Goal: Task Accomplishment & Management: Complete application form

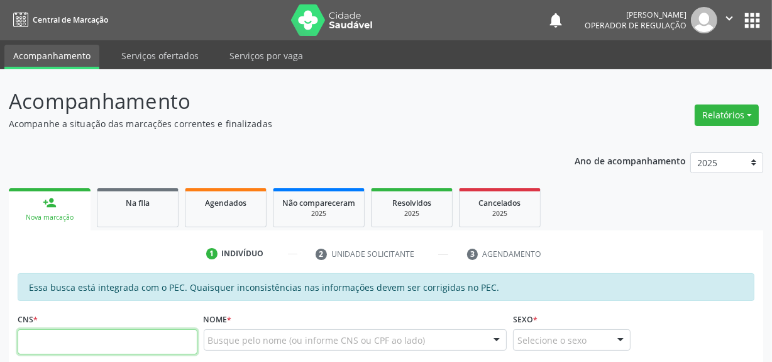
click at [86, 333] on input "text" at bounding box center [108, 341] width 180 height 25
click at [87, 335] on input "text" at bounding box center [108, 341] width 180 height 25
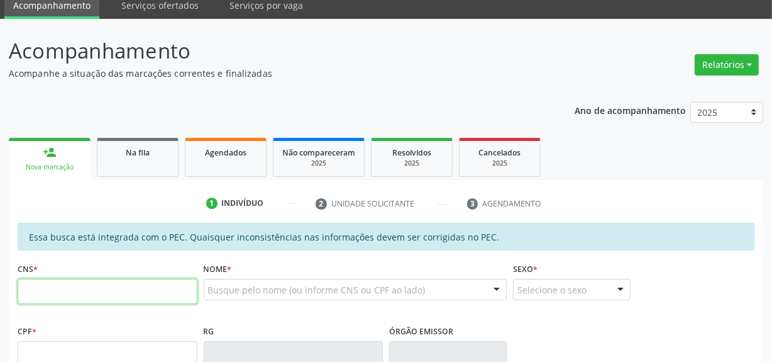
scroll to position [114, 0]
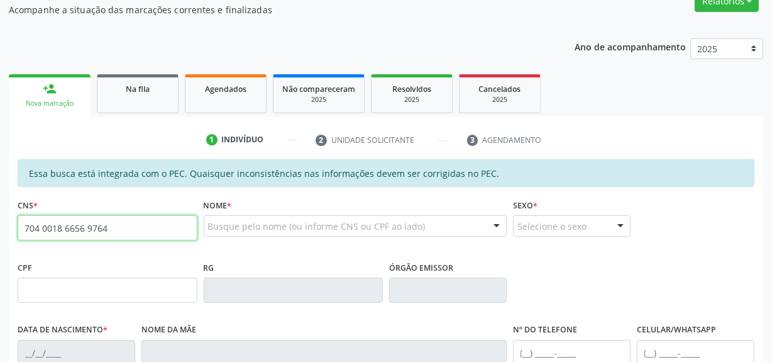
type input "704 0018 6656 9764"
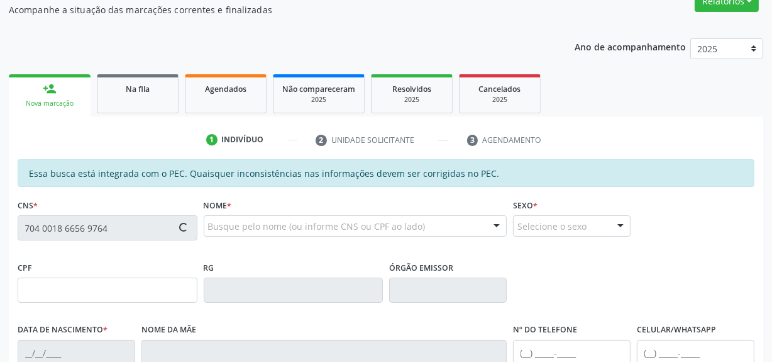
type input "25/12/1969"
type input "Virgilina Maria de Sousa"
type input "(87) 99645-1891"
type input "S/N"
type input "035.195.774-02"
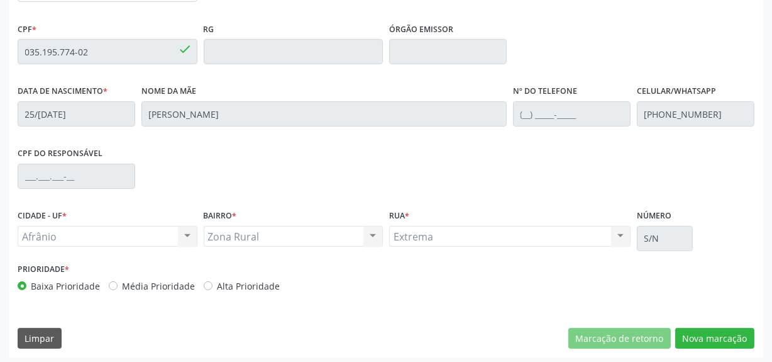
scroll to position [355, 0]
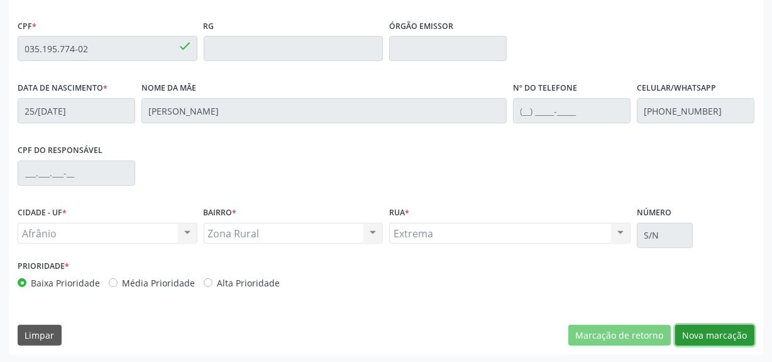
click at [701, 327] on button "Nova marcação" at bounding box center [714, 334] width 79 height 21
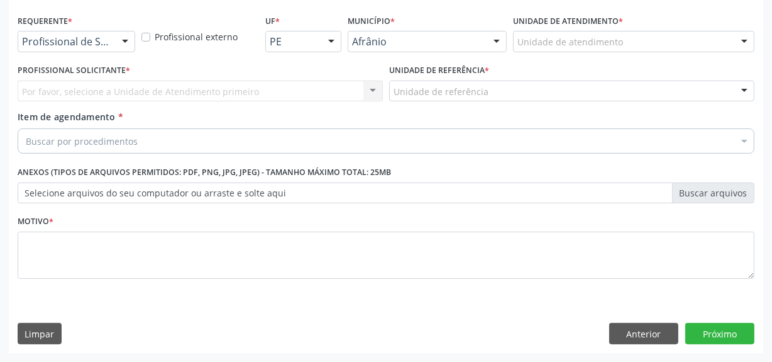
scroll to position [260, 0]
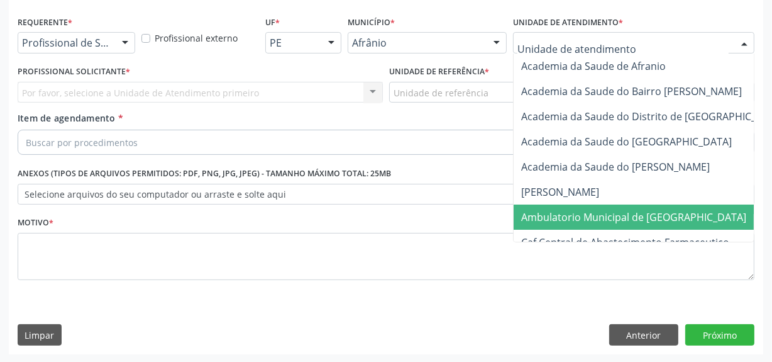
click at [573, 222] on span "Ambulatorio Municipal de [GEOGRAPHIC_DATA]" at bounding box center [633, 217] width 225 height 14
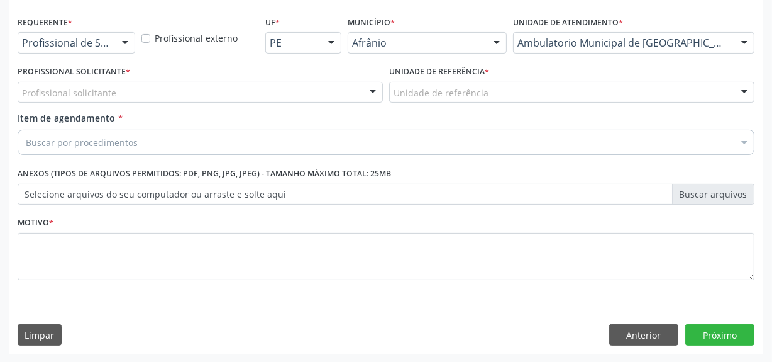
click at [339, 83] on div "Profissional solicitante" at bounding box center [200, 92] width 365 height 21
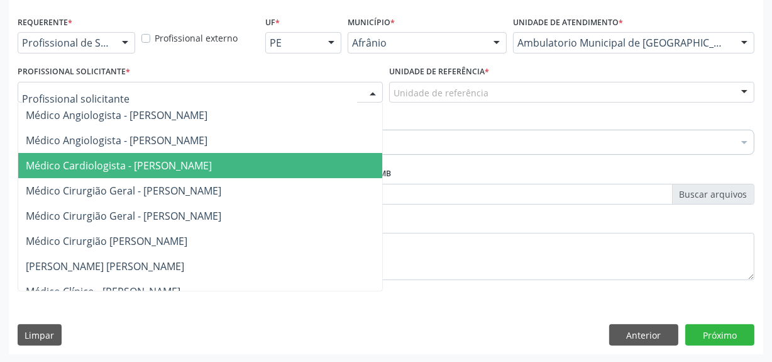
click at [328, 167] on span "Médico Cardiologista - [PERSON_NAME]" at bounding box center [219, 165] width 403 height 25
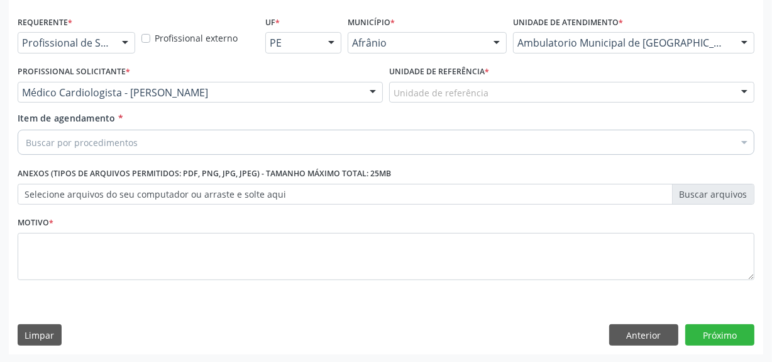
click at [498, 100] on div "Unidade de referência" at bounding box center [571, 92] width 365 height 21
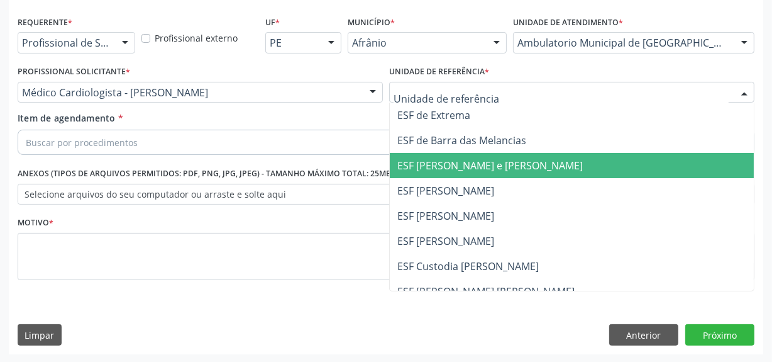
drag, startPoint x: 492, startPoint y: 160, endPoint x: 457, endPoint y: 153, distance: 36.0
click at [492, 161] on span "ESF [PERSON_NAME] e [PERSON_NAME]" at bounding box center [489, 165] width 185 height 14
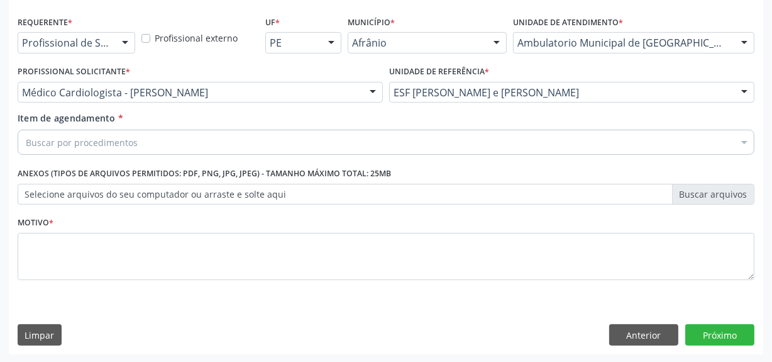
click at [446, 143] on div "Buscar por procedimentos" at bounding box center [386, 142] width 737 height 25
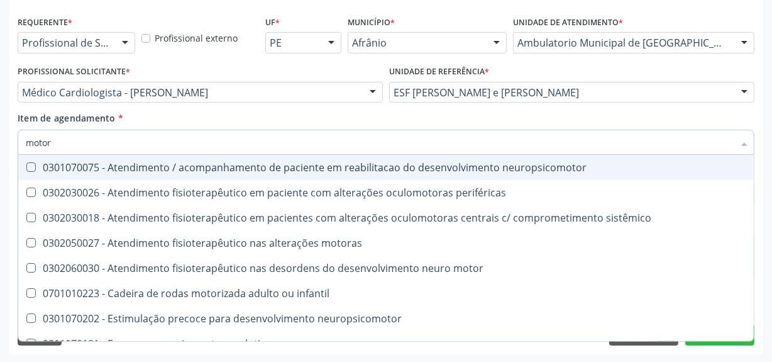
type input "motora"
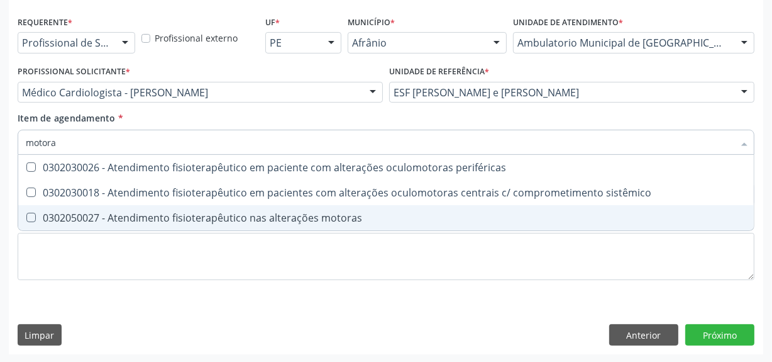
click at [301, 207] on span "0302050027 - Atendimento fisioterapêutico nas alterações motoras" at bounding box center [386, 217] width 736 height 25
checkbox motoras "true"
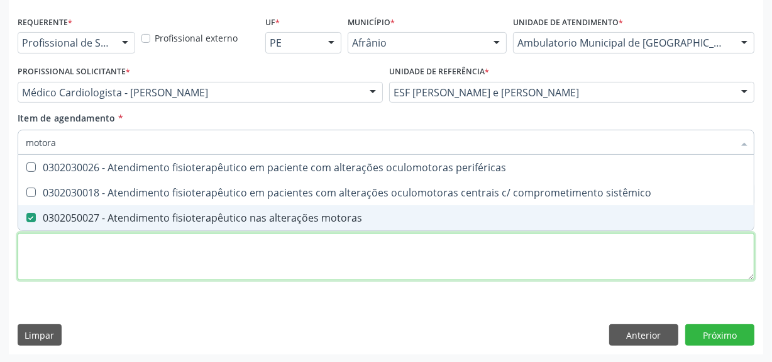
click at [304, 264] on div "Requerente * Profissional de Saúde Profissional de Saúde Paciente Nenhum result…" at bounding box center [386, 155] width 737 height 285
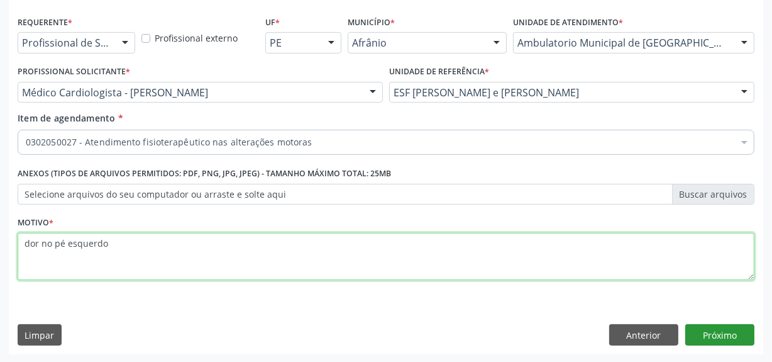
type textarea "dor no pé esquerdo"
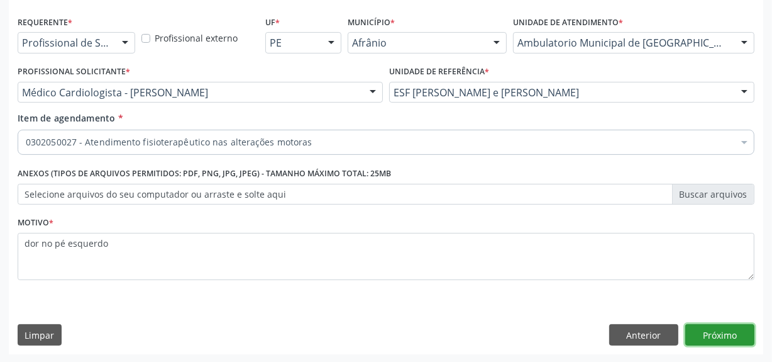
click at [742, 337] on button "Próximo" at bounding box center [719, 334] width 69 height 21
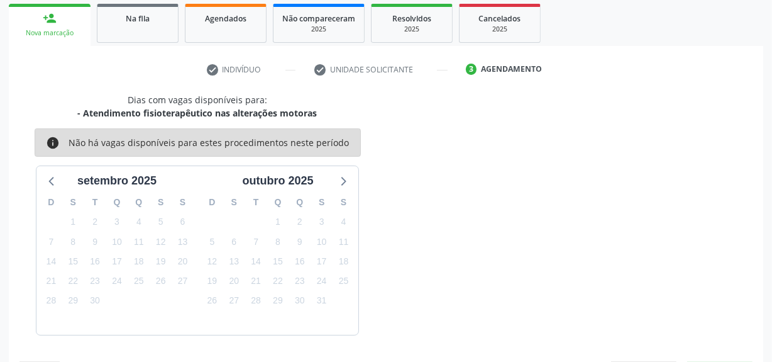
scroll to position [221, 0]
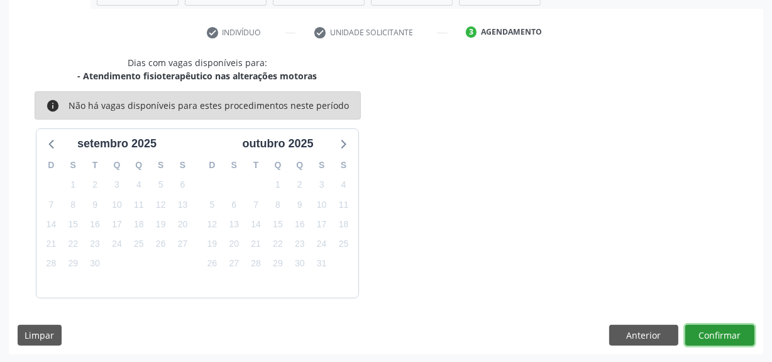
click at [712, 341] on button "Confirmar" at bounding box center [719, 334] width 69 height 21
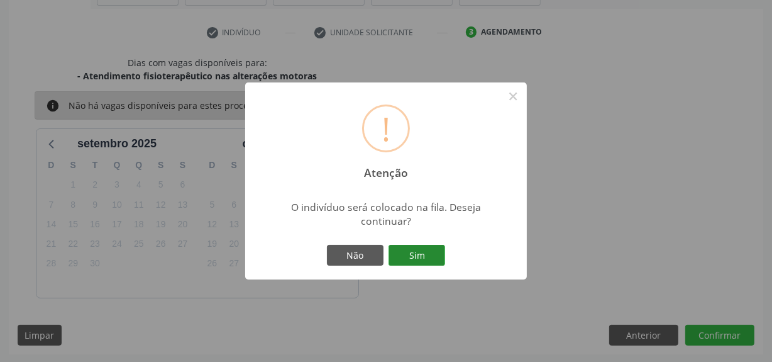
click at [427, 247] on button "Sim" at bounding box center [417, 255] width 57 height 21
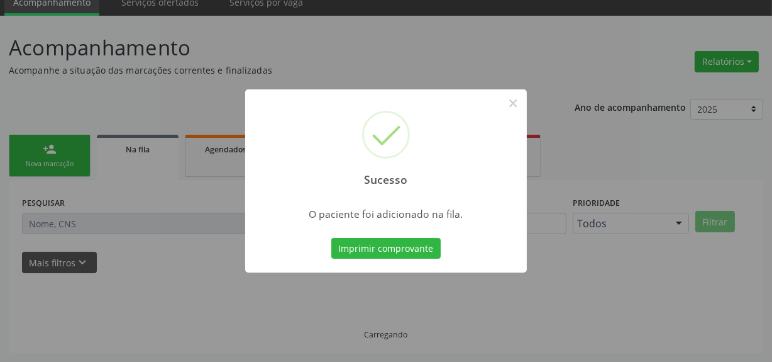
scroll to position [52, 0]
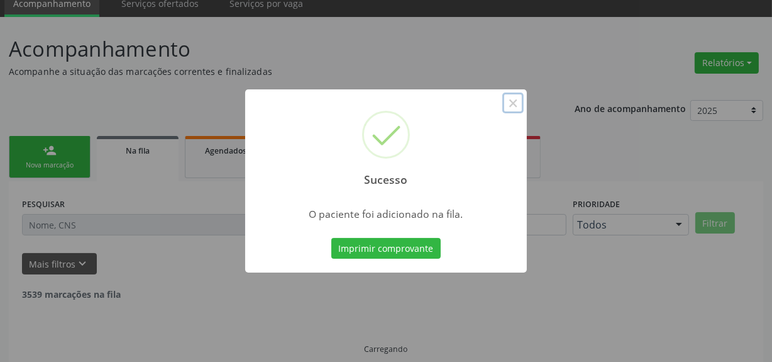
click at [506, 109] on button "×" at bounding box center [512, 102] width 21 height 21
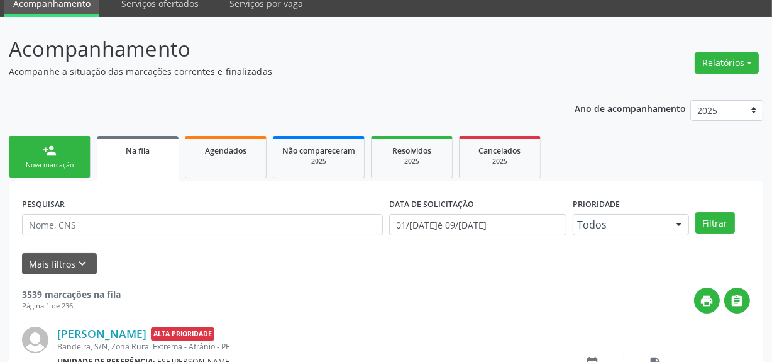
click at [57, 163] on div "Nova marcação" at bounding box center [49, 164] width 63 height 9
click at [62, 148] on link "person_add Nova marcação" at bounding box center [50, 157] width 82 height 42
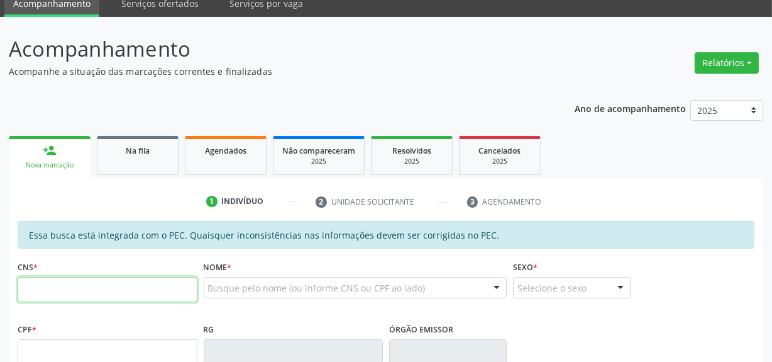
click at [84, 283] on input "text" at bounding box center [108, 289] width 180 height 25
type input "700 4094 7626 5443"
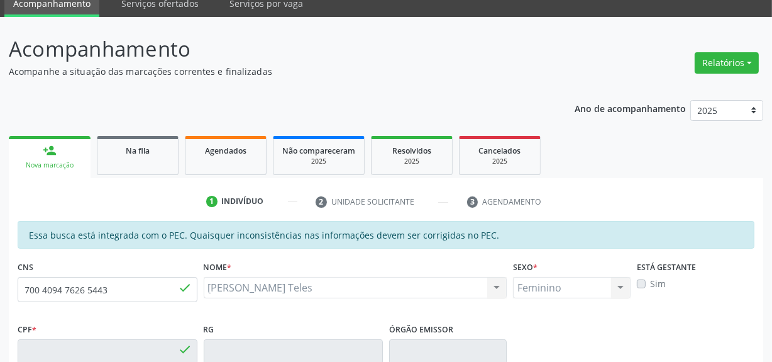
type input "026.329.954-69"
type input "13/08/1972"
type input "Durvalina Rodrigues Teles"
type input "(87) 99604-9148"
type input "S/N"
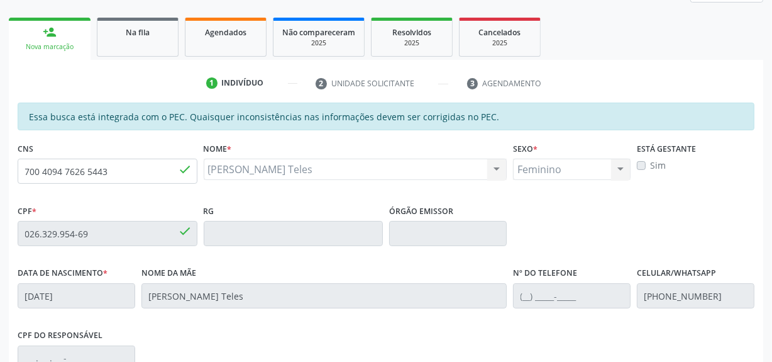
scroll to position [338, 0]
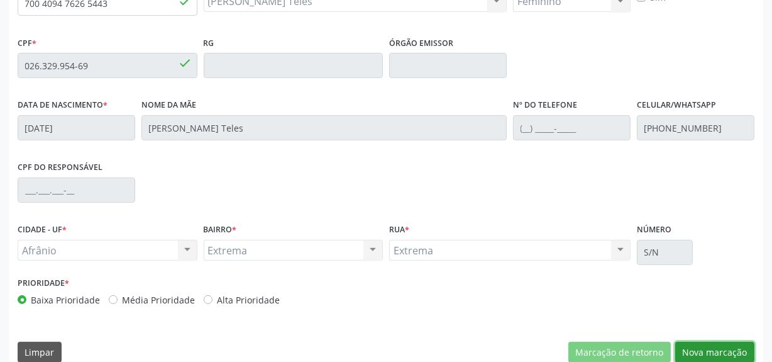
click at [706, 346] on button "Nova marcação" at bounding box center [714, 351] width 79 height 21
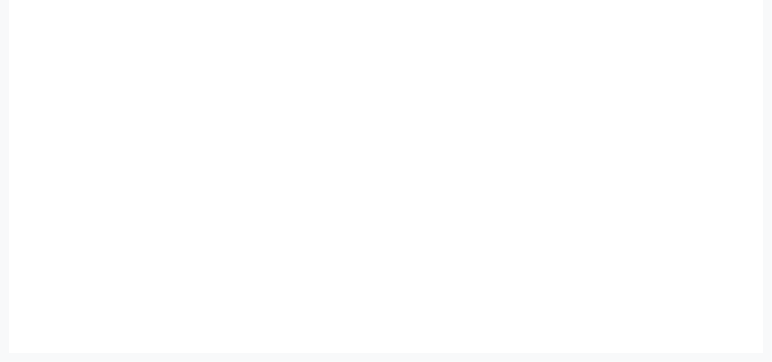
scroll to position [260, 0]
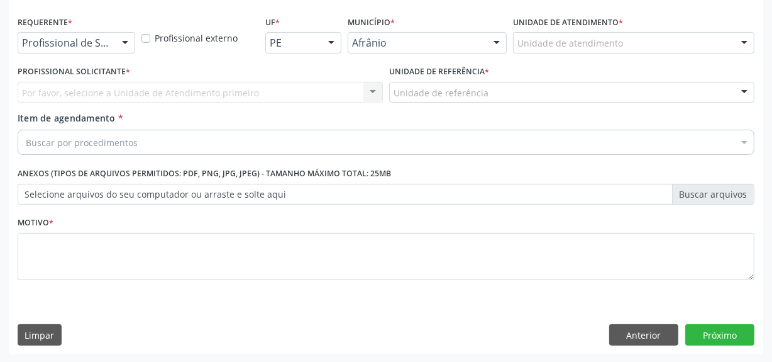
click at [558, 50] on div "Unidade de atendimento" at bounding box center [633, 42] width 241 height 21
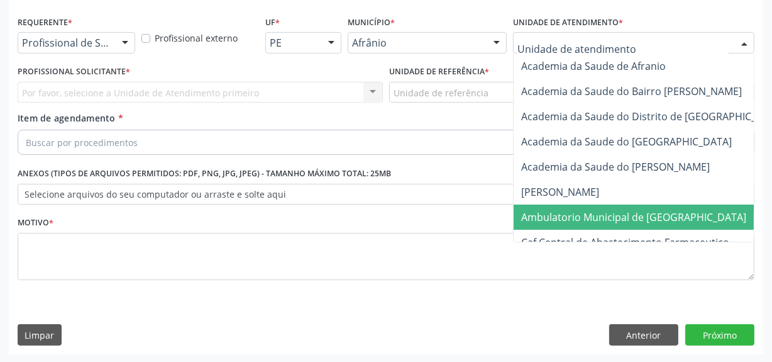
click at [551, 216] on span "Ambulatorio Municipal de [GEOGRAPHIC_DATA]" at bounding box center [633, 217] width 225 height 14
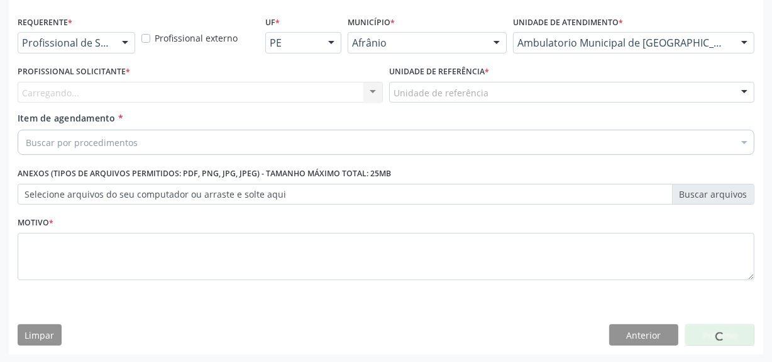
click at [325, 83] on div "Carregando... Nenhum resultado encontrado para: " " Não há nenhuma opção para s…" at bounding box center [200, 92] width 365 height 21
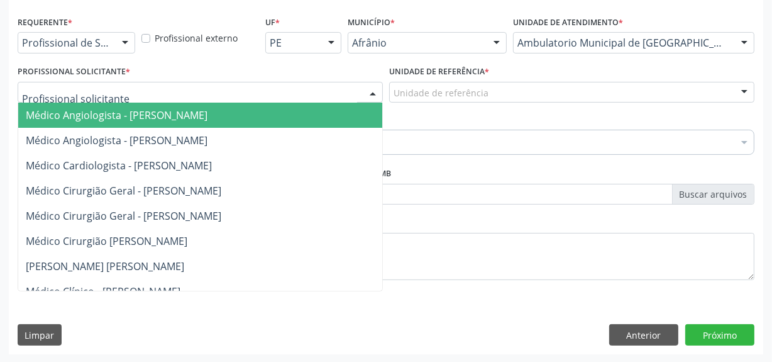
click at [325, 83] on div at bounding box center [200, 92] width 365 height 21
click at [319, 139] on span "Médico Angiologista - [PERSON_NAME]" at bounding box center [219, 140] width 403 height 25
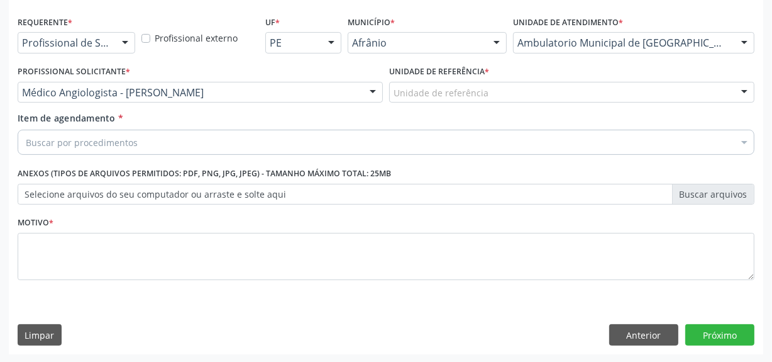
drag, startPoint x: 436, startPoint y: 84, endPoint x: 446, endPoint y: 144, distance: 61.1
click at [437, 92] on div "Unidade de referência" at bounding box center [571, 92] width 365 height 21
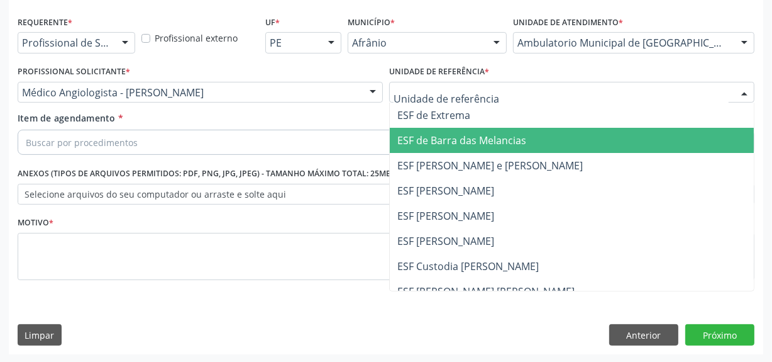
click at [449, 160] on span "ESF [PERSON_NAME] e [PERSON_NAME]" at bounding box center [489, 165] width 185 height 14
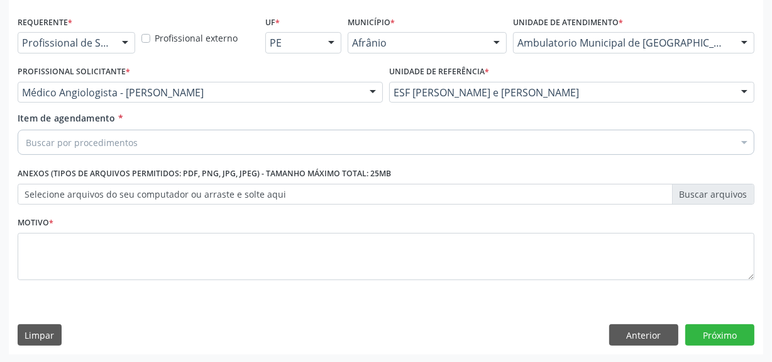
click at [439, 136] on div "Buscar por procedimentos" at bounding box center [386, 142] width 737 height 25
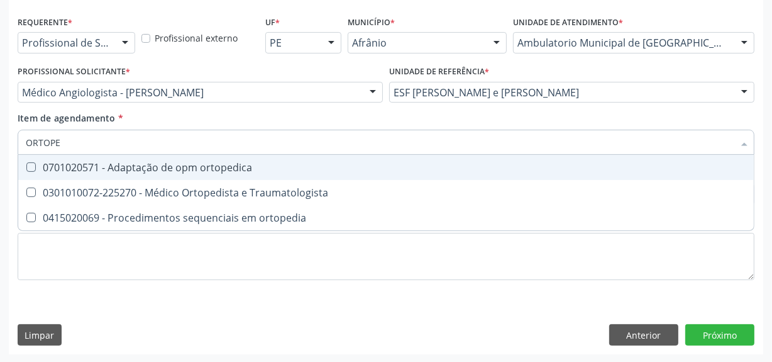
type input "ORTOPED"
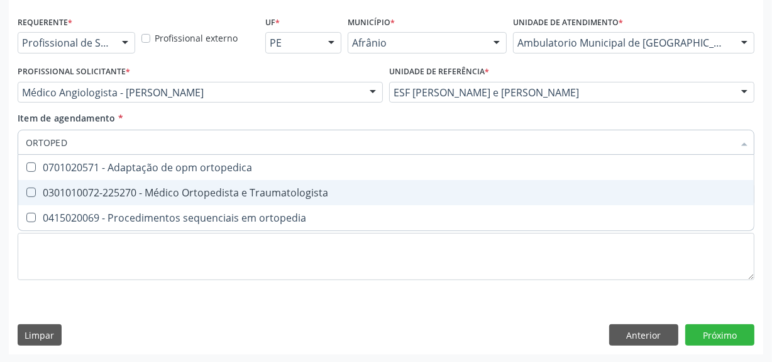
click at [367, 184] on span "0301010072-225270 - Médico Ortopedista e Traumatologista" at bounding box center [386, 192] width 736 height 25
checkbox Traumatologista "true"
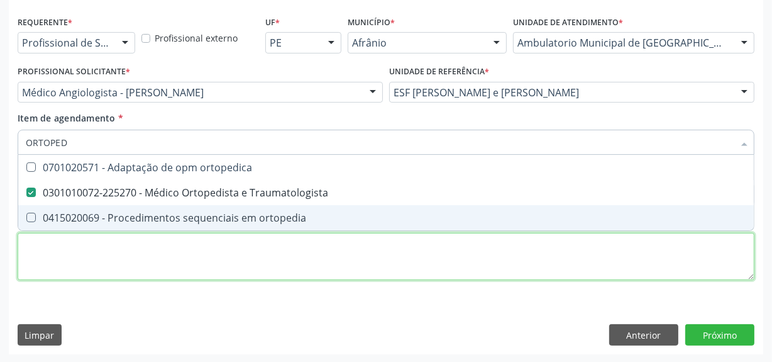
click at [327, 262] on div "Requerente * Profissional de Saúde Profissional de Saúde Paciente Nenhum result…" at bounding box center [386, 155] width 737 height 285
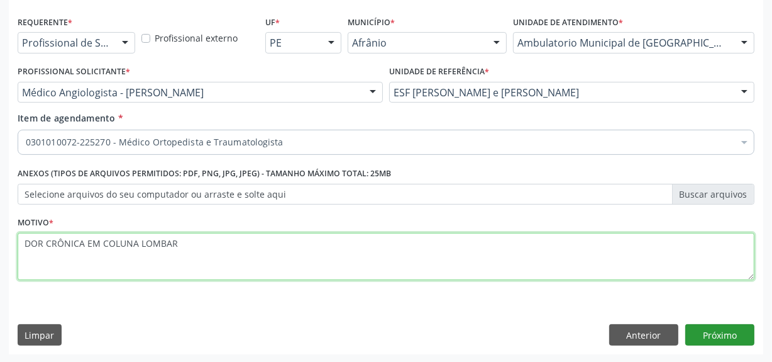
type textarea "DOR CRÔNICA EM COLUNA LOMBAR"
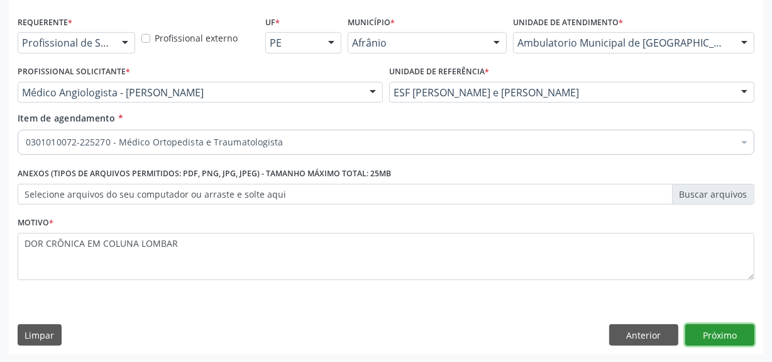
click at [720, 335] on button "Próximo" at bounding box center [719, 334] width 69 height 21
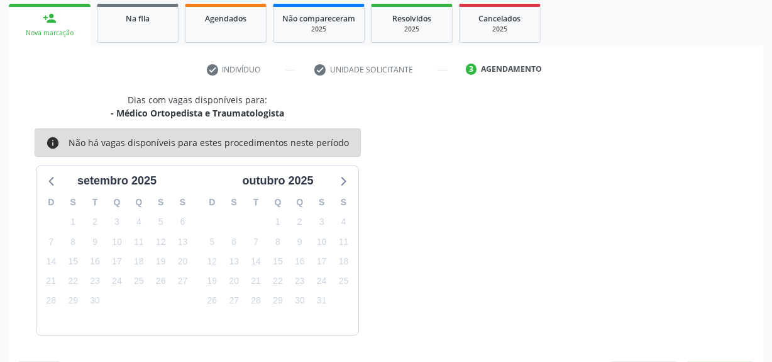
scroll to position [221, 0]
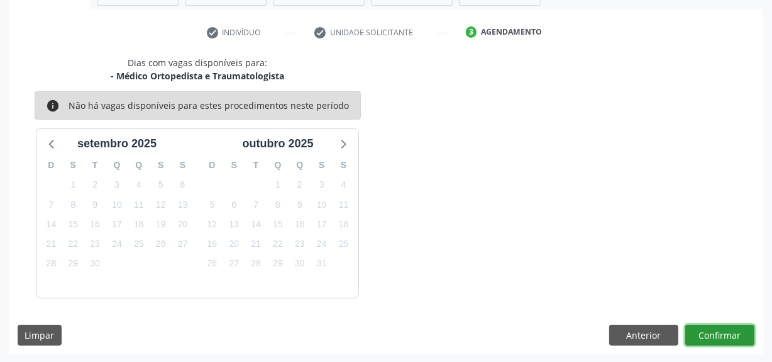
click at [708, 336] on button "Confirmar" at bounding box center [719, 334] width 69 height 21
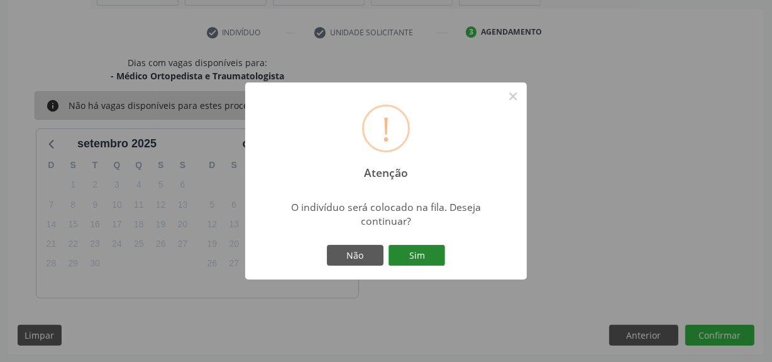
click at [402, 247] on button "Sim" at bounding box center [417, 255] width 57 height 21
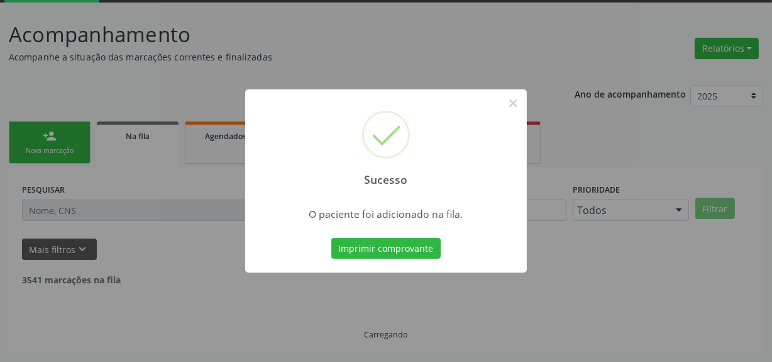
scroll to position [52, 0]
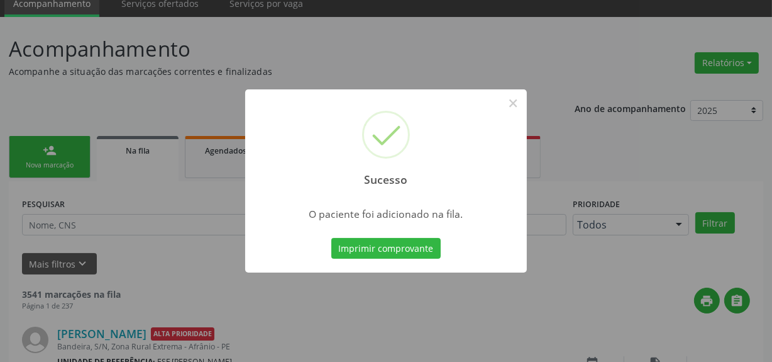
click at [26, 159] on div "Sucesso × O paciente foi adicionado na fila. Imprimir comprovante Cancel" at bounding box center [386, 181] width 772 height 362
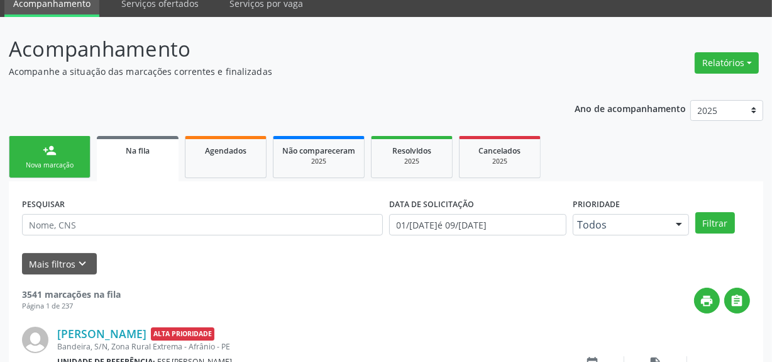
click at [43, 157] on link "person_add Nova marcação" at bounding box center [50, 157] width 82 height 42
click at [48, 157] on link "person_add Nova marcação" at bounding box center [50, 157] width 82 height 42
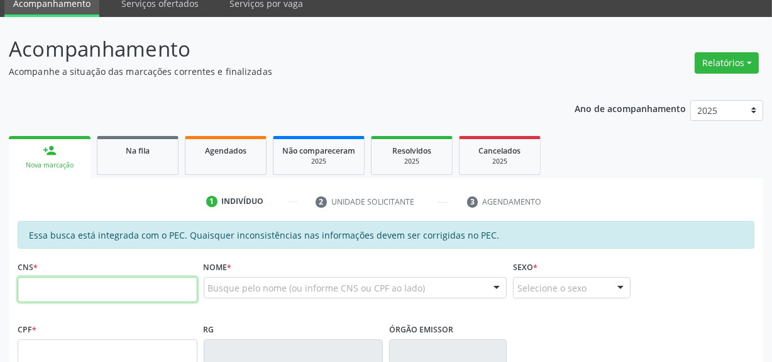
click at [93, 283] on input "text" at bounding box center [108, 289] width 180 height 25
type input "700 4094 7626 5443"
type input "026.329.954-69"
type input "13/08/1972"
type input "Durvalina Rodrigues Teles"
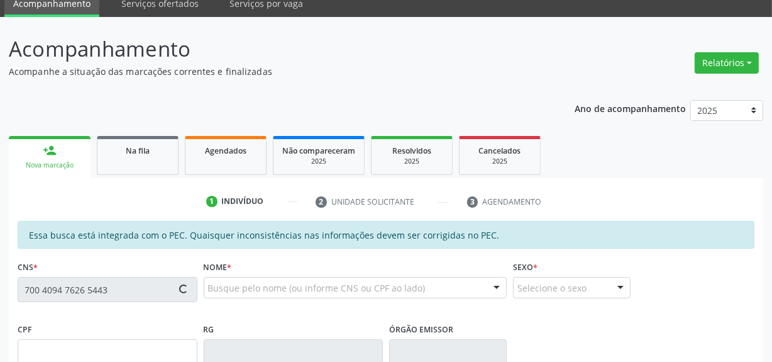
type input "(87) 99604-9148"
type input "S/N"
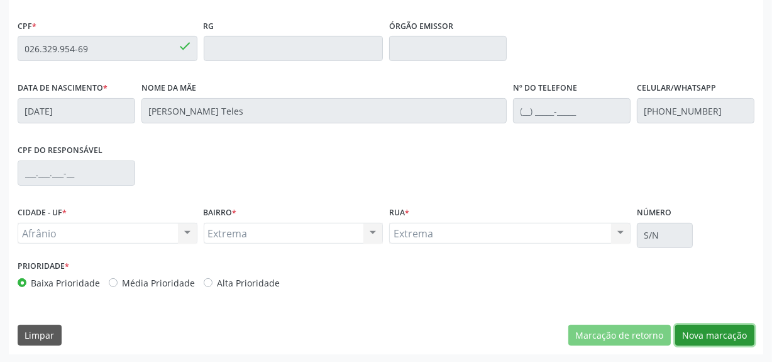
click at [751, 344] on button "Nova marcação" at bounding box center [714, 334] width 79 height 21
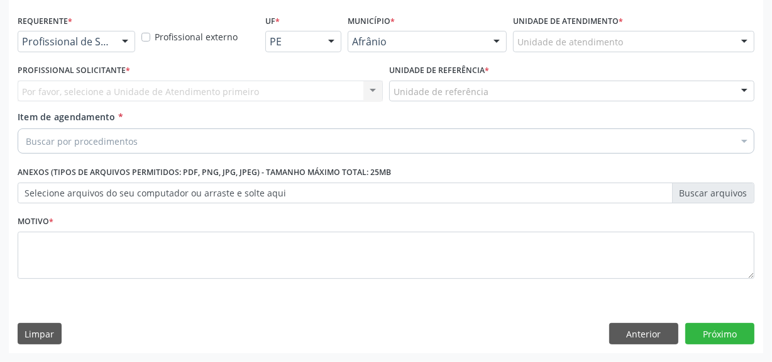
scroll to position [260, 0]
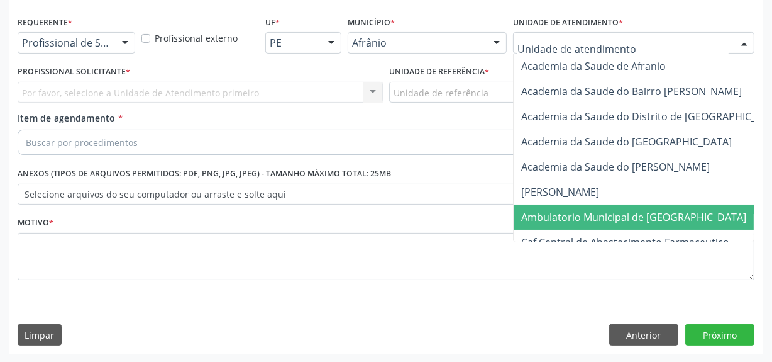
click at [538, 206] on span "Ambulatorio Municipal de [GEOGRAPHIC_DATA]" at bounding box center [667, 216] width 307 height 25
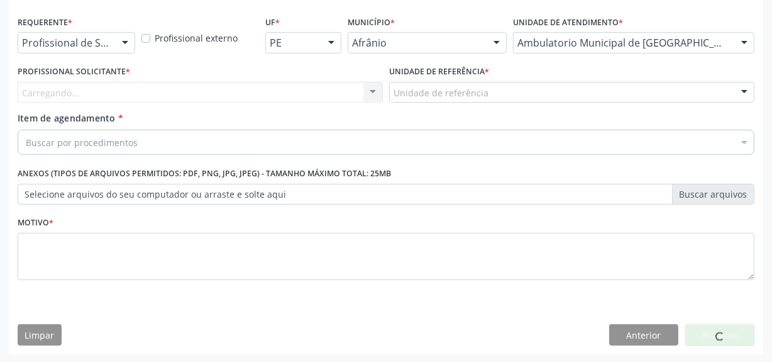
click at [216, 93] on div "Carregando..." at bounding box center [200, 92] width 365 height 21
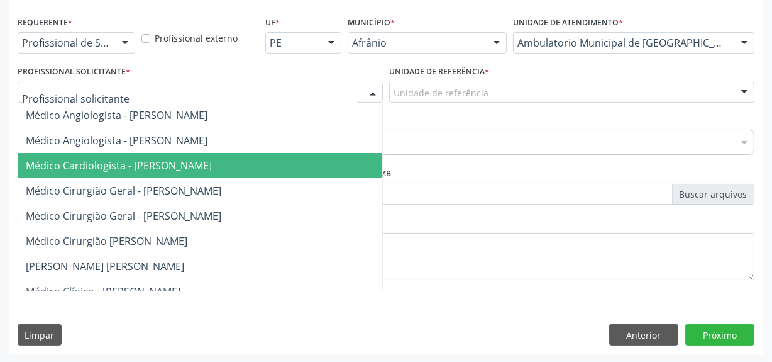
click at [206, 158] on span "Médico Cardiologista - [PERSON_NAME]" at bounding box center [119, 165] width 186 height 14
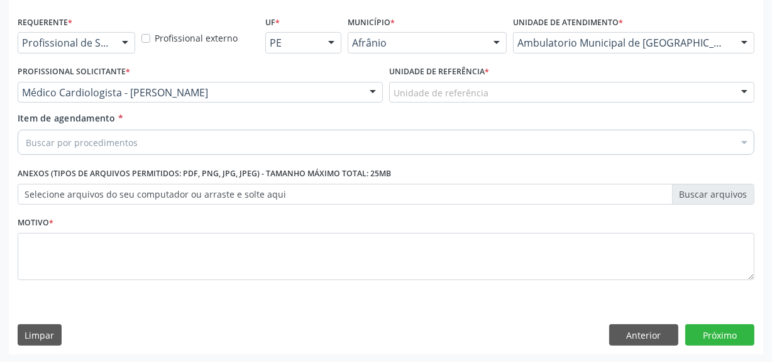
drag, startPoint x: 417, startPoint y: 96, endPoint x: 421, endPoint y: 128, distance: 31.6
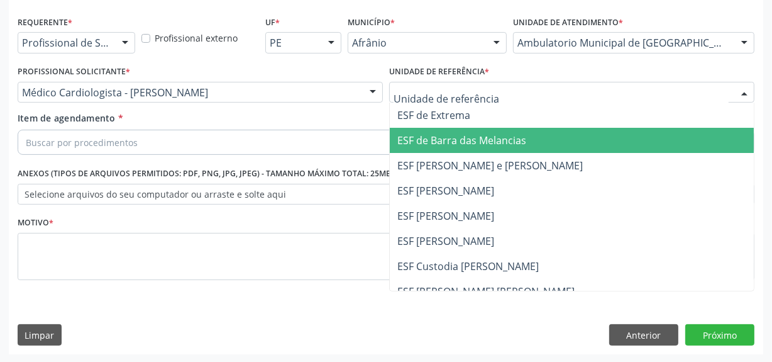
drag, startPoint x: 435, startPoint y: 198, endPoint x: 427, endPoint y: 163, distance: 35.5
click at [434, 199] on span "ESF [PERSON_NAME]" at bounding box center [572, 190] width 364 height 25
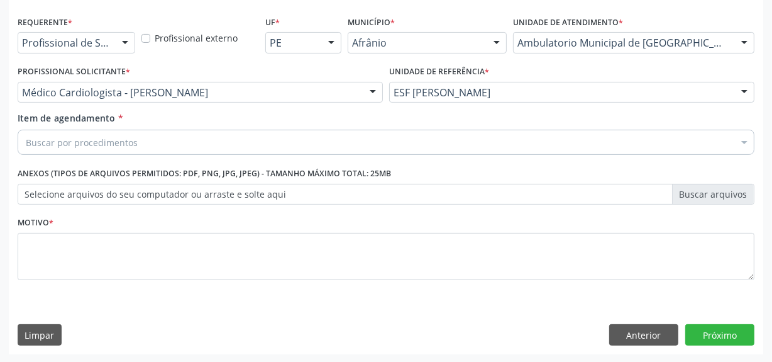
click at [426, 142] on div "Buscar por procedimentos" at bounding box center [386, 142] width 737 height 25
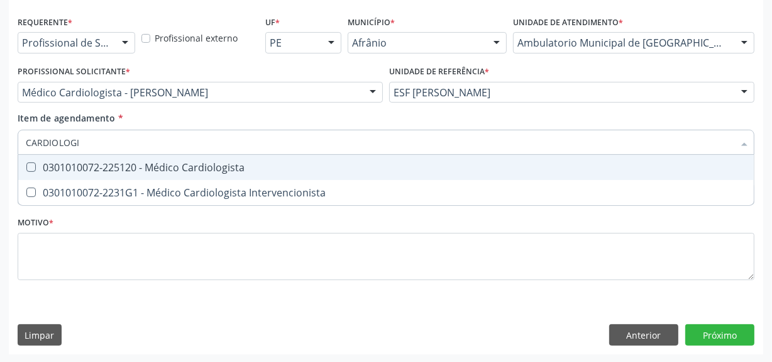
type input "CARDIOLOGIS"
click at [336, 164] on div "0301010072-225120 - Médico Cardiologista" at bounding box center [386, 167] width 721 height 10
checkbox Cardiologista "true"
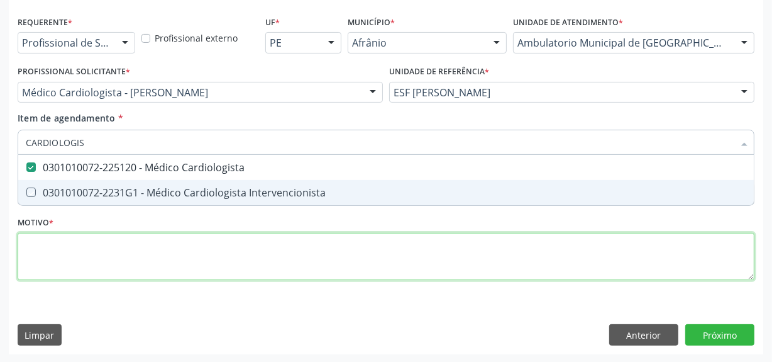
click at [201, 256] on div "Requerente * Profissional de Saúde Profissional de Saúde Paciente Nenhum result…" at bounding box center [386, 155] width 737 height 285
checkbox Intervencionista "true"
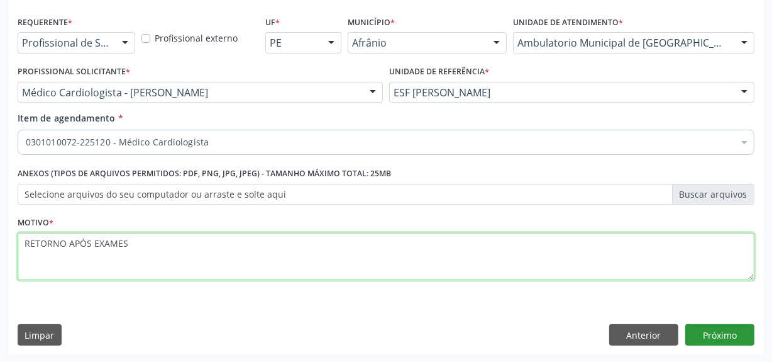
type textarea "RETORNO APÓS EXAMES"
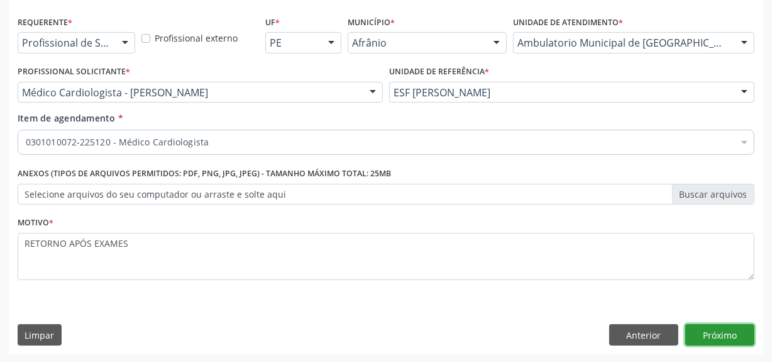
click at [734, 328] on button "Próximo" at bounding box center [719, 334] width 69 height 21
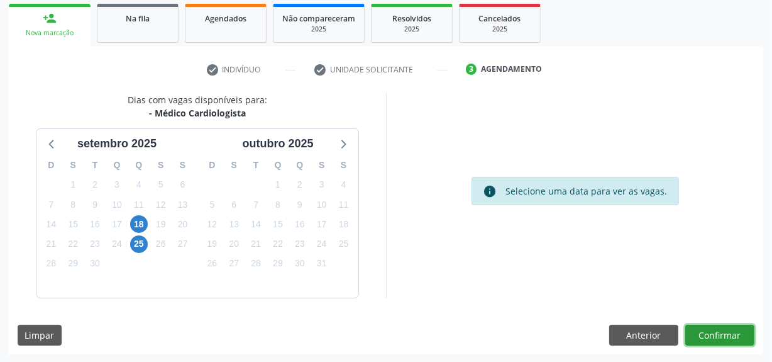
click at [716, 330] on button "Confirmar" at bounding box center [719, 334] width 69 height 21
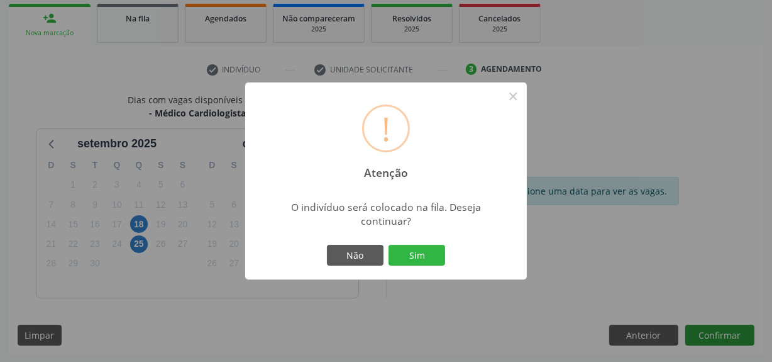
click at [389, 245] on button "Sim" at bounding box center [417, 255] width 57 height 21
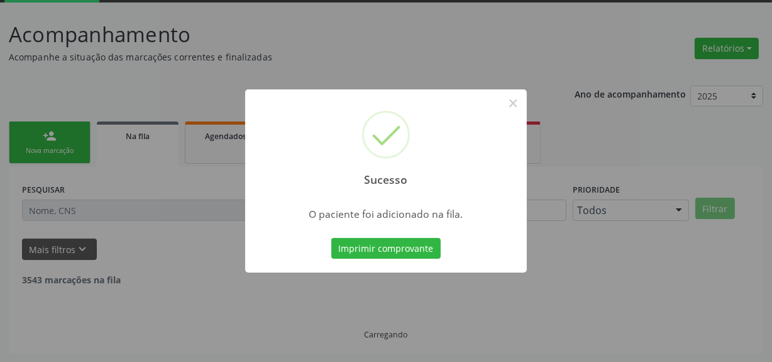
scroll to position [52, 0]
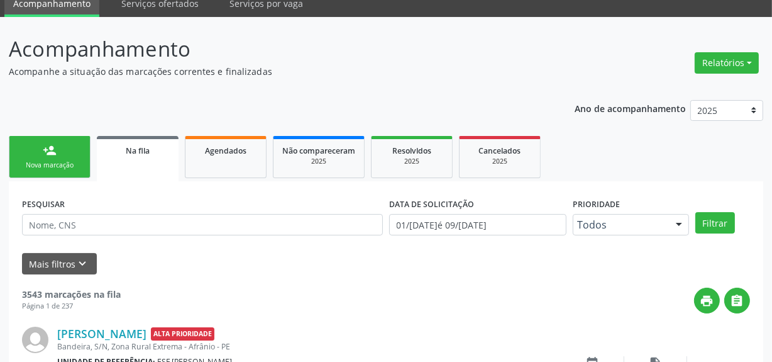
click at [47, 144] on div "person_add" at bounding box center [50, 150] width 14 height 14
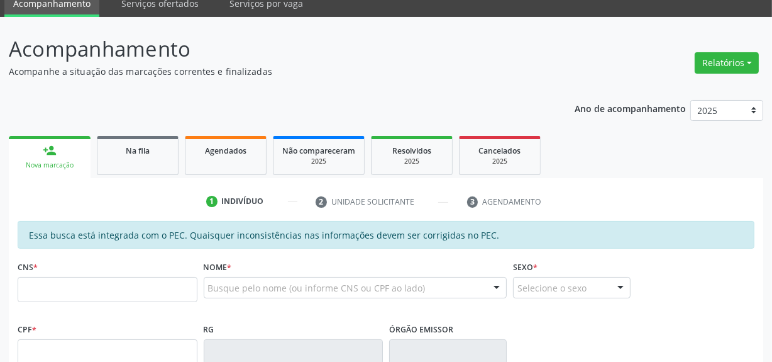
click at [47, 141] on link "person_add Nova marcação" at bounding box center [50, 157] width 82 height 42
click at [84, 277] on input "text" at bounding box center [108, 289] width 180 height 25
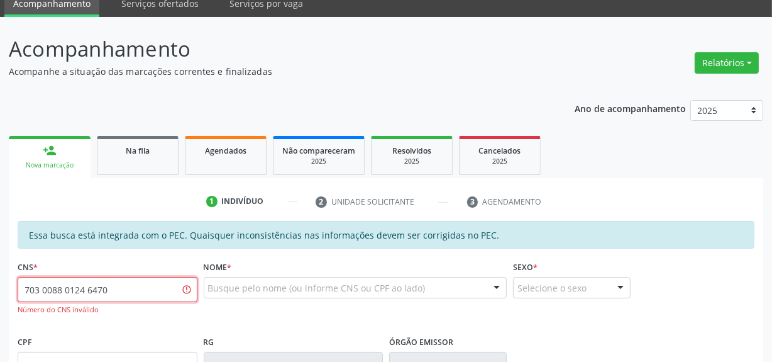
type input "703 0088 0124 6470"
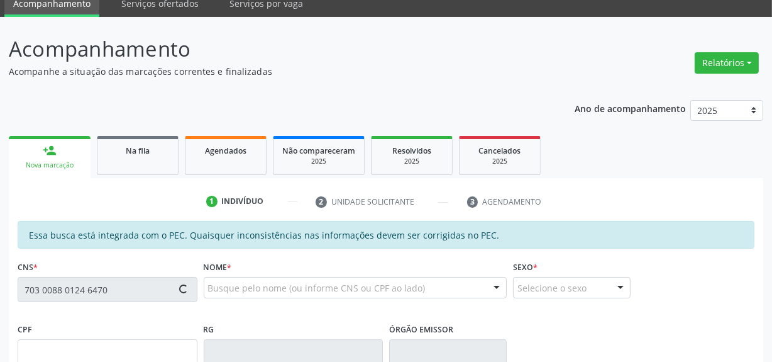
type input "036.090.854-36"
type input "04/03/1978"
type input "Júlia Pereira da Silva"
type input "(87) 98861-7675"
type input "S/N"
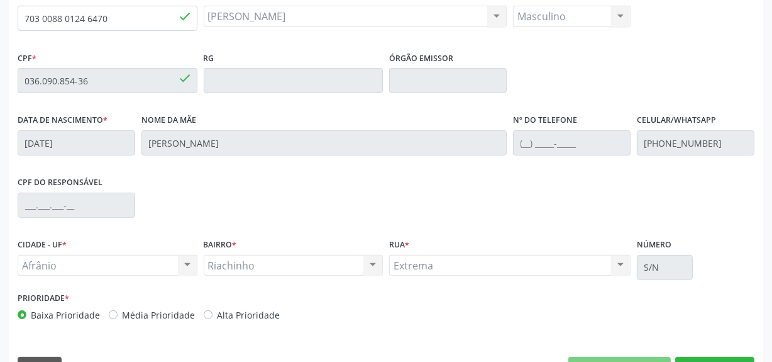
scroll to position [355, 0]
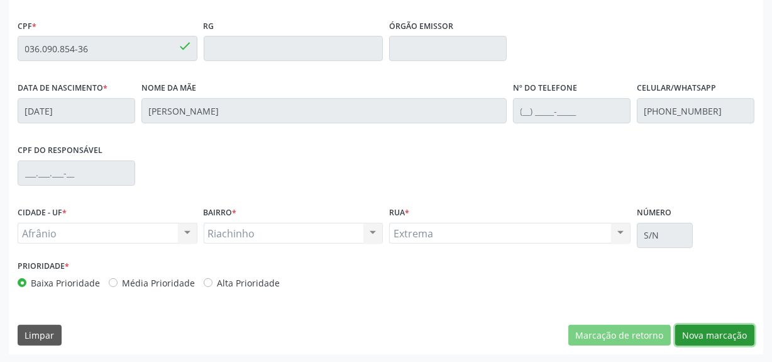
click at [711, 324] on button "Nova marcação" at bounding box center [714, 334] width 79 height 21
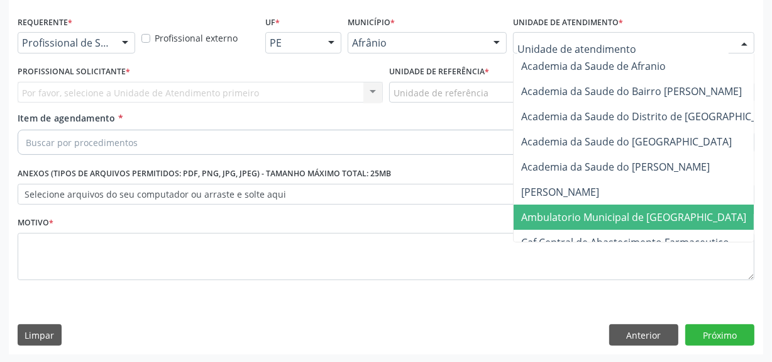
click at [549, 220] on span "Ambulatorio Municipal de [GEOGRAPHIC_DATA]" at bounding box center [633, 217] width 225 height 14
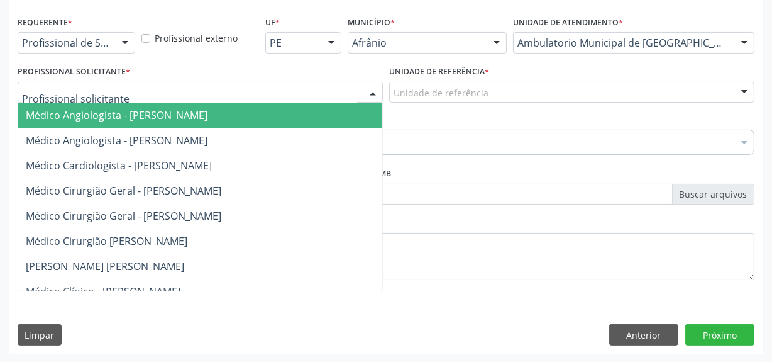
click at [343, 91] on div at bounding box center [200, 92] width 365 height 21
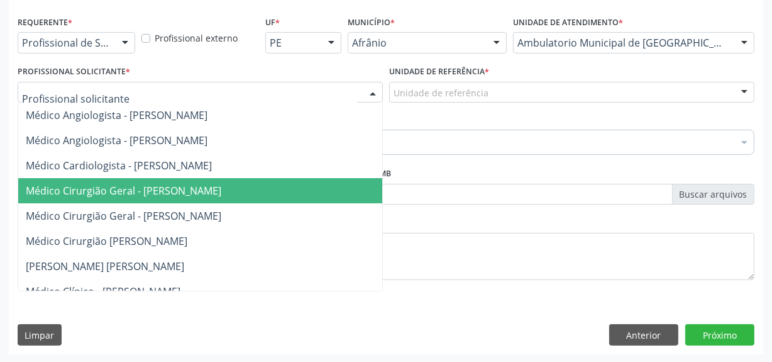
drag, startPoint x: 289, startPoint y: 182, endPoint x: 380, endPoint y: 113, distance: 114.4
click at [290, 179] on span "Médico Cirurgião Geral - [PERSON_NAME]" at bounding box center [219, 190] width 403 height 25
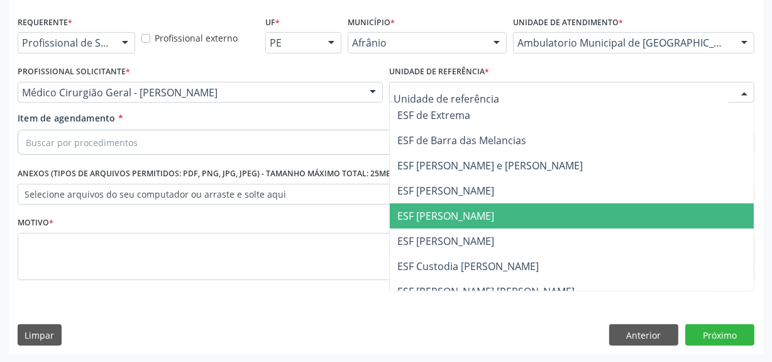
drag, startPoint x: 453, startPoint y: 215, endPoint x: 419, endPoint y: 172, distance: 54.6
click at [448, 213] on span "ESF [PERSON_NAME]" at bounding box center [445, 216] width 97 height 14
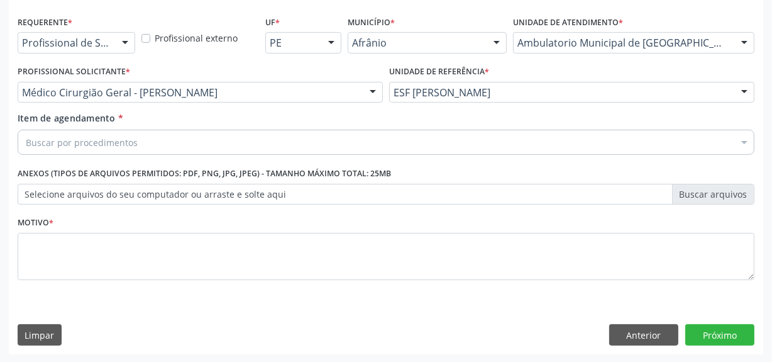
click at [410, 147] on div "Buscar por procedimentos" at bounding box center [386, 142] width 737 height 25
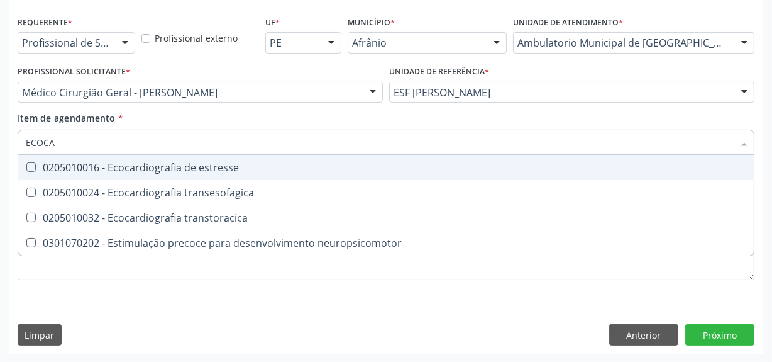
type input "ECOCAR"
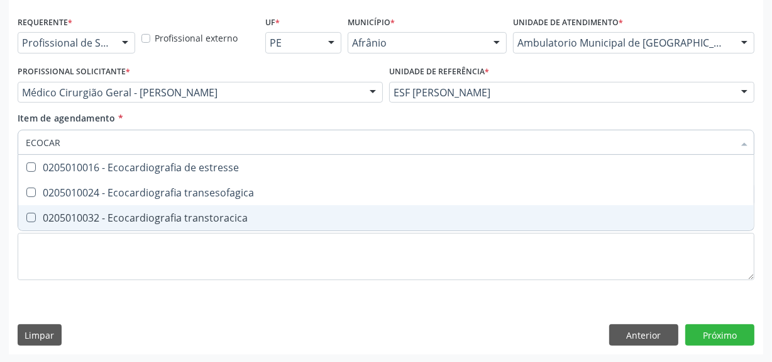
click at [338, 220] on div "0205010032 - Ecocardiografia transtoracica" at bounding box center [386, 218] width 721 height 10
checkbox transtoracica "true"
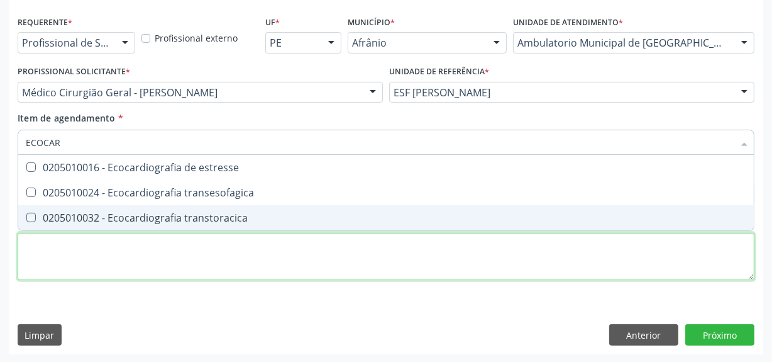
click at [308, 257] on div "Requerente * Profissional de Saúde Profissional de Saúde Paciente Nenhum result…" at bounding box center [386, 155] width 737 height 285
checkbox transesofagica "true"
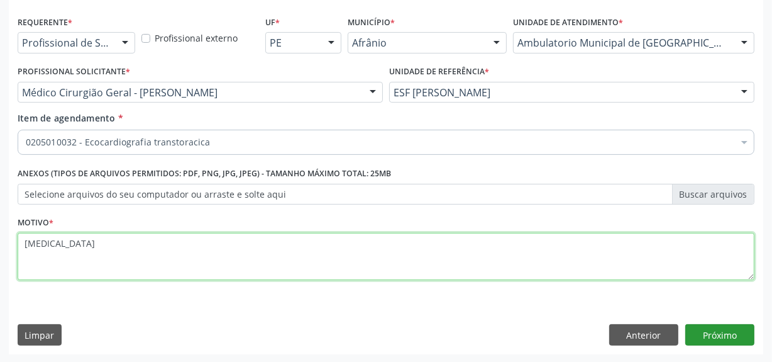
type textarea "DIABETES"
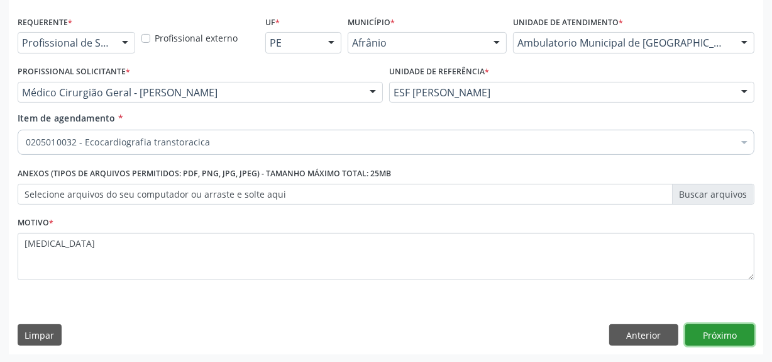
click at [718, 330] on button "Próximo" at bounding box center [719, 334] width 69 height 21
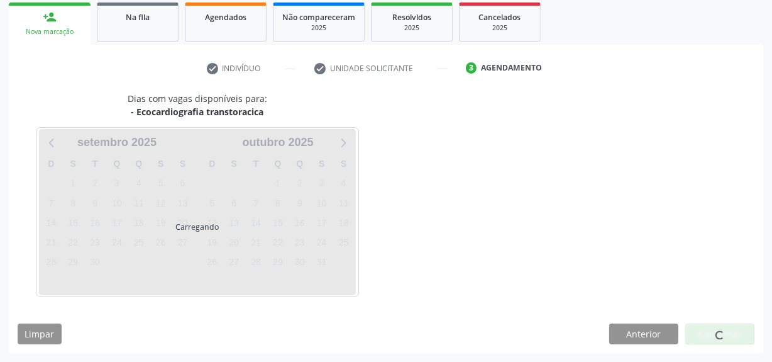
scroll to position [184, 0]
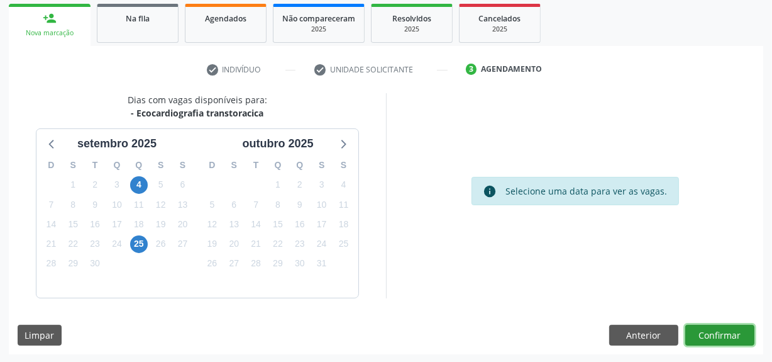
click at [725, 343] on button "Confirmar" at bounding box center [719, 334] width 69 height 21
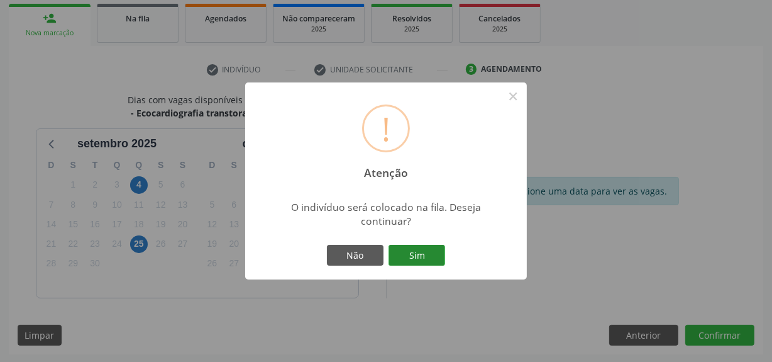
click at [419, 251] on button "Sim" at bounding box center [417, 255] width 57 height 21
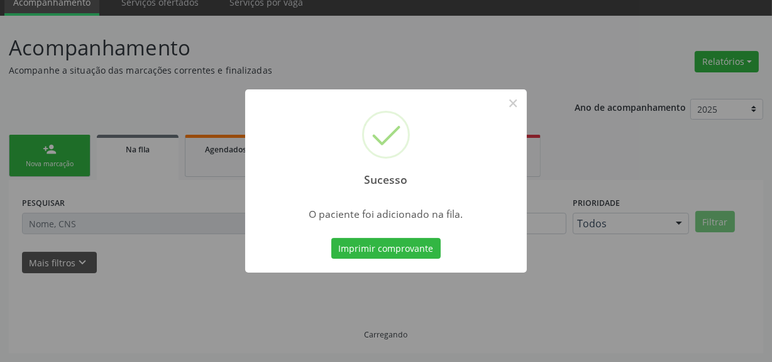
scroll to position [52, 0]
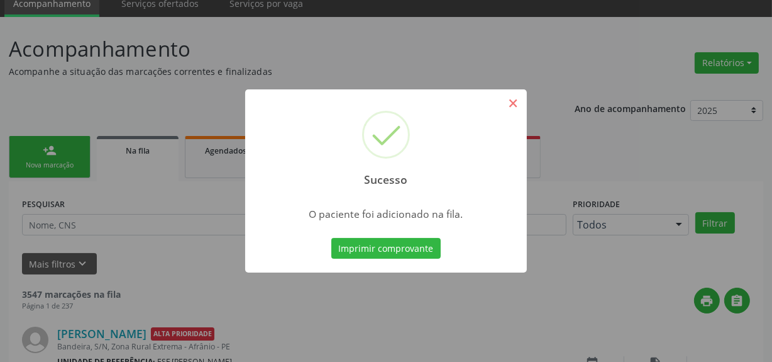
click at [505, 104] on div "Sucesso ×" at bounding box center [386, 143] width 282 height 108
click at [509, 103] on button "×" at bounding box center [512, 102] width 21 height 21
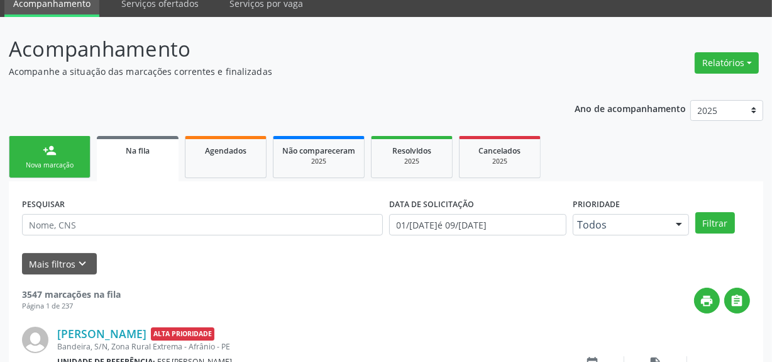
click at [69, 169] on div "Nova marcação" at bounding box center [49, 164] width 63 height 9
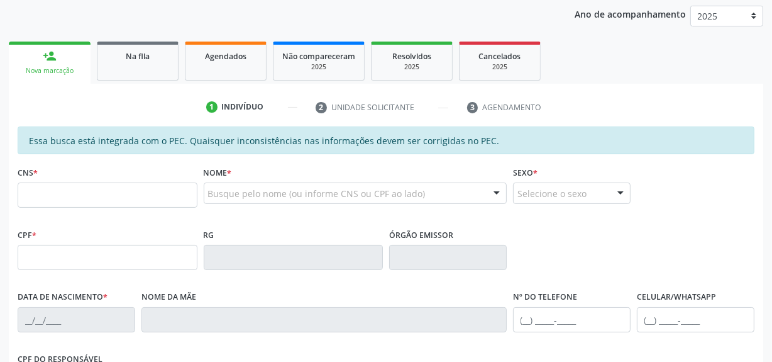
scroll to position [224, 0]
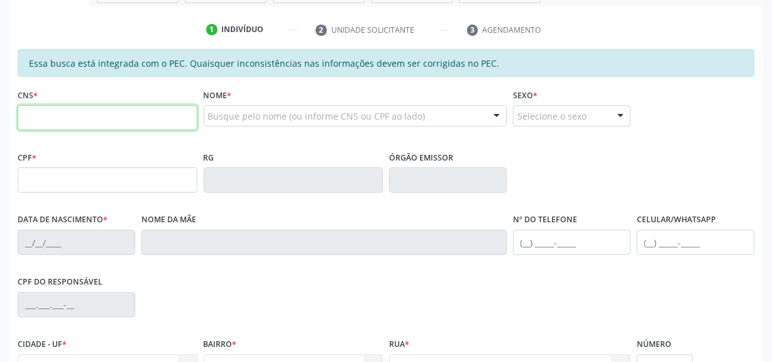
drag, startPoint x: 148, startPoint y: 114, endPoint x: 134, endPoint y: 102, distance: 18.8
click at [146, 111] on input "text" at bounding box center [108, 117] width 180 height 25
type input "703 4062 1007 7612"
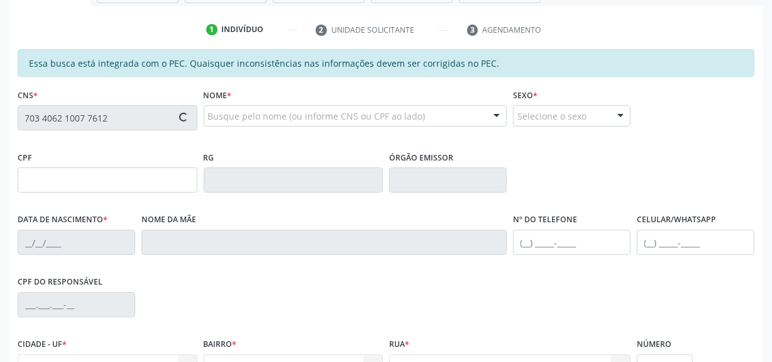
type input "457.446.704-59"
type input "28/09/1965"
type input "Josefa Maria Rodrigues"
type input "(87) 99616-2495"
type input "S/N"
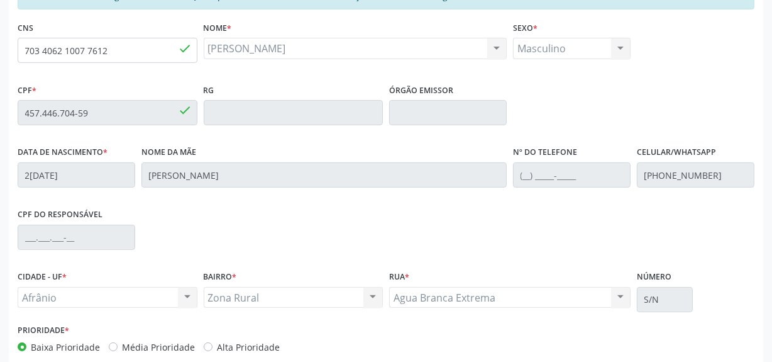
scroll to position [355, 0]
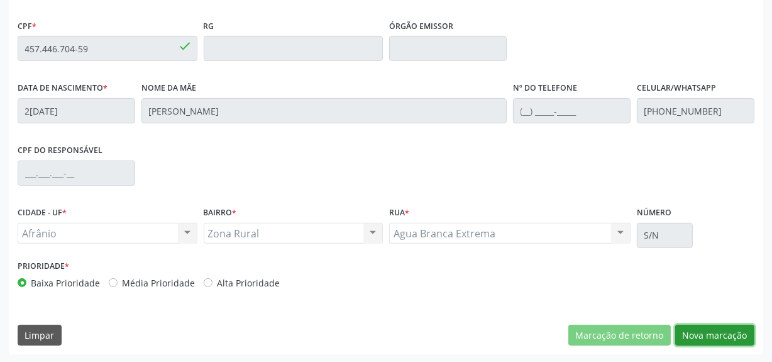
click at [717, 329] on button "Nova marcação" at bounding box center [714, 334] width 79 height 21
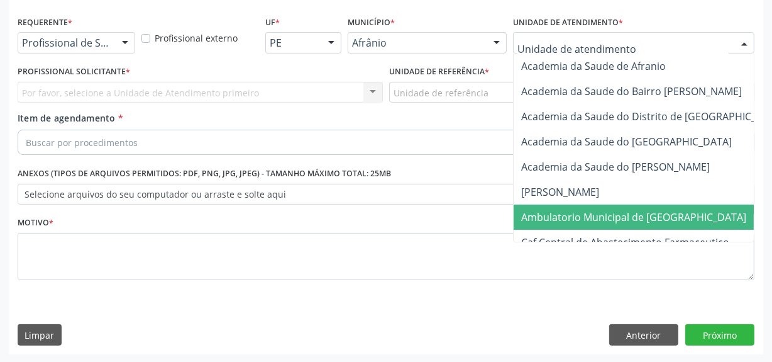
click at [541, 206] on span "Ambulatorio Municipal de [GEOGRAPHIC_DATA]" at bounding box center [667, 216] width 307 height 25
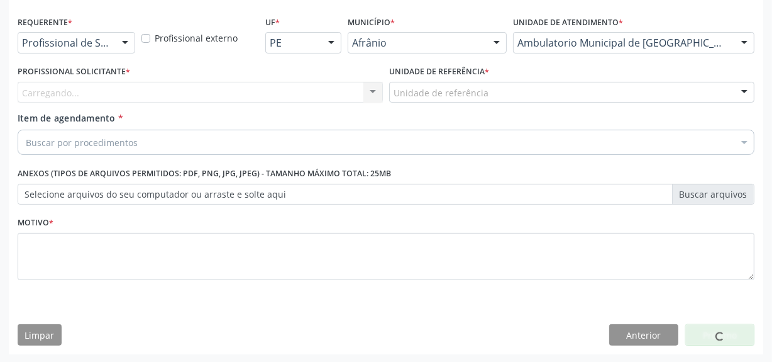
click at [138, 89] on div "Carregando... Nenhum resultado encontrado para: " " Não há nenhuma opção para s…" at bounding box center [200, 92] width 365 height 21
click at [138, 89] on div "Carregando..." at bounding box center [200, 92] width 365 height 21
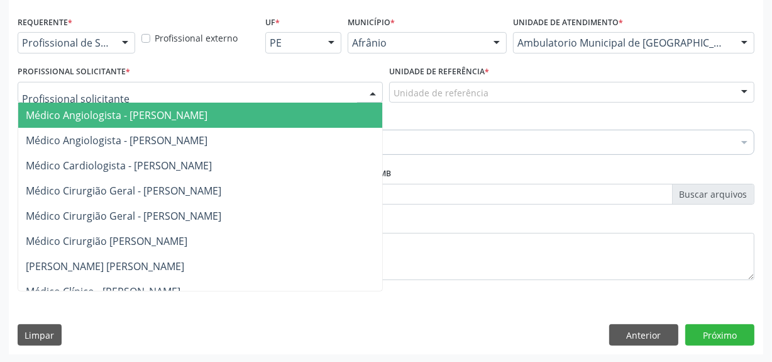
click at [145, 126] on span "Médico Angiologista - [PERSON_NAME]" at bounding box center [219, 114] width 403 height 25
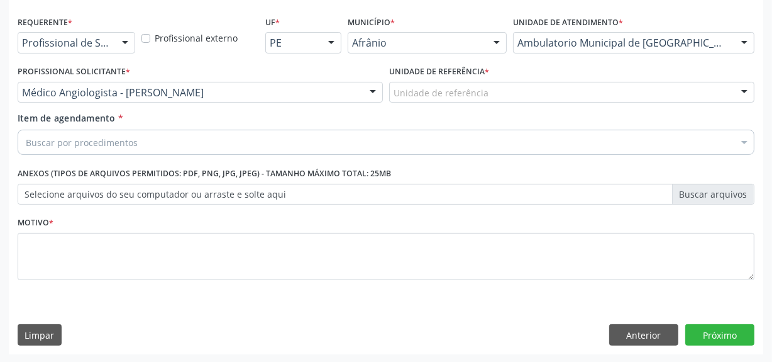
click at [526, 87] on div "Unidade de referência" at bounding box center [571, 92] width 365 height 21
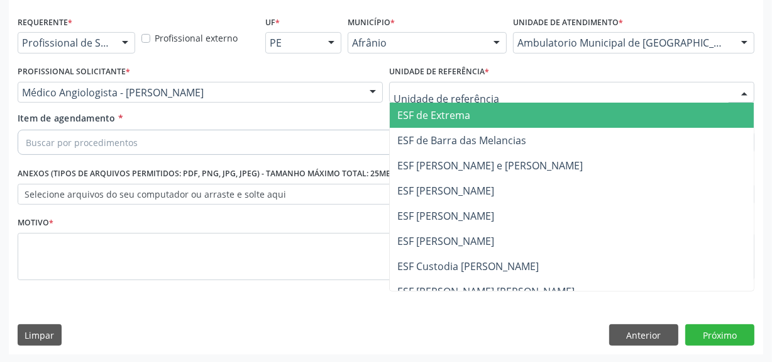
click at [514, 164] on span "ESF [PERSON_NAME] e [PERSON_NAME]" at bounding box center [489, 165] width 185 height 14
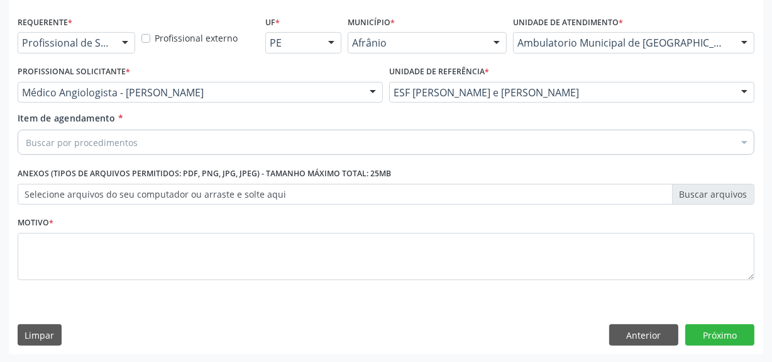
click at [307, 128] on div "Item de agendamento * Buscar por procedimentos Selecionar todos 0604320140 - Ab…" at bounding box center [386, 131] width 737 height 40
click at [29, 151] on div "Buscar por procedimentos" at bounding box center [386, 142] width 737 height 25
click at [75, 150] on div "Buscar por procedimentos" at bounding box center [386, 142] width 737 height 25
click at [26, 143] on input "Item de agendamento *" at bounding box center [26, 142] width 0 height 25
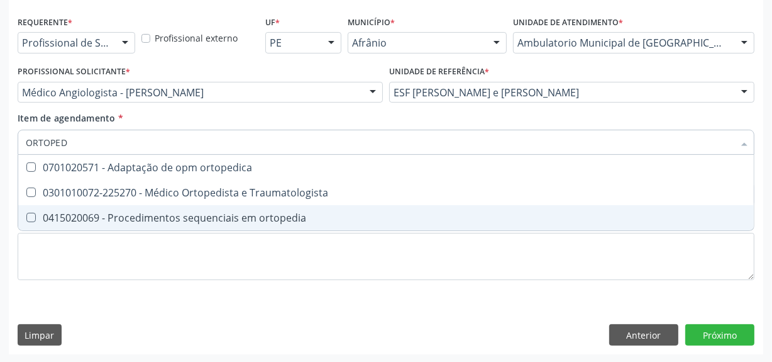
type input "ORTOPEDI"
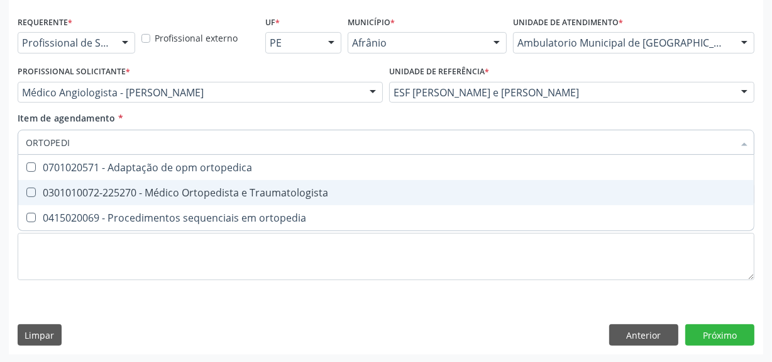
click at [229, 195] on div "0301010072-225270 - Médico Ortopedista e Traumatologista" at bounding box center [386, 192] width 721 height 10
checkbox Traumatologista "true"
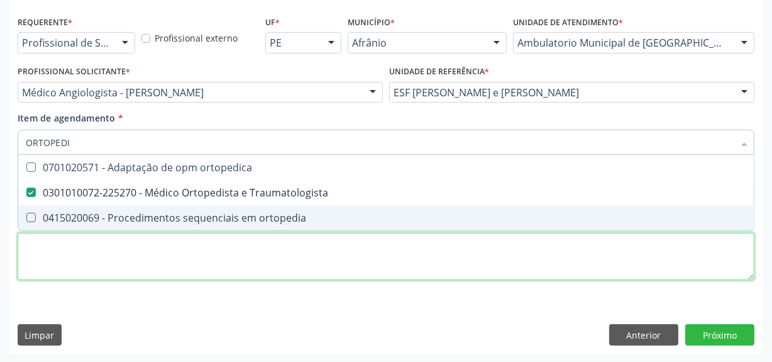
click at [220, 236] on div "Requerente * Profissional de Saúde Profissional de Saúde Paciente Nenhum result…" at bounding box center [386, 155] width 737 height 285
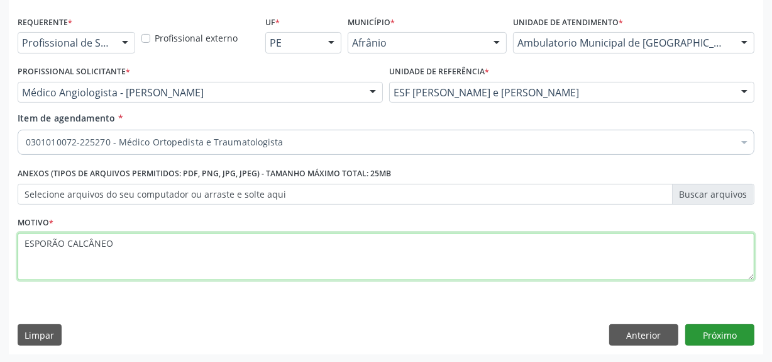
type textarea "ESPORÃO CALCÂNEO"
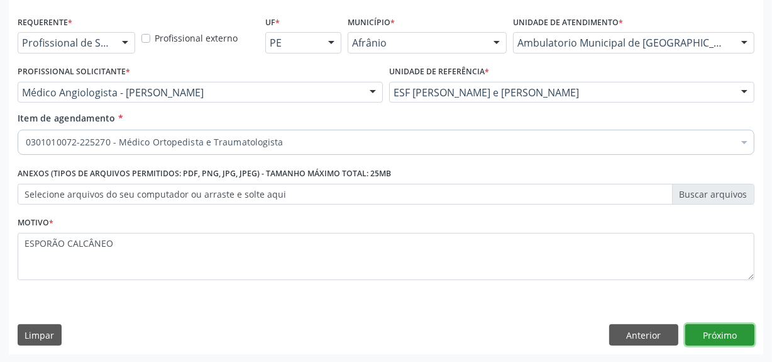
click at [722, 340] on button "Próximo" at bounding box center [719, 334] width 69 height 21
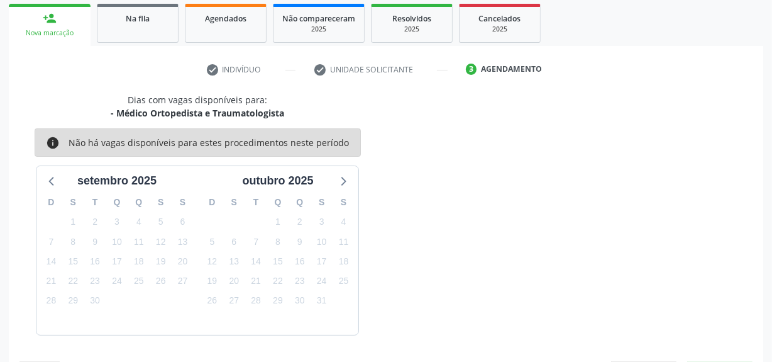
scroll to position [221, 0]
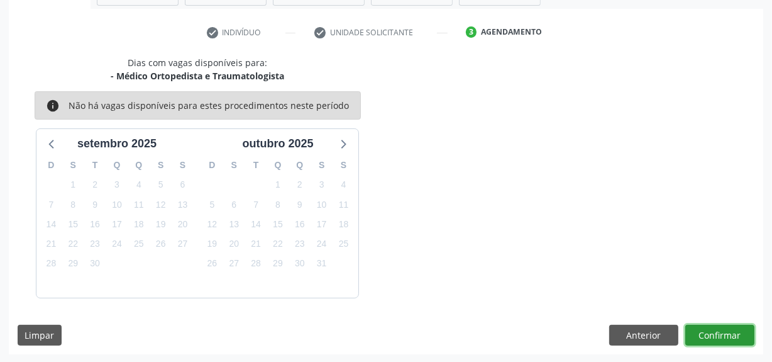
click at [738, 326] on button "Confirmar" at bounding box center [719, 334] width 69 height 21
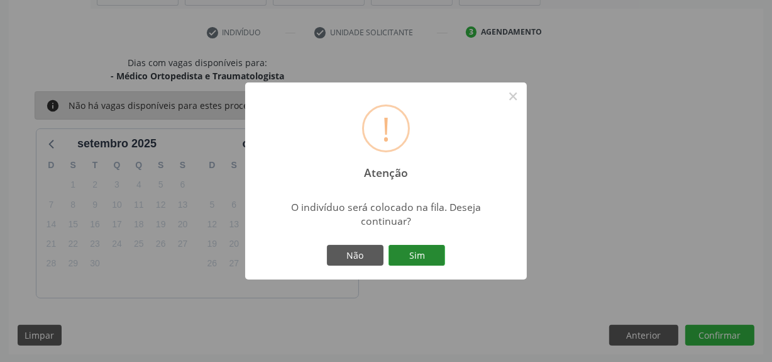
click at [409, 251] on button "Sim" at bounding box center [417, 255] width 57 height 21
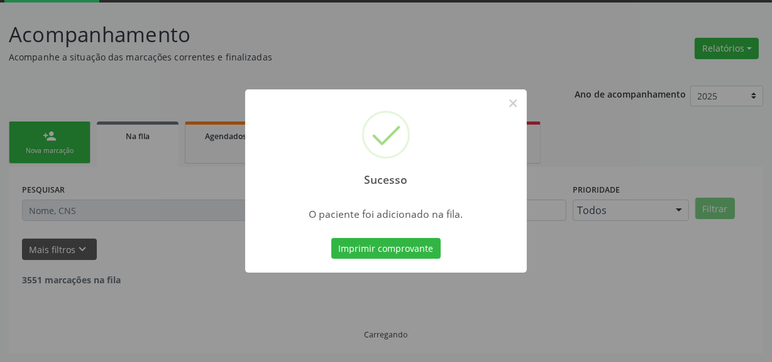
scroll to position [52, 0]
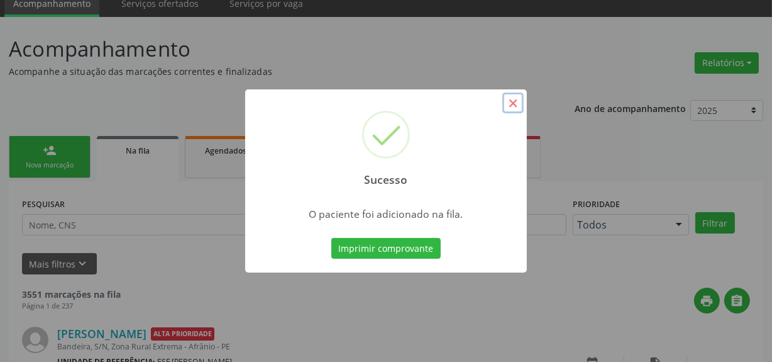
click at [522, 102] on button "×" at bounding box center [512, 102] width 21 height 21
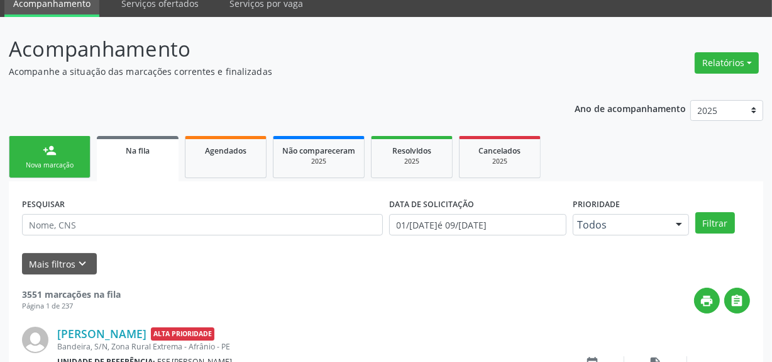
drag, startPoint x: 67, startPoint y: 147, endPoint x: 77, endPoint y: 164, distance: 19.7
click at [67, 147] on link "person_add Nova marcação" at bounding box center [50, 157] width 82 height 42
click at [75, 144] on link "person_add Nova marcação" at bounding box center [50, 157] width 82 height 42
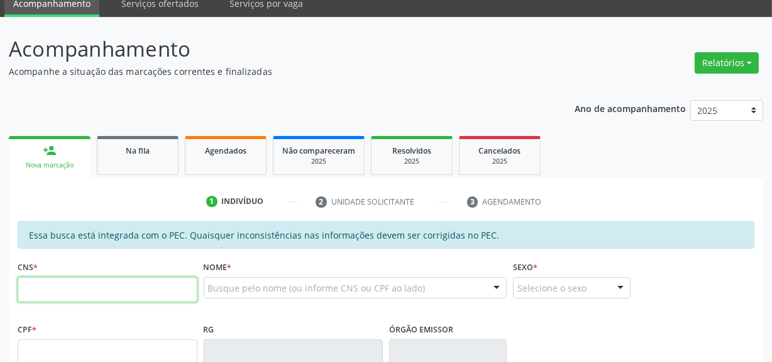
click at [93, 294] on input "text" at bounding box center [108, 289] width 180 height 25
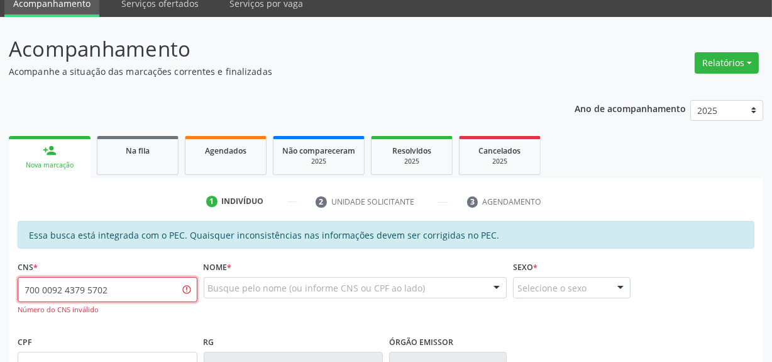
type input "700 0092 4379 5702"
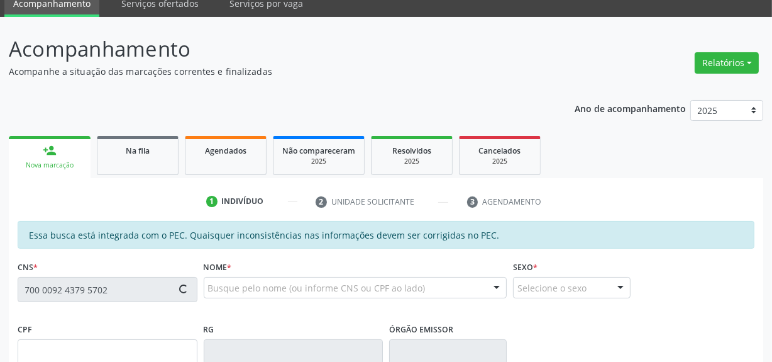
type input "774.657.764-49"
type input "18/12/1971"
type input "Maria Raimunda de Santana"
type input "(87) 8832-1851"
type input "S/N"
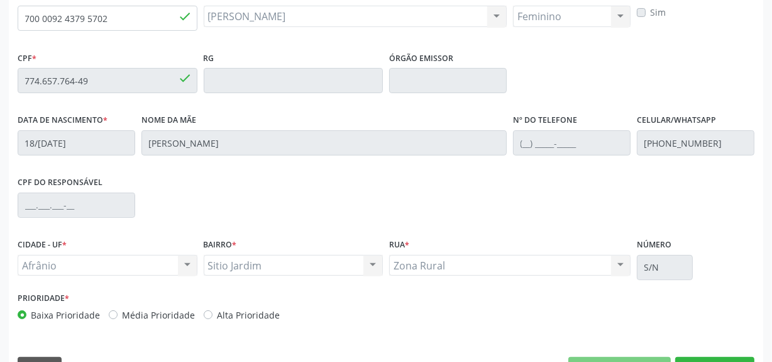
scroll to position [355, 0]
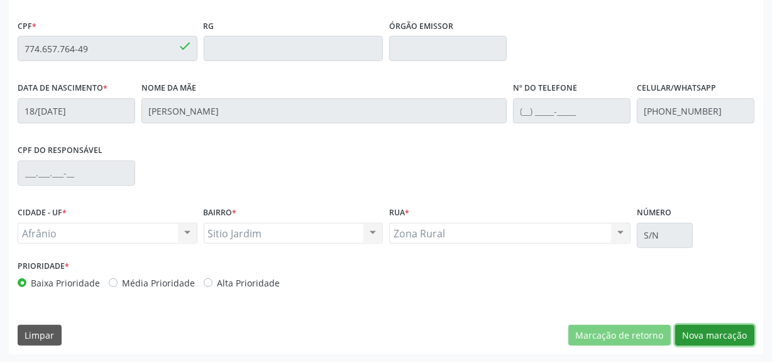
click at [723, 333] on button "Nova marcação" at bounding box center [714, 334] width 79 height 21
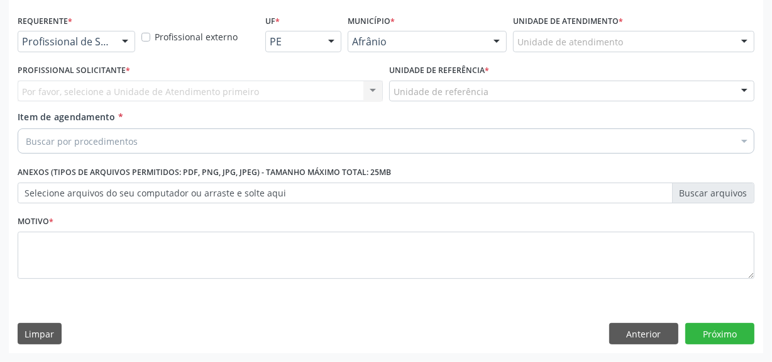
scroll to position [260, 0]
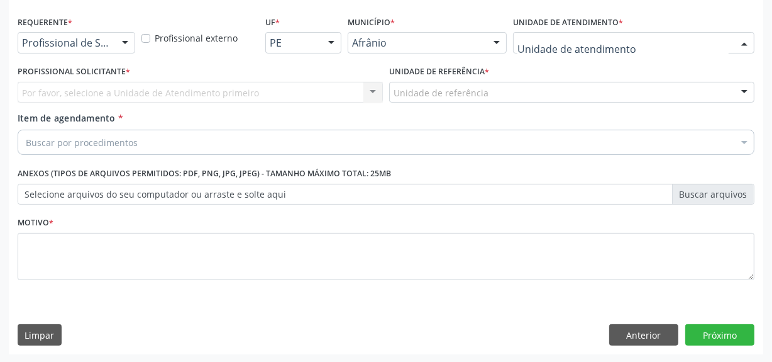
click at [519, 34] on div at bounding box center [633, 42] width 241 height 21
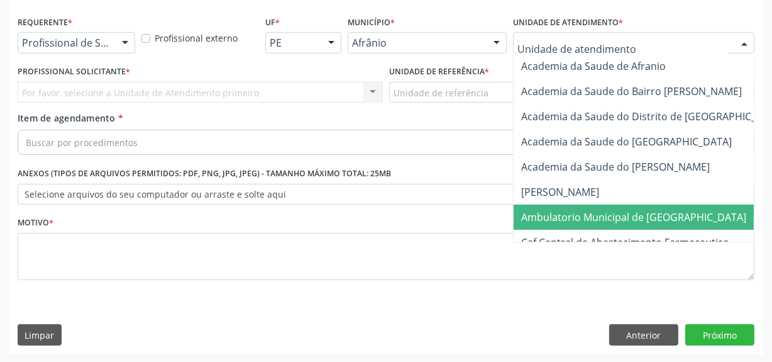
click at [542, 222] on span "Ambulatorio Municipal de [GEOGRAPHIC_DATA]" at bounding box center [633, 217] width 225 height 14
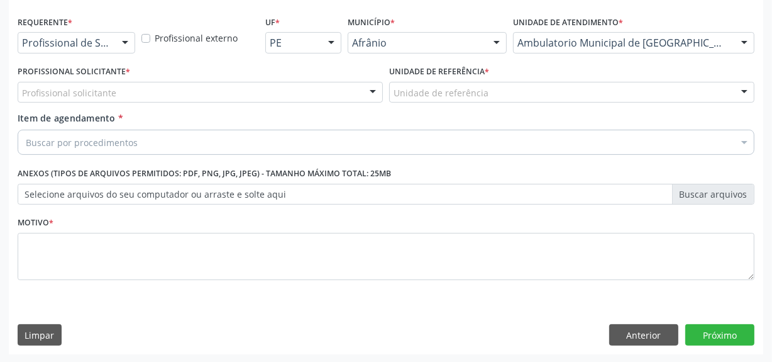
click at [168, 88] on div "Profissional solicitante" at bounding box center [200, 92] width 365 height 21
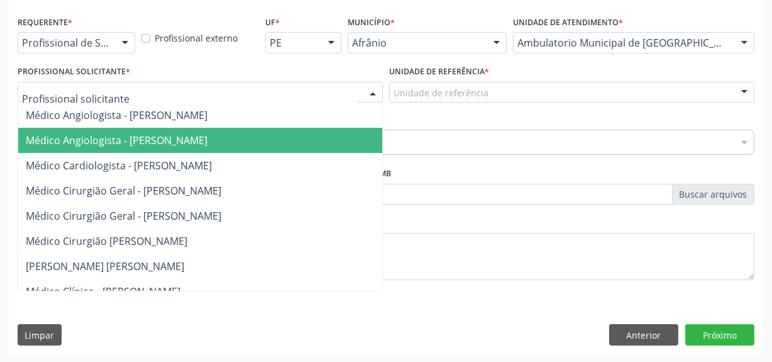
click at [176, 150] on span "Médico Angiologista - [PERSON_NAME]" at bounding box center [219, 140] width 403 height 25
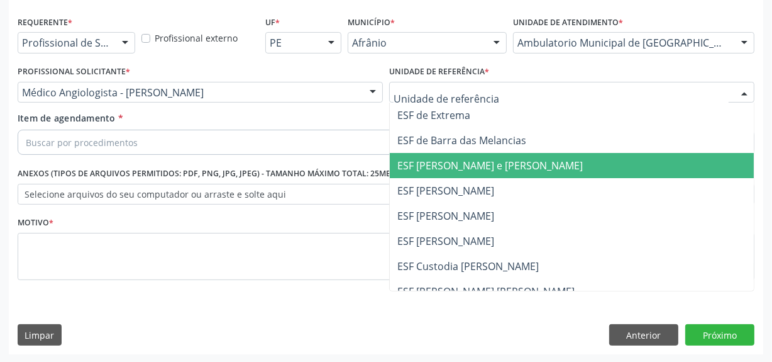
drag, startPoint x: 459, startPoint y: 155, endPoint x: 421, endPoint y: 146, distance: 38.7
click at [456, 154] on span "ESF [PERSON_NAME] e [PERSON_NAME]" at bounding box center [572, 165] width 364 height 25
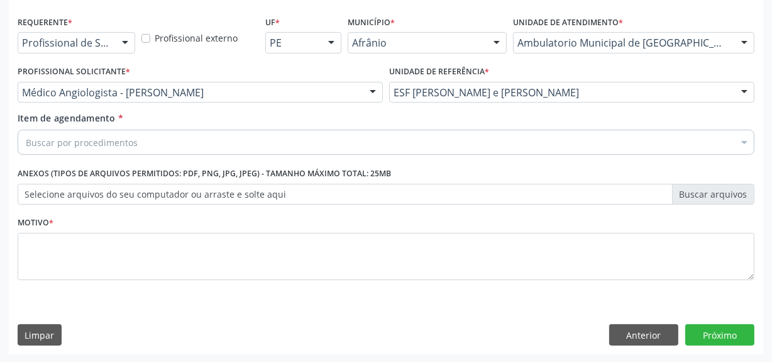
click at [421, 146] on div "Buscar por procedimentos" at bounding box center [386, 142] width 737 height 25
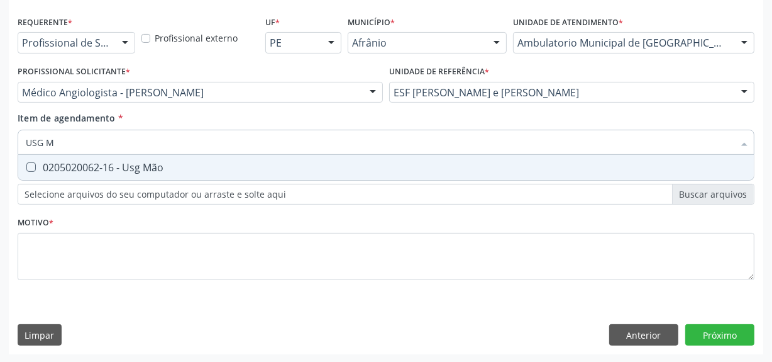
type input "USG"
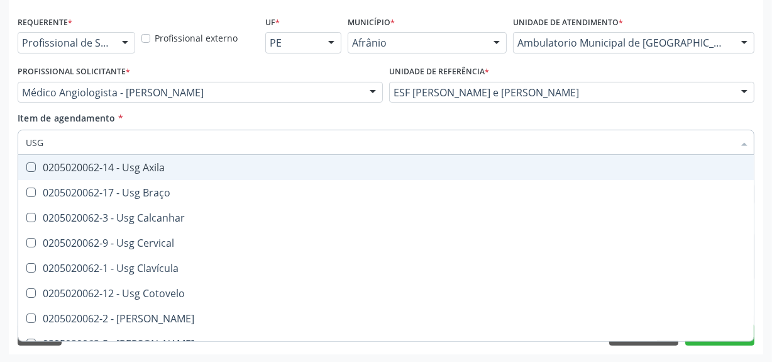
click at [290, 163] on div "0205020062-14 - Usg Axila" at bounding box center [386, 167] width 721 height 10
checkbox Axila "true"
click at [316, 134] on input "USG" at bounding box center [380, 142] width 708 height 25
type input "U"
checkbox Axila "false"
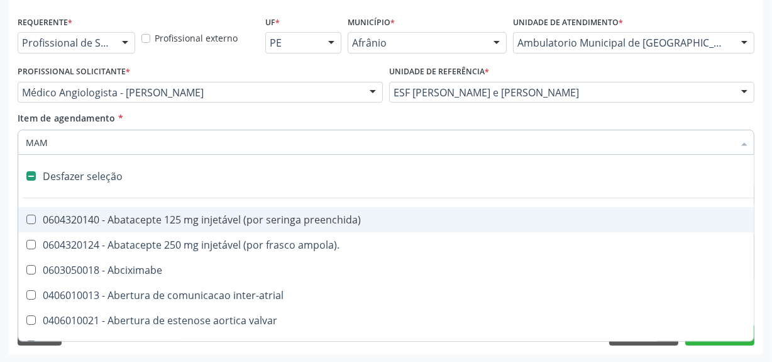
type input "MAMA"
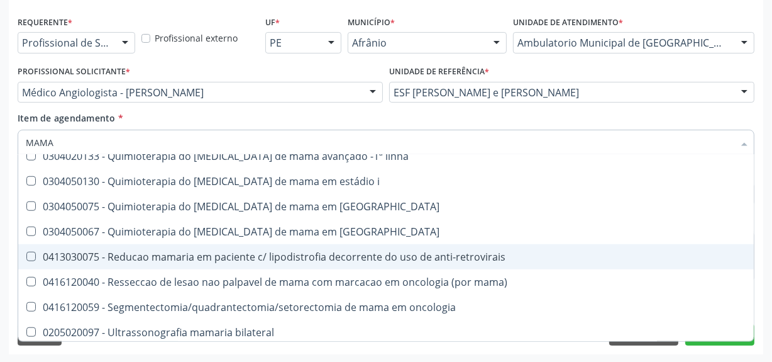
scroll to position [1046, 0]
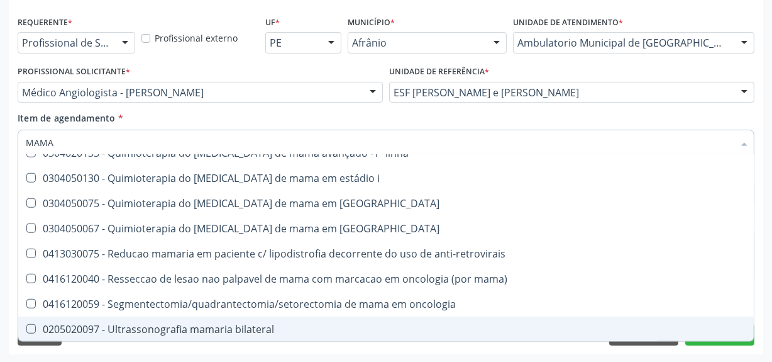
drag, startPoint x: 219, startPoint y: 322, endPoint x: 185, endPoint y: 329, distance: 35.3
click at [219, 324] on div "0205020097 - Ultrassonografia mamaria bilateral" at bounding box center [386, 329] width 721 height 10
checkbox bilateral "true"
click at [104, 351] on div "Requerente * Profissional de Saúde Profissional de Saúde Paciente Nenhum result…" at bounding box center [386, 183] width 754 height 341
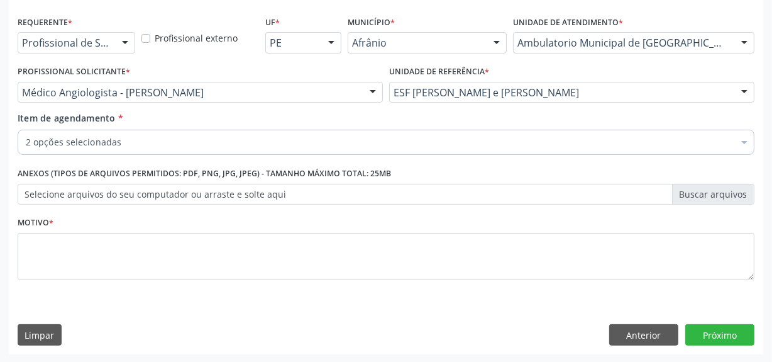
scroll to position [0, 0]
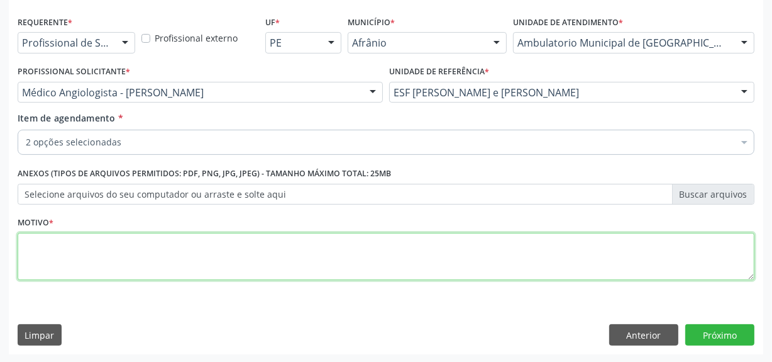
click at [126, 258] on textarea at bounding box center [386, 257] width 737 height 48
type textarea "'"
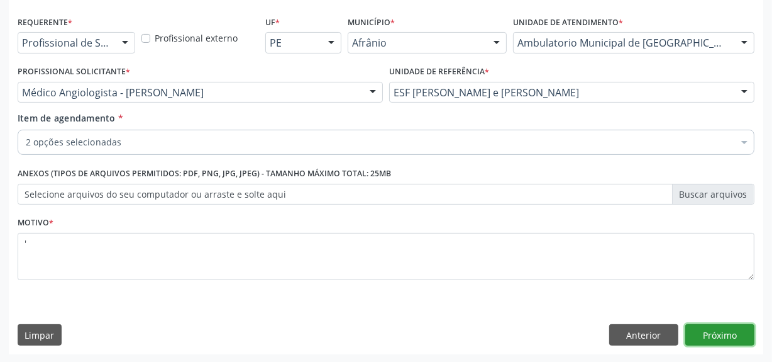
click at [749, 328] on button "Próximo" at bounding box center [719, 334] width 69 height 21
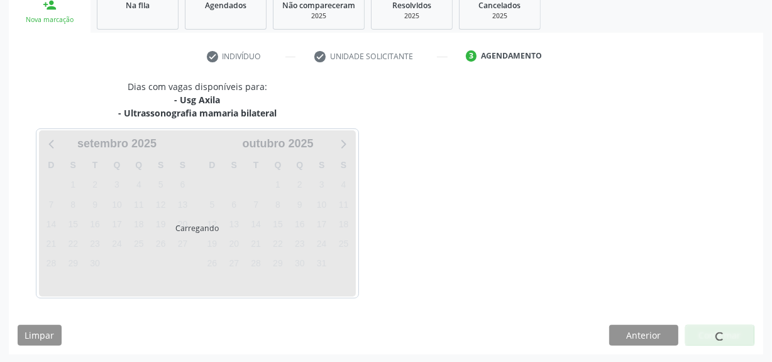
scroll to position [235, 0]
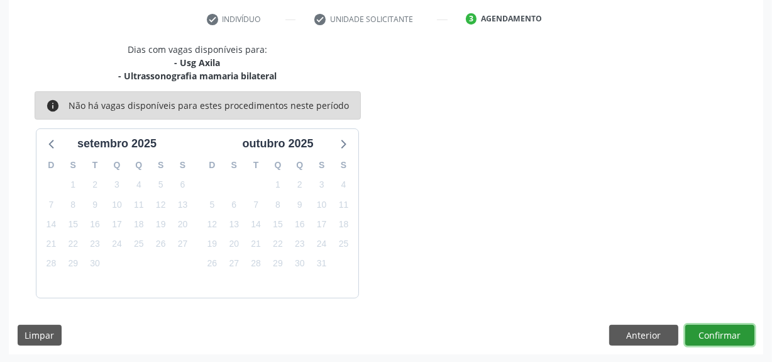
click at [716, 324] on button "Confirmar" at bounding box center [719, 334] width 69 height 21
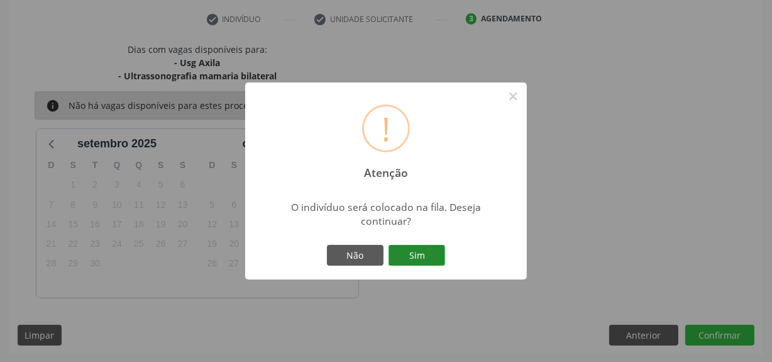
click at [424, 253] on button "Sim" at bounding box center [417, 255] width 57 height 21
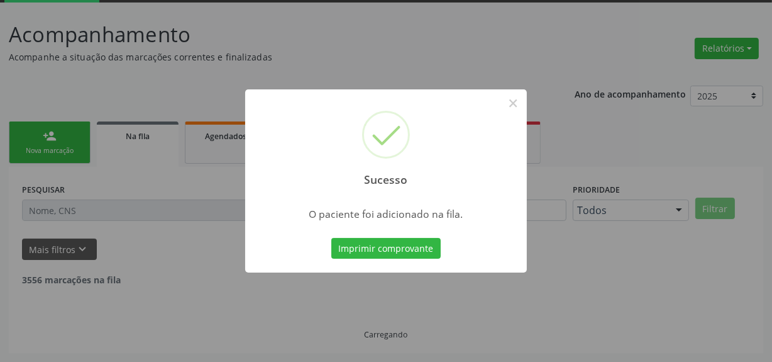
scroll to position [52, 0]
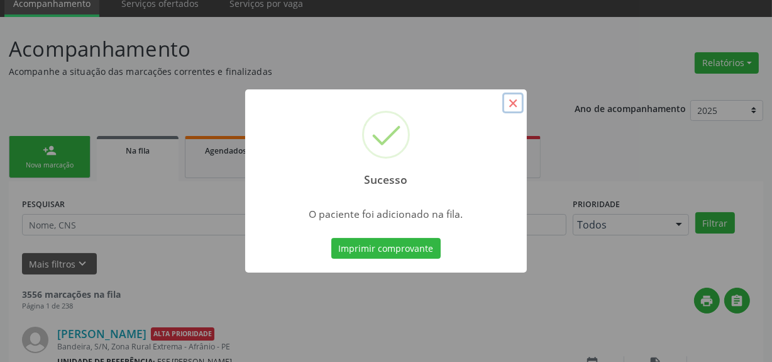
click at [521, 103] on button "×" at bounding box center [512, 102] width 21 height 21
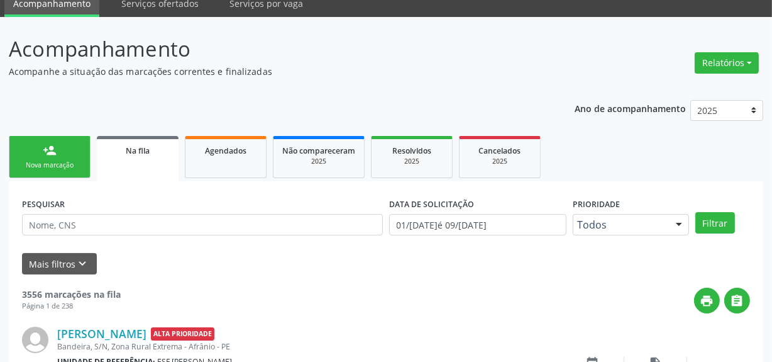
click at [56, 141] on link "person_add Nova marcação" at bounding box center [50, 157] width 82 height 42
click at [69, 150] on link "person_add Nova marcação" at bounding box center [50, 157] width 82 height 42
click at [72, 171] on link "person_add Nova marcação" at bounding box center [50, 157] width 82 height 42
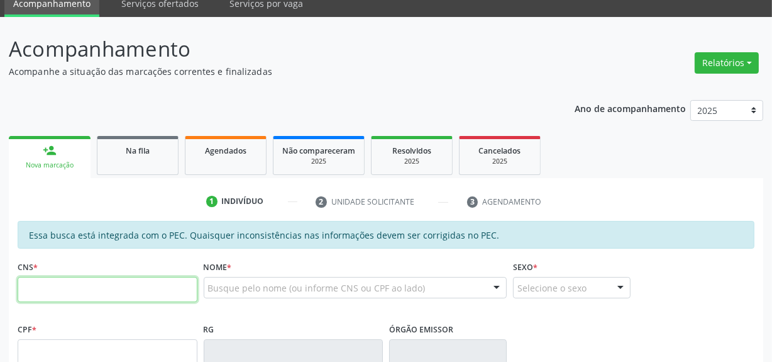
click at [58, 282] on input "text" at bounding box center [108, 289] width 180 height 25
type input "700 8084 4079 0187"
type input "029.462.574-79"
type input "[DATE]"
type input "Benedita [PERSON_NAME]"
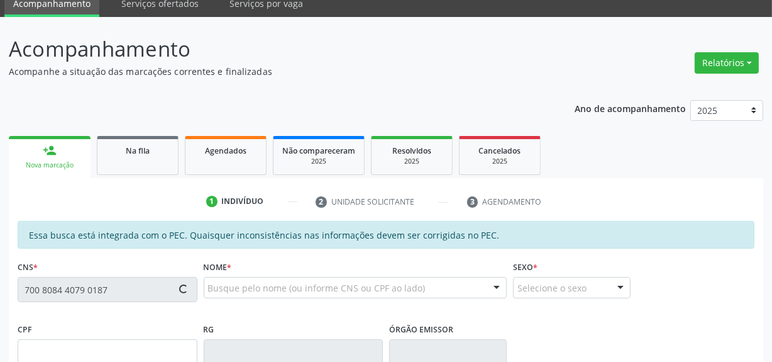
type input "[PHONE_NUMBER]"
type input "S/N"
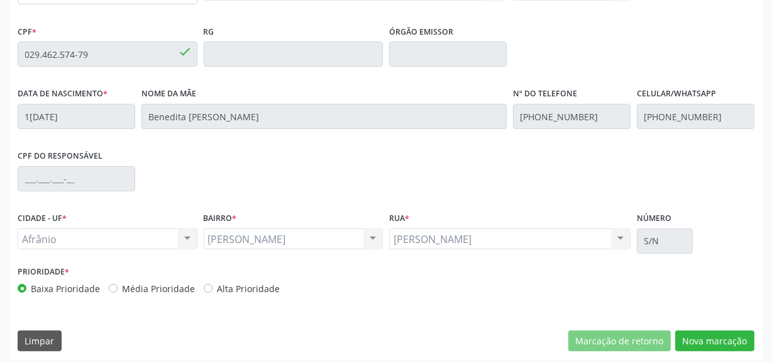
scroll to position [355, 0]
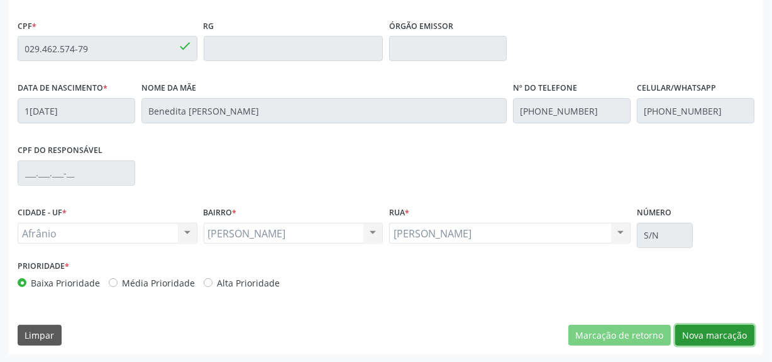
click at [723, 340] on button "Nova marcação" at bounding box center [714, 334] width 79 height 21
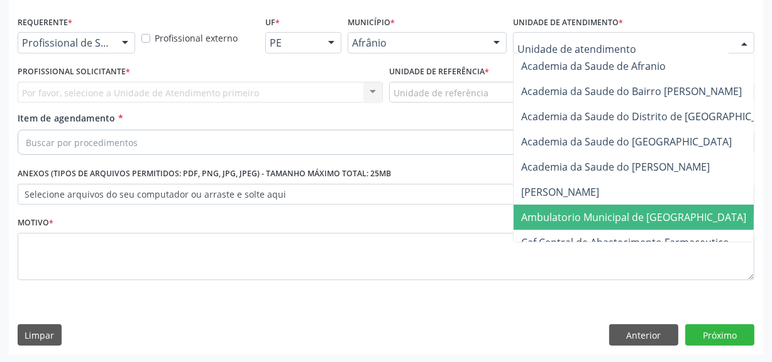
click at [550, 219] on span "Ambulatorio Municipal de [GEOGRAPHIC_DATA]" at bounding box center [633, 217] width 225 height 14
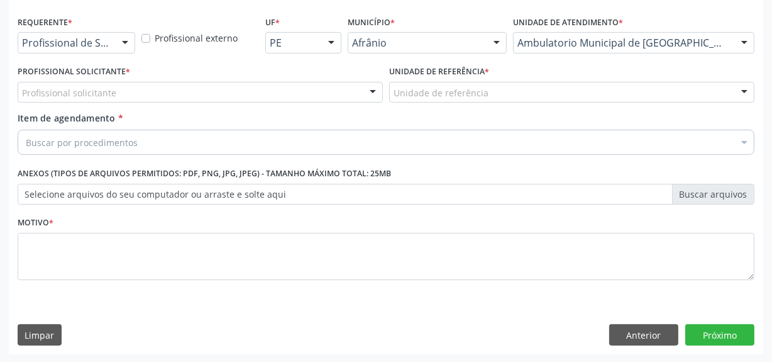
click at [330, 93] on div "Profissional solicitante" at bounding box center [200, 92] width 365 height 21
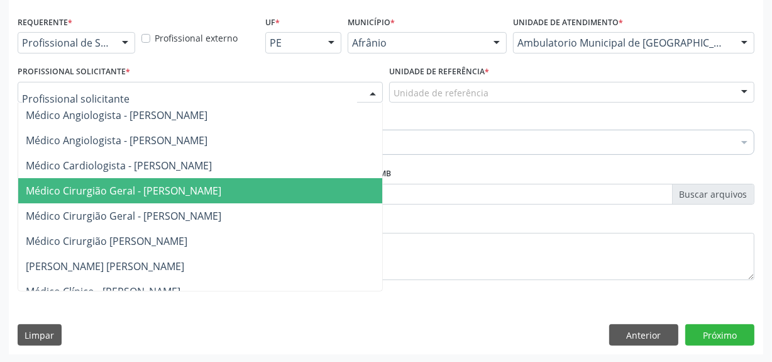
click at [314, 184] on span "Médico Cirurgião Geral - [PERSON_NAME]" at bounding box center [219, 190] width 403 height 25
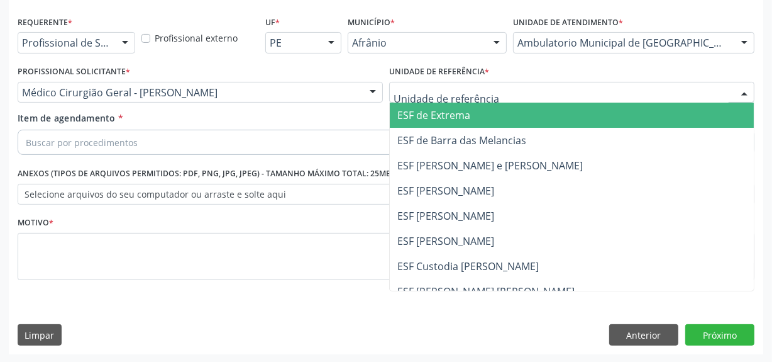
click at [428, 178] on span "ESF [PERSON_NAME]" at bounding box center [572, 190] width 364 height 25
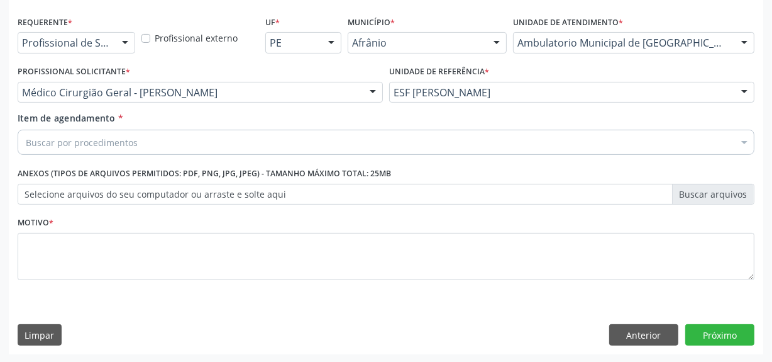
click at [436, 144] on div "Buscar por procedimentos" at bounding box center [386, 142] width 737 height 25
click at [238, 145] on div "Buscar por procedimentos" at bounding box center [386, 142] width 737 height 25
click at [210, 133] on div "Buscar por procedimentos" at bounding box center [386, 142] width 737 height 25
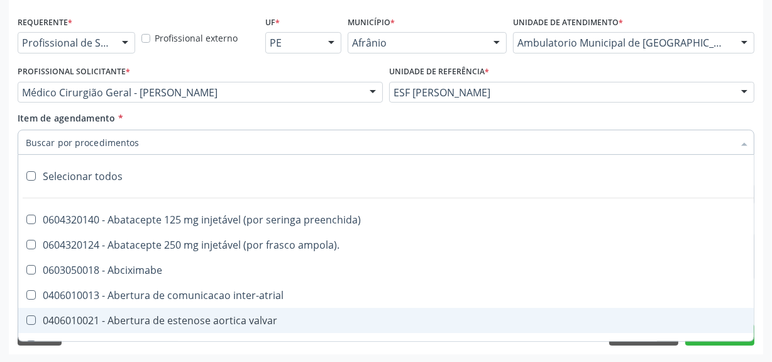
click at [211, 136] on input "Item de agendamento *" at bounding box center [380, 142] width 708 height 25
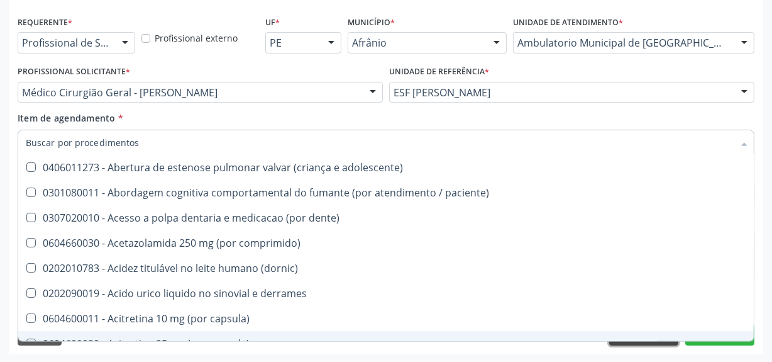
click at [658, 343] on button "Anterior" at bounding box center [643, 334] width 69 height 21
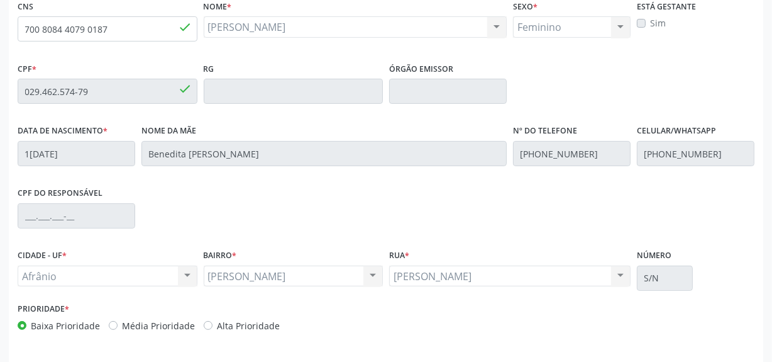
scroll to position [355, 0]
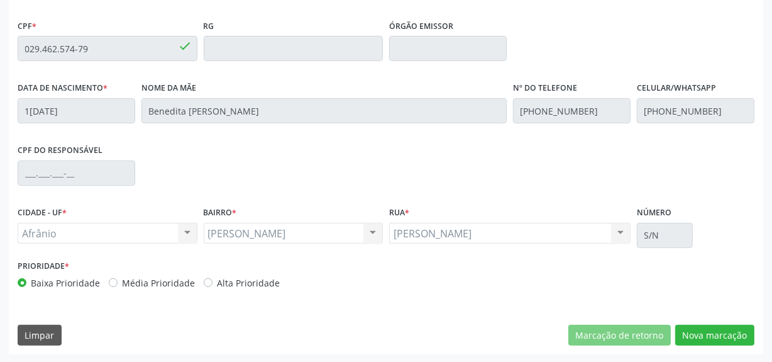
click at [736, 345] on div "Essa busca está integrada com o PEC. Quaisquer inconsistências nas informações …" at bounding box center [386, 136] width 754 height 436
drag, startPoint x: 741, startPoint y: 329, endPoint x: 687, endPoint y: 360, distance: 61.4
click at [740, 329] on button "Nova marcação" at bounding box center [714, 334] width 79 height 21
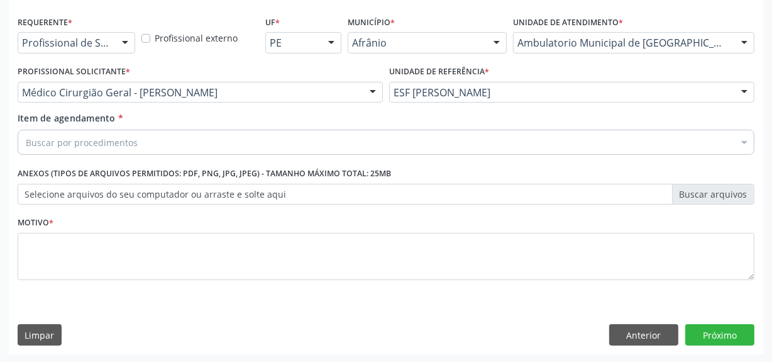
drag, startPoint x: 147, startPoint y: 136, endPoint x: 58, endPoint y: 86, distance: 101.9
click at [147, 136] on div "Buscar por procedimentos" at bounding box center [386, 142] width 737 height 25
drag, startPoint x: 211, startPoint y: 126, endPoint x: 219, endPoint y: 113, distance: 16.1
click at [213, 126] on div "Item de agendamento * Buscar por procedimentos Selecionar todos 0604320140 - Ab…" at bounding box center [386, 131] width 737 height 40
click at [201, 131] on div "Buscar por procedimentos" at bounding box center [386, 142] width 737 height 25
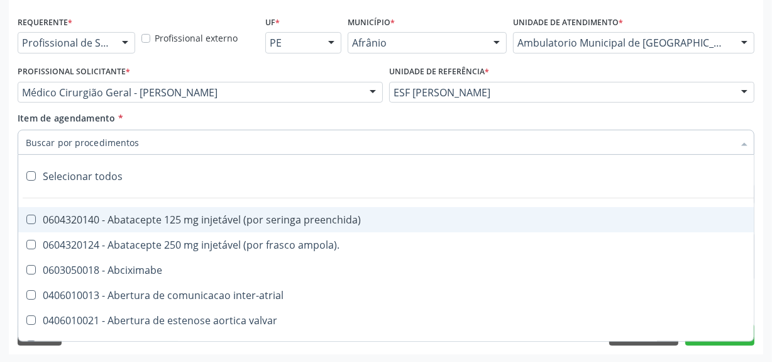
click at [199, 137] on input "Item de agendamento *" at bounding box center [380, 142] width 708 height 25
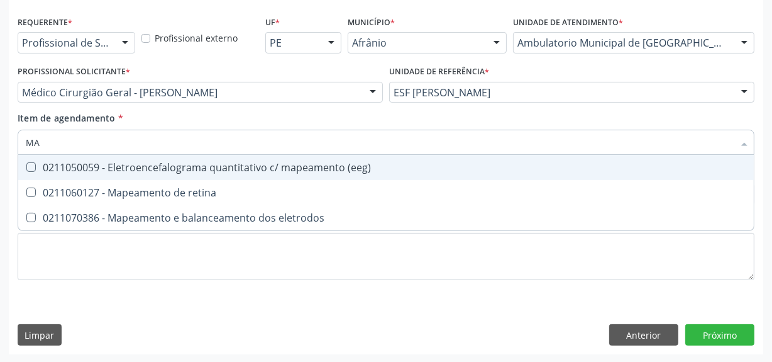
type input "M"
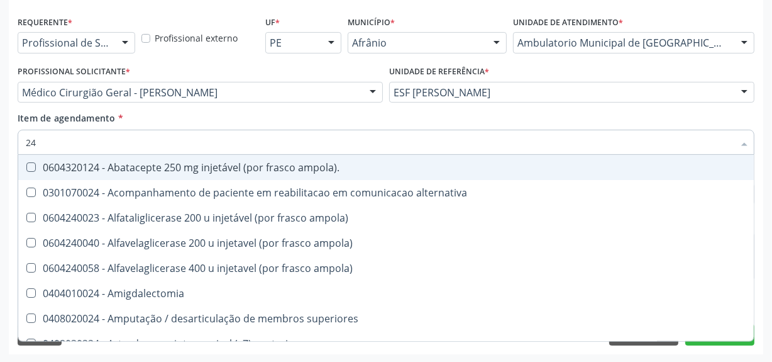
type input "24 H"
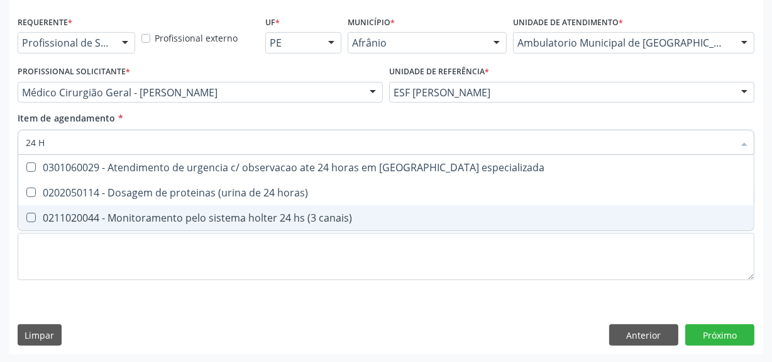
click at [262, 213] on div "0211020044 - Monitoramento pelo sistema holter 24 hs (3 canais)" at bounding box center [386, 218] width 721 height 10
checkbox canais\) "true"
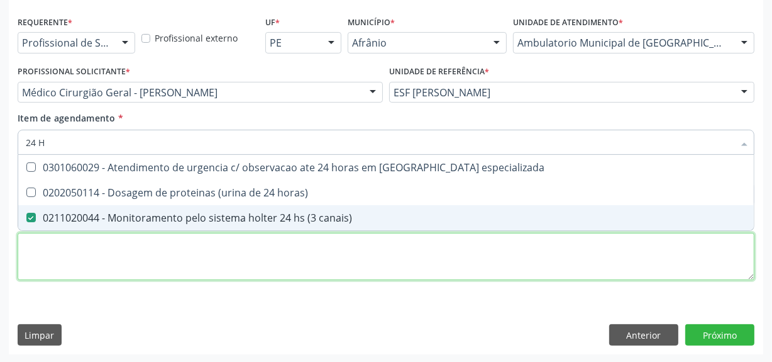
click at [292, 265] on div "Requerente * Profissional de Saúde Profissional de Saúde Paciente Nenhum result…" at bounding box center [386, 155] width 737 height 285
checkbox horas\) "true"
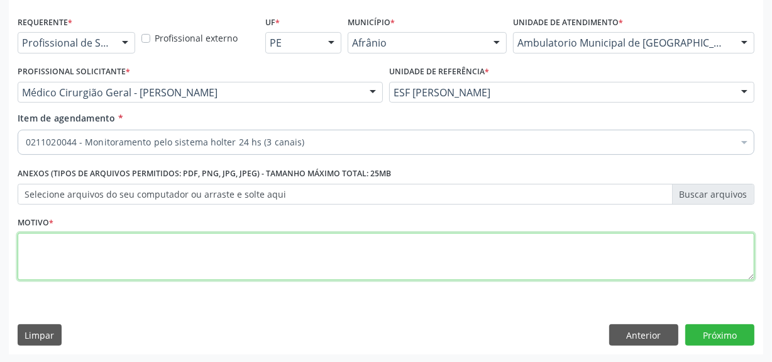
type textarea "J"
type textarea "G"
type textarea "HAS"
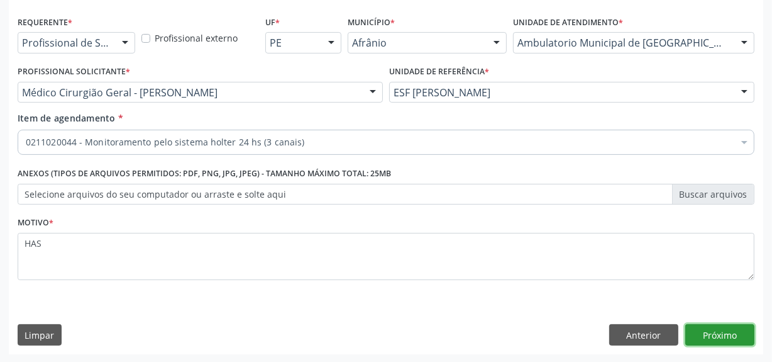
click at [743, 327] on button "Próximo" at bounding box center [719, 334] width 69 height 21
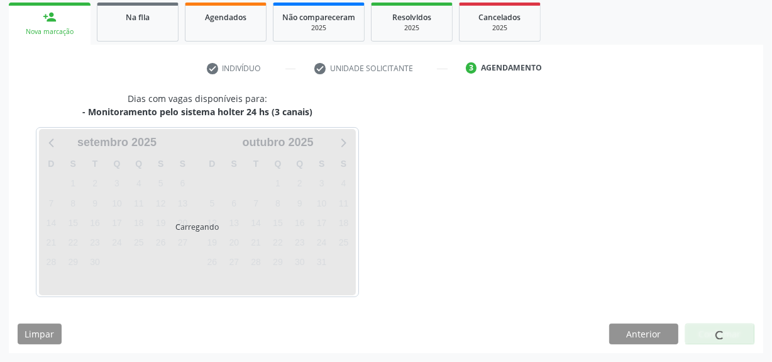
scroll to position [184, 0]
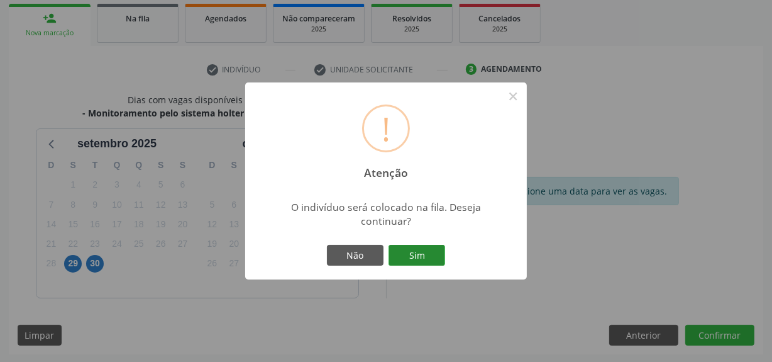
click at [407, 248] on button "Sim" at bounding box center [417, 255] width 57 height 21
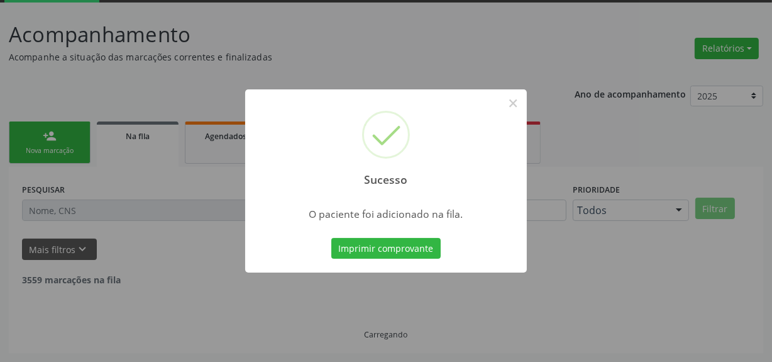
scroll to position [52, 0]
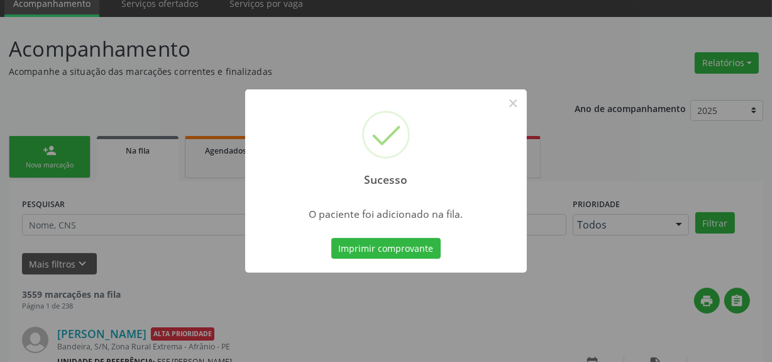
click at [62, 123] on div "Sucesso × O paciente foi adicionado na fila. Imprimir comprovante Cancel" at bounding box center [386, 181] width 772 height 362
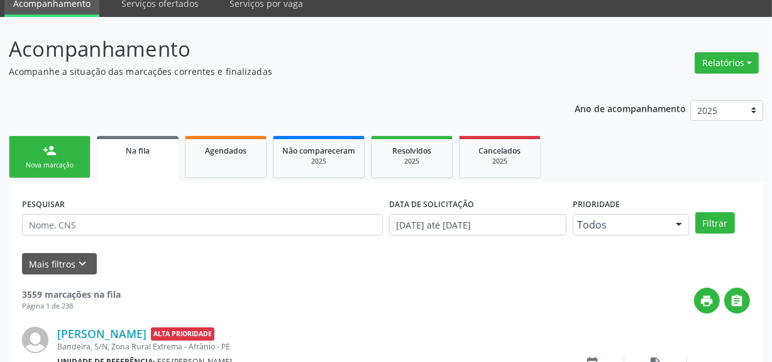
click at [47, 143] on div "person_add" at bounding box center [50, 150] width 14 height 14
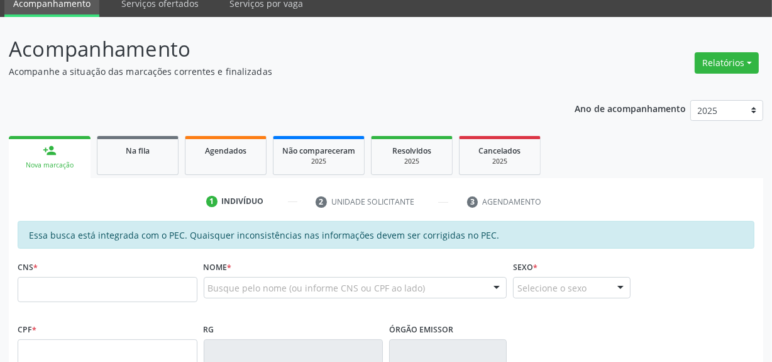
click at [50, 161] on div "Nova marcação" at bounding box center [50, 164] width 64 height 9
click at [79, 304] on fieldset "CNS *" at bounding box center [108, 283] width 180 height 53
click at [92, 277] on input "text" at bounding box center [108, 289] width 180 height 25
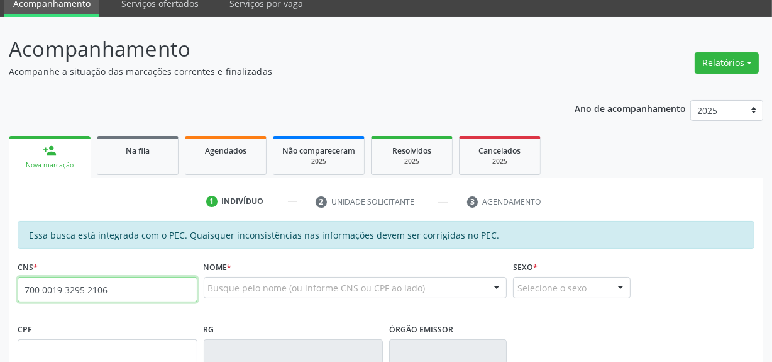
type input "700 0019 3295 2106"
type input "107.903.534-66"
type input "[DATE]"
type input "[PERSON_NAME]"
type input "[PHONE_NUMBER]"
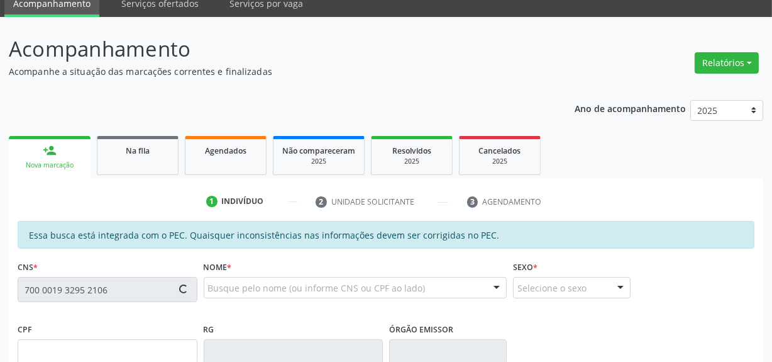
type input "S/N"
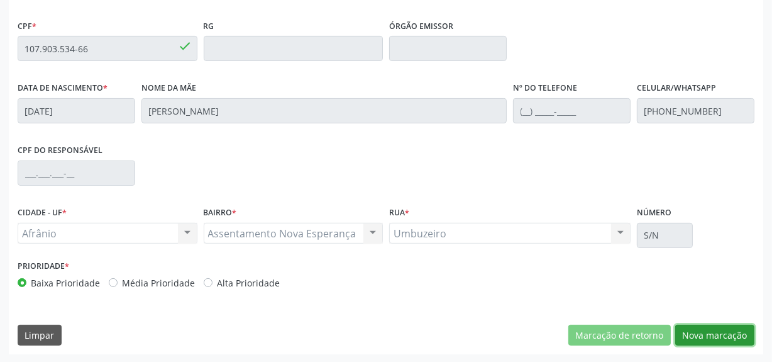
click at [716, 329] on button "Nova marcação" at bounding box center [714, 334] width 79 height 21
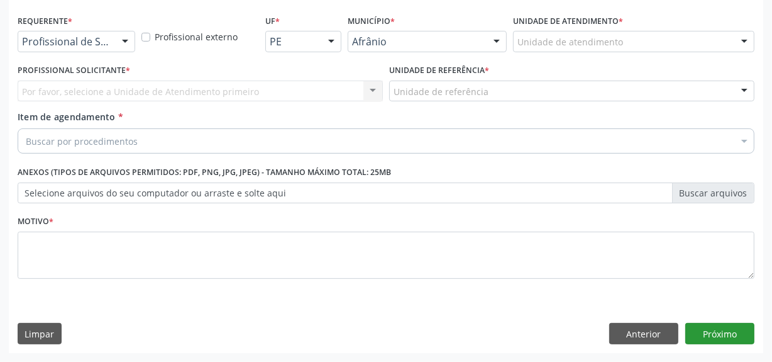
scroll to position [260, 0]
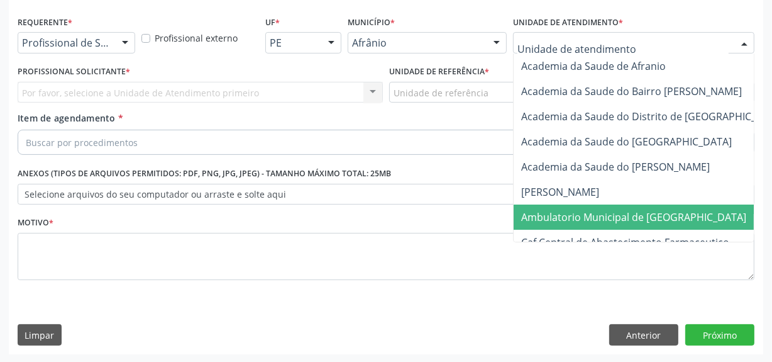
click at [608, 218] on span "Ambulatorio Municipal de [GEOGRAPHIC_DATA]" at bounding box center [633, 217] width 225 height 14
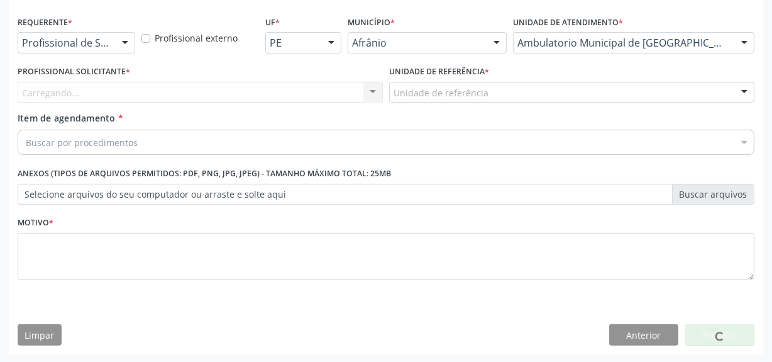
click at [324, 82] on div "Carregando... Nenhum resultado encontrado para: " " Não há nenhuma opção para s…" at bounding box center [200, 92] width 365 height 21
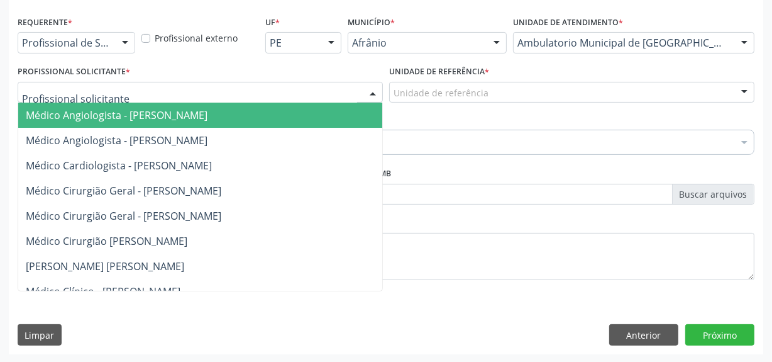
click at [324, 82] on div at bounding box center [200, 92] width 365 height 21
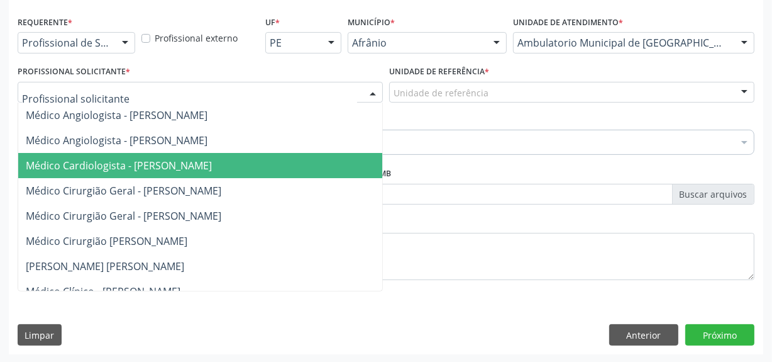
click at [304, 154] on span "Médico Cardiologista - [PERSON_NAME]" at bounding box center [219, 165] width 403 height 25
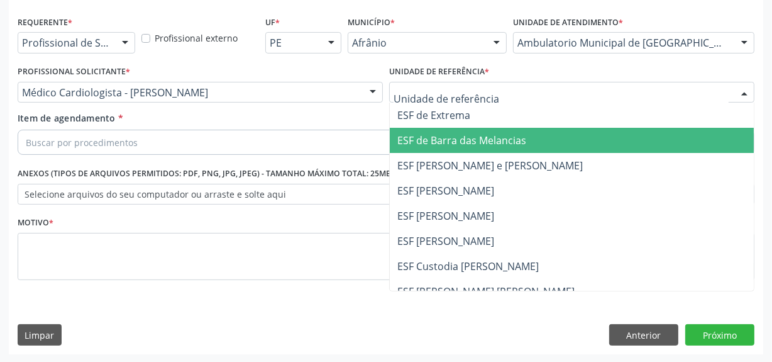
click at [445, 195] on span "ESF [PERSON_NAME]" at bounding box center [445, 191] width 97 height 14
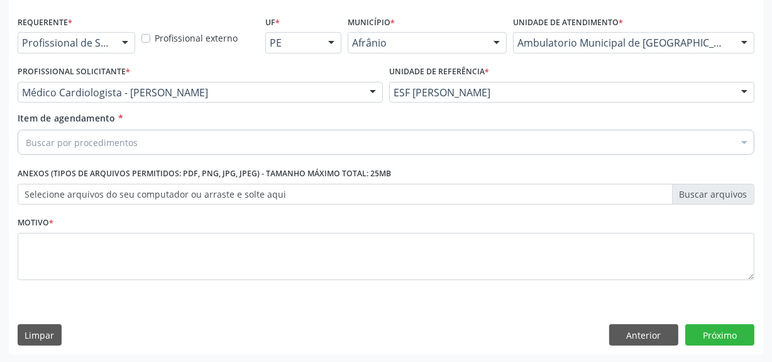
click at [446, 142] on div "Buscar por procedimentos" at bounding box center [386, 142] width 737 height 25
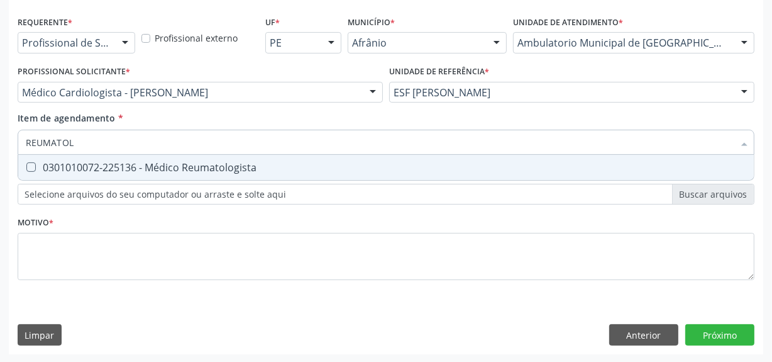
type input "REUMATOLO"
click at [471, 155] on span "0301010072-225136 - Médico Reumatologista" at bounding box center [386, 167] width 736 height 25
checkbox Reumatologista "true"
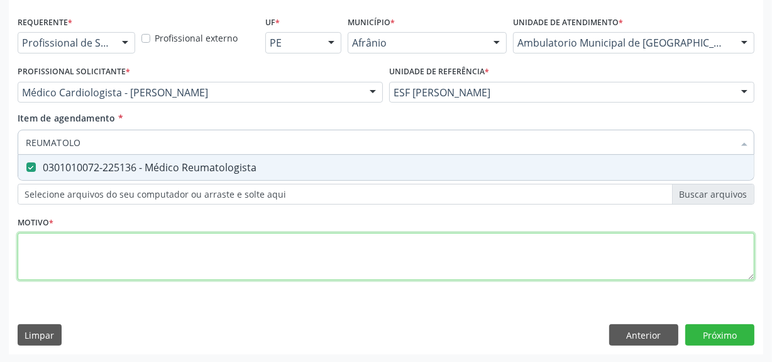
click at [397, 263] on div "Requerente * Profissional de Saúde Profissional de Saúde Paciente Nenhum result…" at bounding box center [386, 155] width 737 height 285
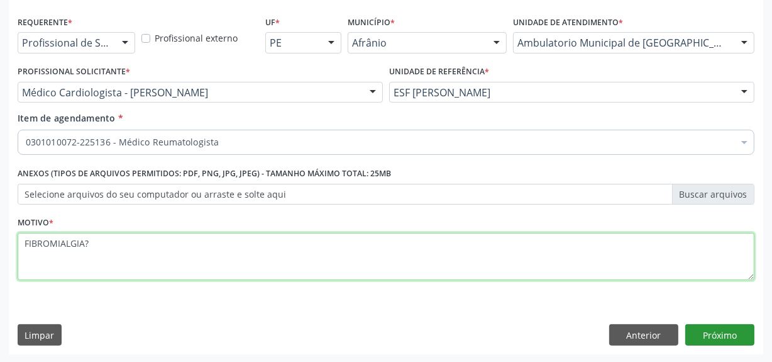
type textarea "FIBROMIALGIA?"
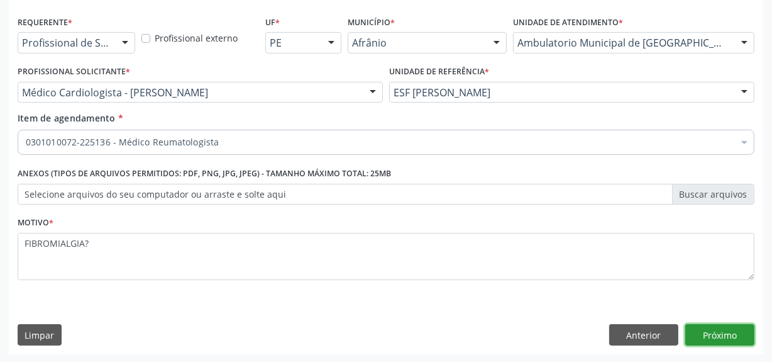
click at [736, 338] on button "Próximo" at bounding box center [719, 334] width 69 height 21
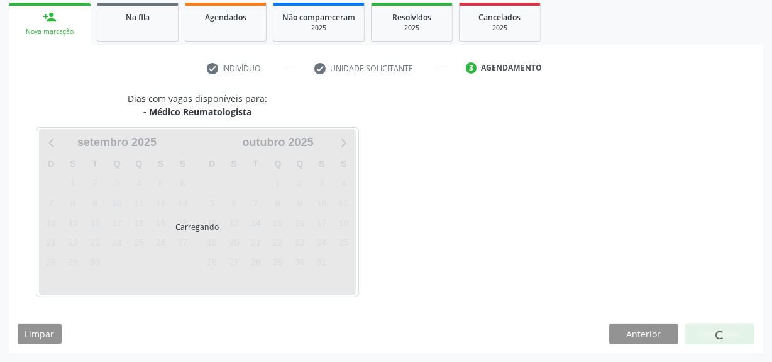
scroll to position [184, 0]
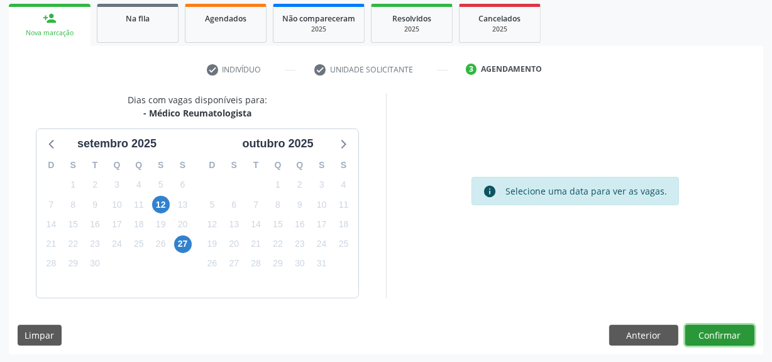
click at [736, 338] on button "Confirmar" at bounding box center [719, 334] width 69 height 21
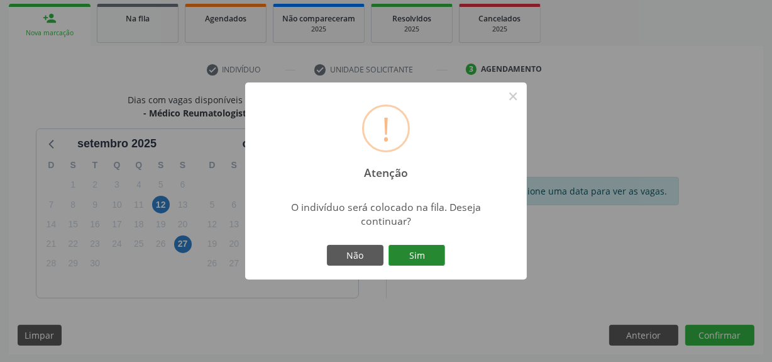
drag, startPoint x: 373, startPoint y: 240, endPoint x: 392, endPoint y: 250, distance: 21.9
click at [377, 242] on div "! Atenção × O indivíduo será colocado na fila. Deseja continuar? Não Sim" at bounding box center [386, 180] width 282 height 197
click at [401, 253] on button "Sim" at bounding box center [417, 255] width 57 height 21
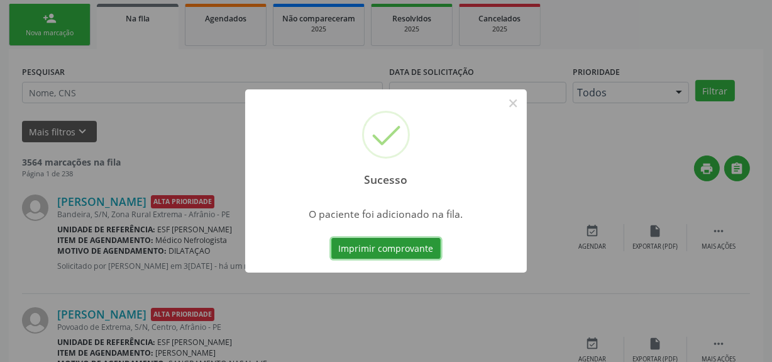
scroll to position [52, 0]
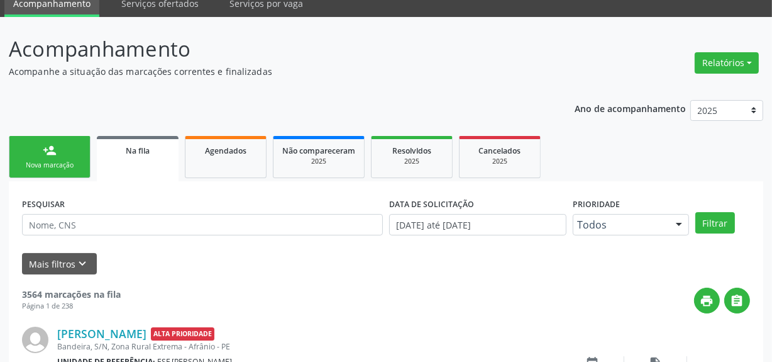
click at [50, 163] on div "Nova marcação" at bounding box center [49, 164] width 63 height 9
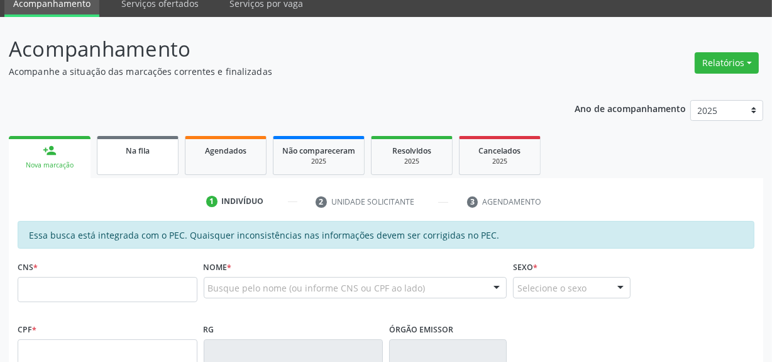
click at [129, 150] on span "Na fila" at bounding box center [138, 150] width 24 height 11
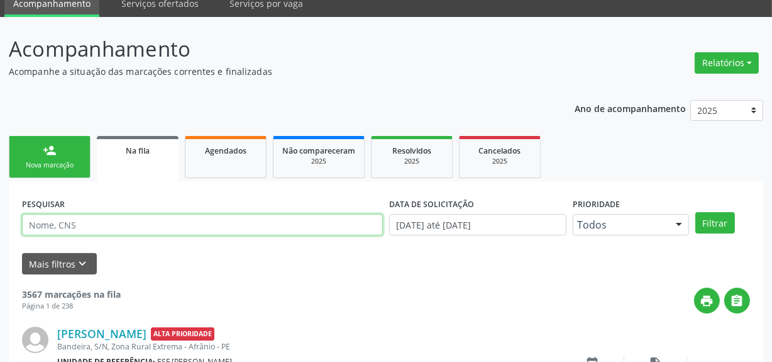
drag, startPoint x: 132, startPoint y: 221, endPoint x: 633, endPoint y: 347, distance: 516.6
click at [132, 221] on input "text" at bounding box center [202, 224] width 361 height 21
type input "700808440790187"
click at [695, 212] on button "Filtrar" at bounding box center [715, 222] width 40 height 21
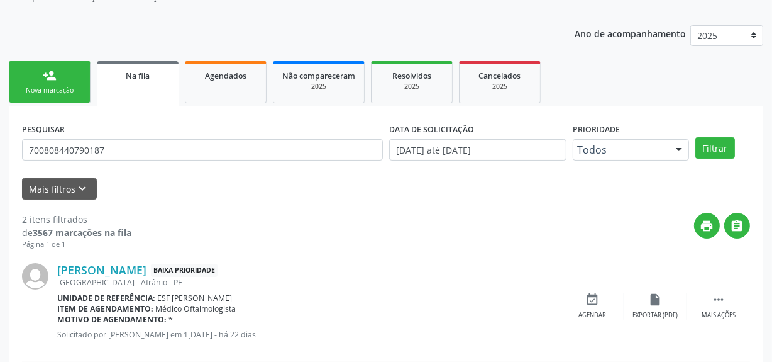
scroll to position [271, 0]
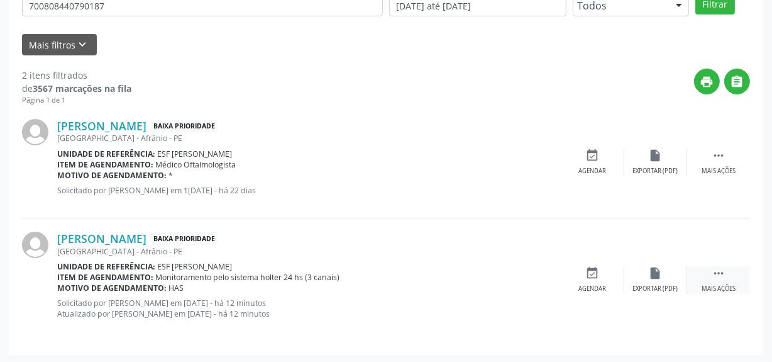
click at [708, 277] on div " Mais ações" at bounding box center [718, 279] width 63 height 27
click at [670, 281] on div "edit Editar" at bounding box center [655, 279] width 63 height 27
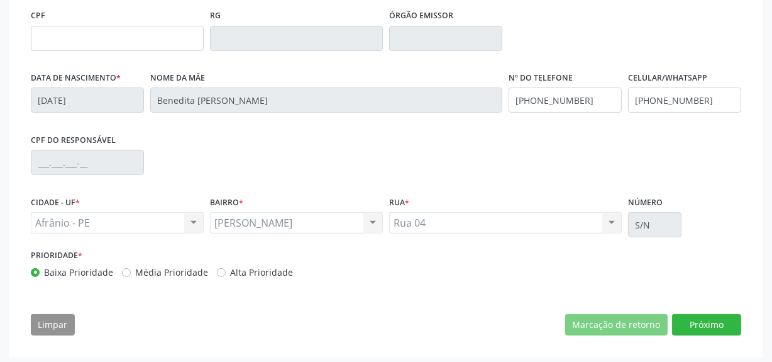
scroll to position [372, 0]
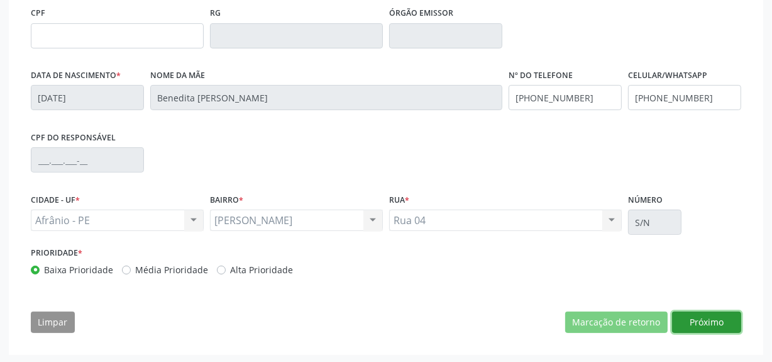
click at [726, 321] on button "Próximo" at bounding box center [706, 321] width 69 height 21
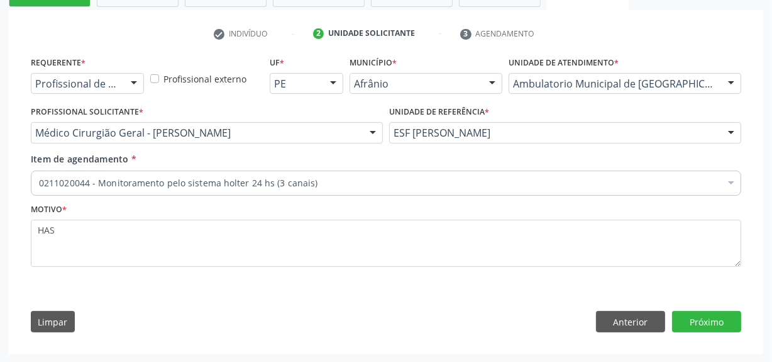
click at [286, 174] on div "0211020044 - Monitoramento pelo sistema holter 24 hs (3 canais)" at bounding box center [386, 182] width 710 height 25
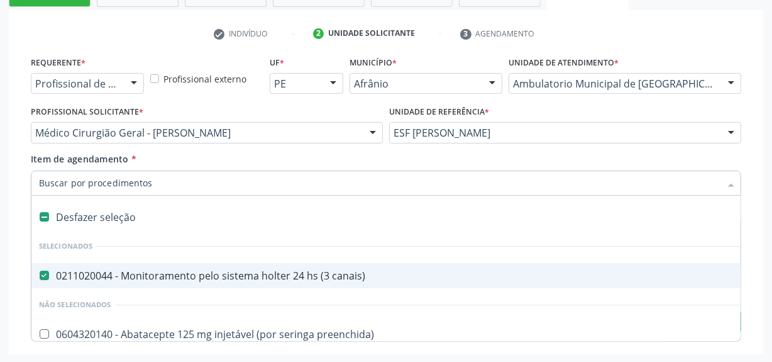
click at [106, 213] on div "Desfazer seleção" at bounding box center [522, 216] width 983 height 25
checkbox canais\) "false"
click at [150, 181] on input "Item de agendamento *" at bounding box center [380, 182] width 682 height 25
paste input "0211020052"
type input "0211020052"
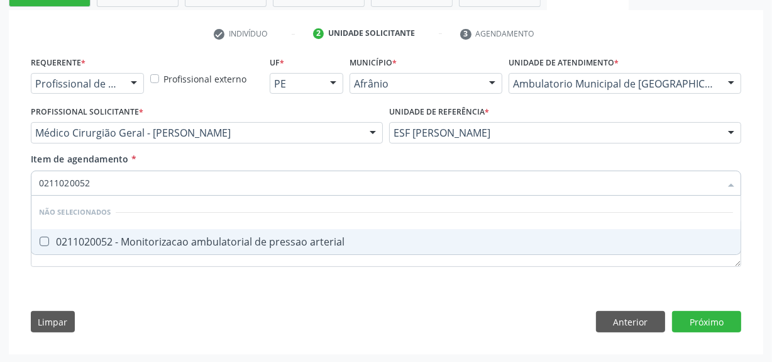
click at [141, 226] on li "Não selecionados" at bounding box center [385, 212] width 709 height 33
click at [138, 231] on span "0211020052 - Monitorizacao ambulatorial de pressao arterial" at bounding box center [385, 241] width 709 height 25
checkbox arterial "true"
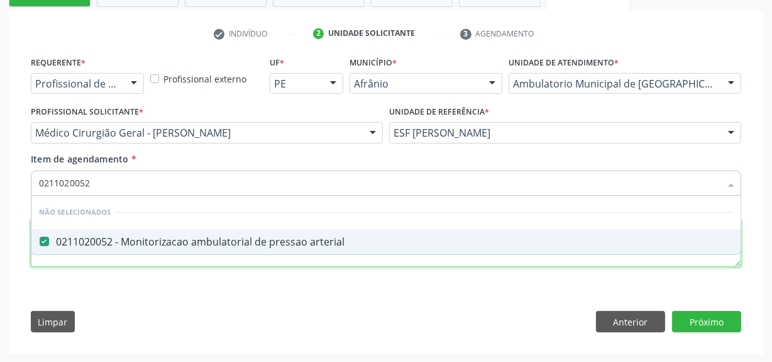
click at [140, 260] on div "Requerente * Profissional de Saúde Profissional de Saúde Paciente Nenhum result…" at bounding box center [386, 168] width 710 height 231
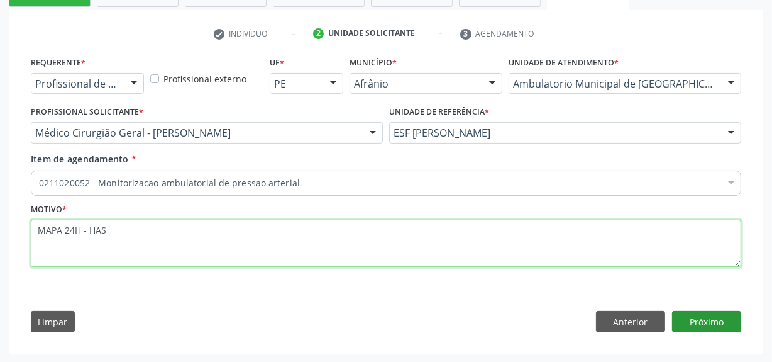
type textarea "MAPA 24H - HAS"
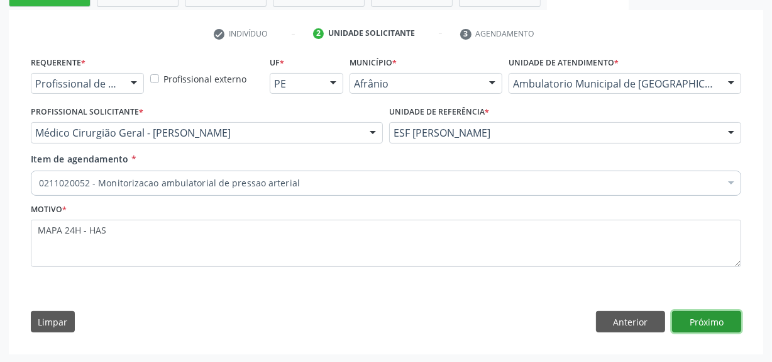
click at [719, 314] on button "Próximo" at bounding box center [706, 321] width 69 height 21
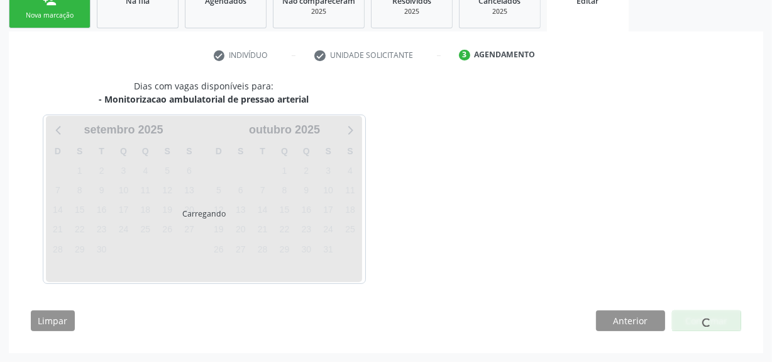
scroll to position [201, 0]
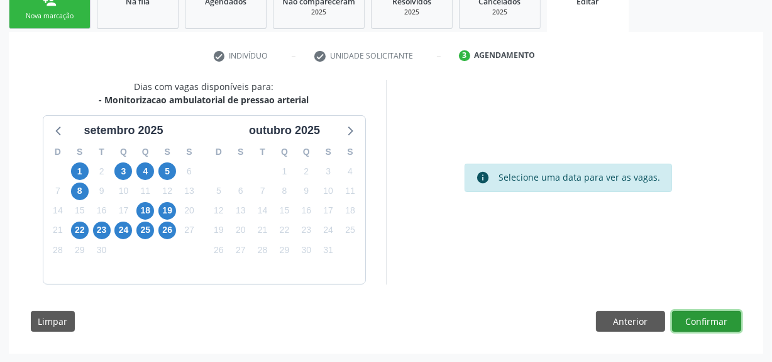
click at [702, 322] on button "Confirmar" at bounding box center [706, 321] width 69 height 21
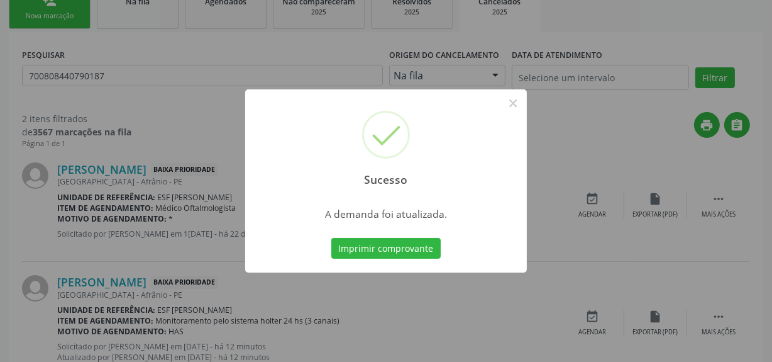
scroll to position [0, 0]
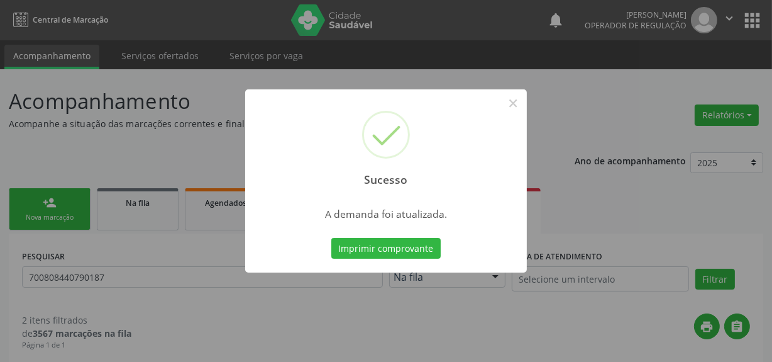
click at [140, 158] on div "Sucesso × A demanda foi atualizada. Imprimir comprovante Cancel" at bounding box center [386, 181] width 772 height 362
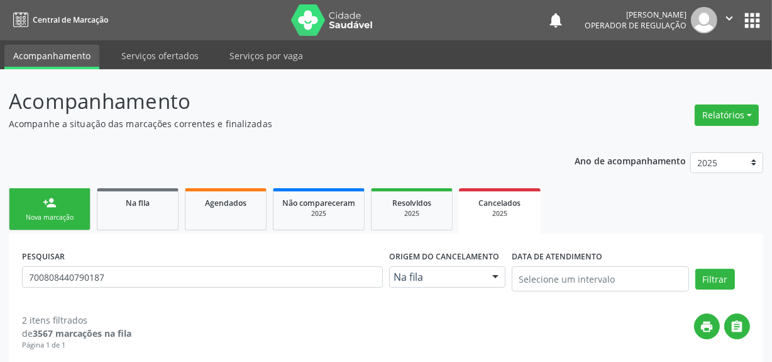
click at [52, 221] on div "Nova marcação" at bounding box center [49, 217] width 63 height 9
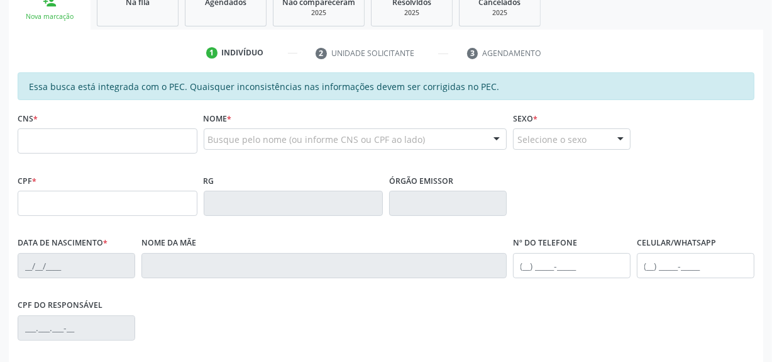
scroll to position [205, 0]
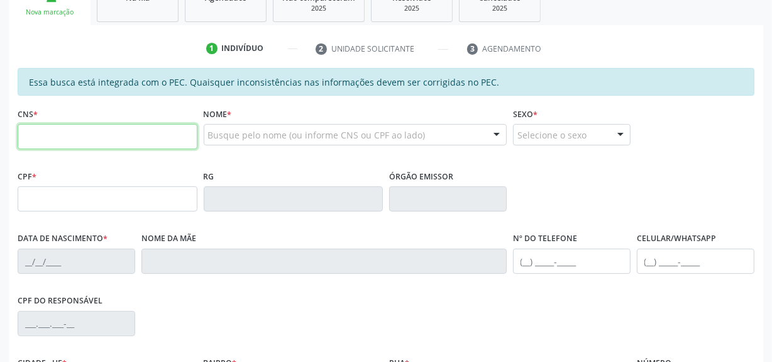
click at [181, 146] on input "text" at bounding box center [108, 136] width 180 height 25
type input "708 7001 7050 6197"
type input "[DATE]"
type input "[PERSON_NAME]"
type input "[PHONE_NUMBER]"
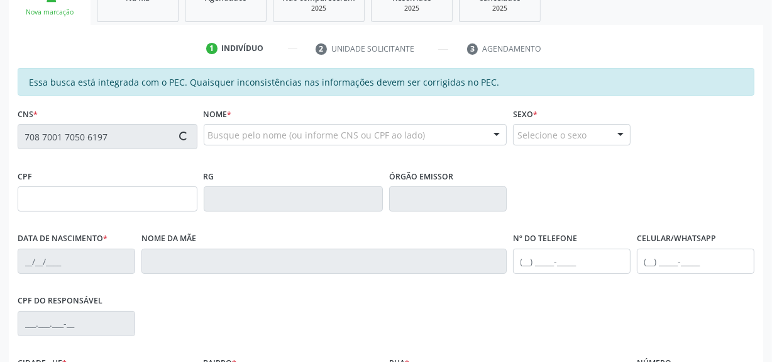
type input "[PHONE_NUMBER]"
type input "052.580.224-04"
type input "S/N"
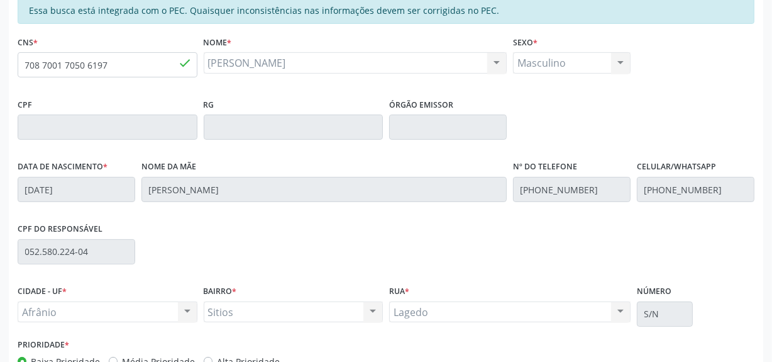
scroll to position [355, 0]
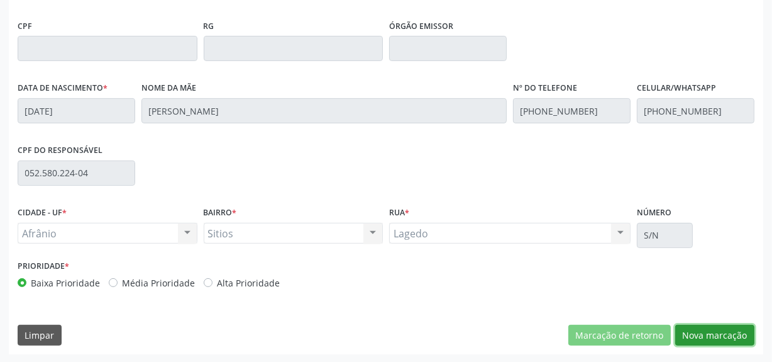
click at [735, 337] on button "Nova marcação" at bounding box center [714, 334] width 79 height 21
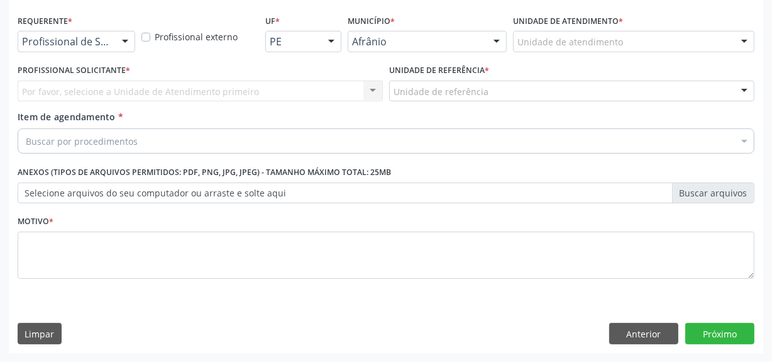
scroll to position [260, 0]
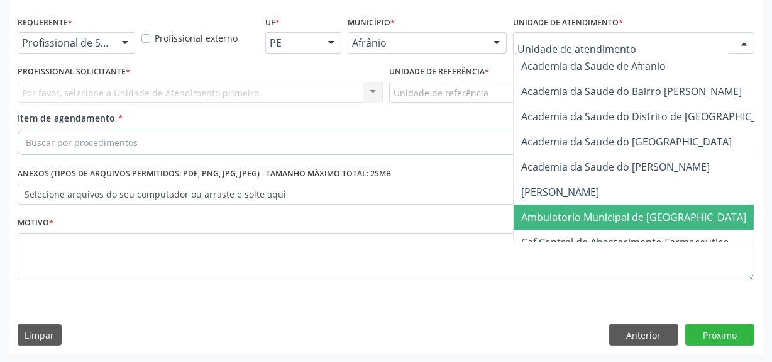
click at [559, 210] on span "Ambulatorio Municipal de [GEOGRAPHIC_DATA]" at bounding box center [633, 217] width 225 height 14
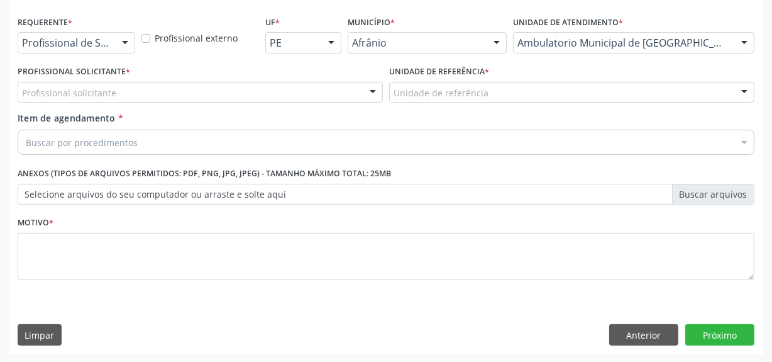
click at [224, 79] on div "Profissional Solicitante * Profissional solicitante Médico Angiologista - [PERS…" at bounding box center [200, 82] width 365 height 40
click at [213, 101] on div "Médico Angiologista - [PERSON_NAME] Angiologista - [PERSON_NAME] Cardiologista …" at bounding box center [200, 92] width 365 height 21
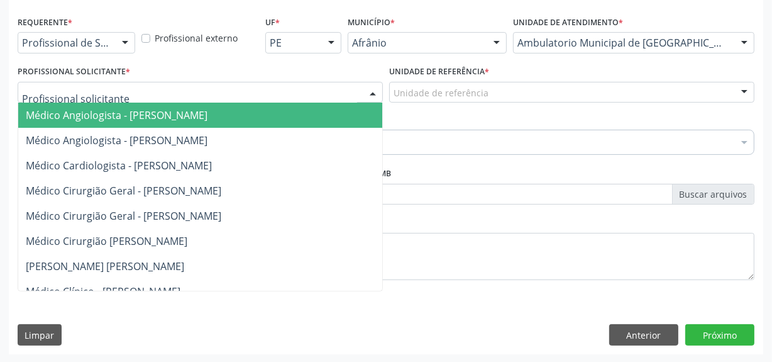
click at [201, 135] on span "Médico Angiologista - [PERSON_NAME]" at bounding box center [117, 140] width 182 height 14
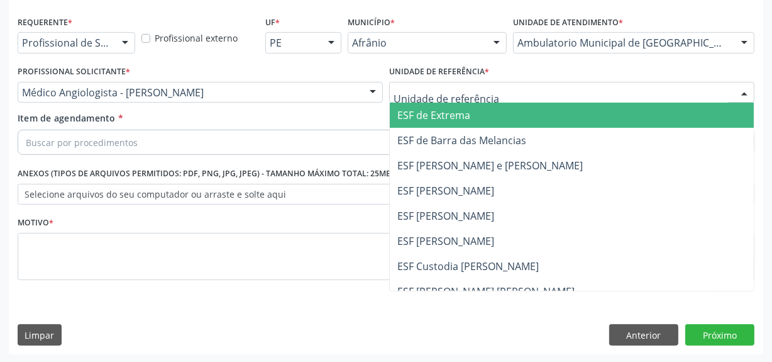
click at [534, 99] on div at bounding box center [571, 92] width 365 height 21
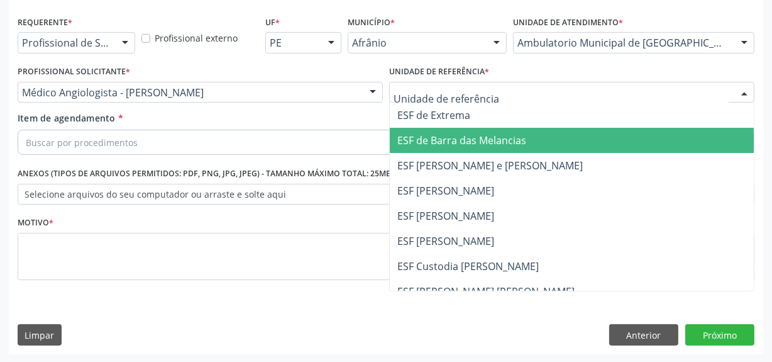
drag, startPoint x: 491, startPoint y: 158, endPoint x: 340, endPoint y: 138, distance: 152.8
click at [470, 158] on span "ESF [PERSON_NAME] e [PERSON_NAME]" at bounding box center [489, 165] width 185 height 14
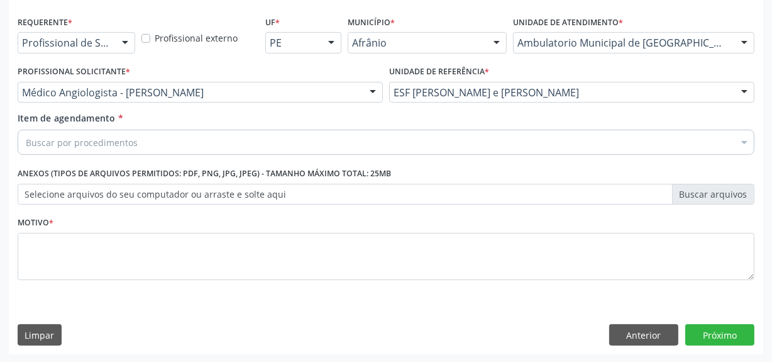
click at [316, 135] on div "Buscar por procedimentos" at bounding box center [386, 142] width 737 height 25
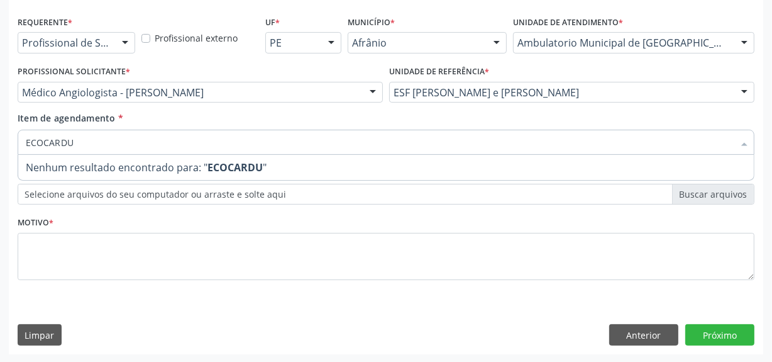
type input "ECOCARD"
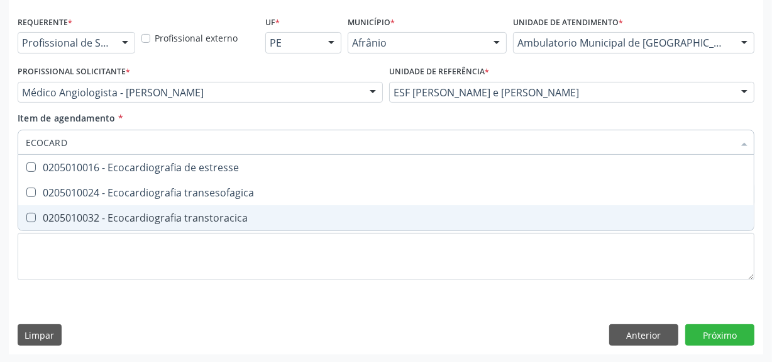
click at [189, 224] on span "0205010032 - Ecocardiografia transtoracica" at bounding box center [386, 217] width 736 height 25
checkbox transtoracica "true"
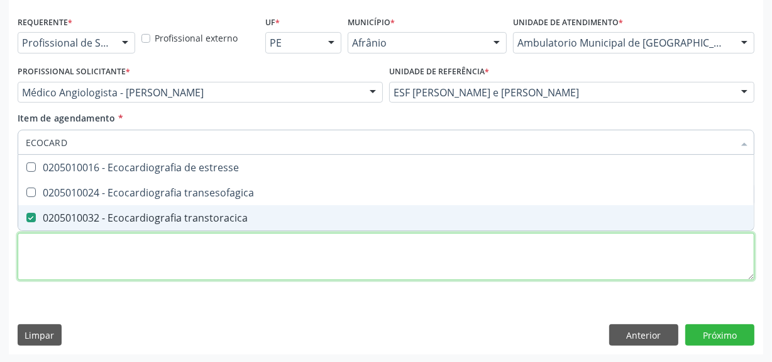
click at [179, 256] on div "Requerente * Profissional de Saúde Profissional de Saúde Paciente Nenhum result…" at bounding box center [386, 155] width 737 height 285
checkbox transesofagica "true"
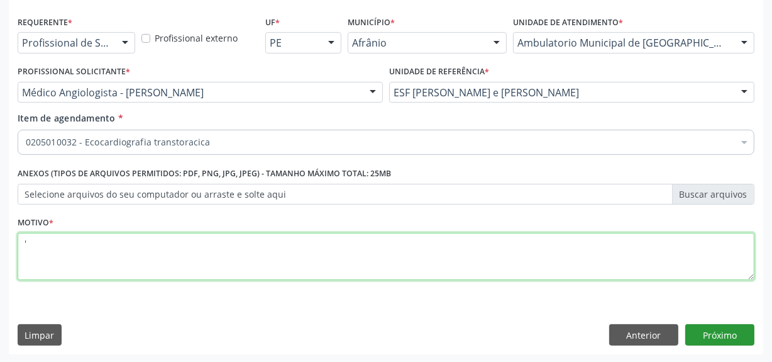
type textarea "'"
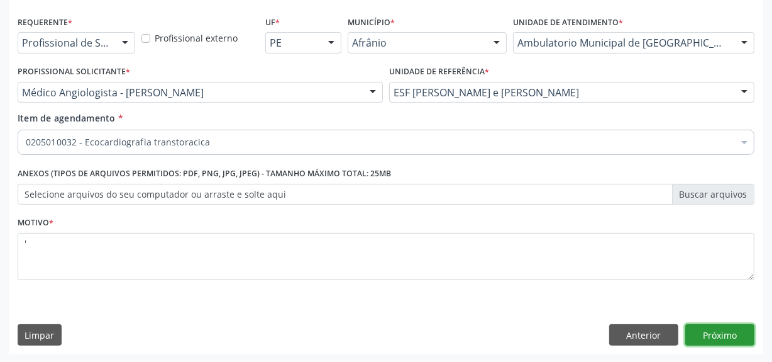
click at [707, 331] on button "Próximo" at bounding box center [719, 334] width 69 height 21
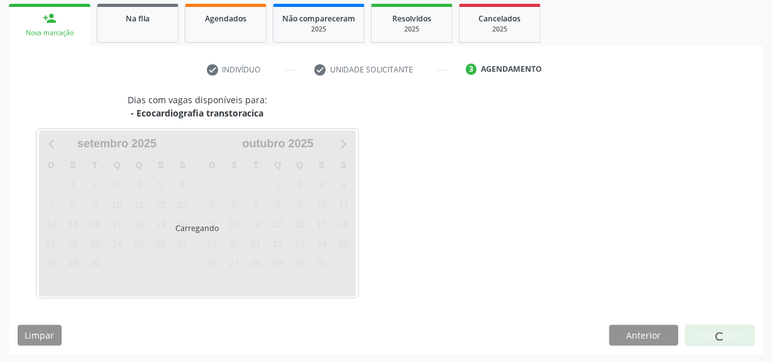
scroll to position [184, 0]
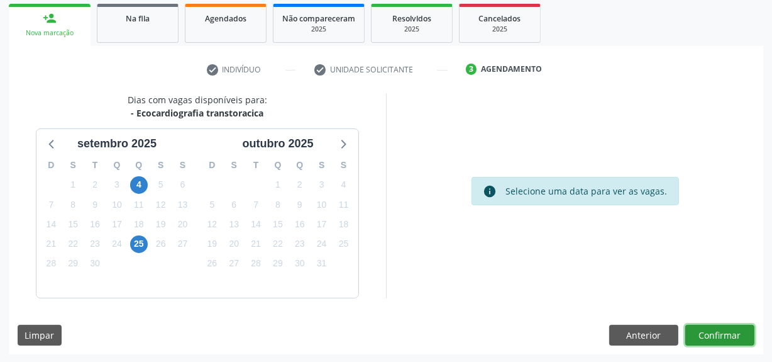
click at [706, 340] on button "Confirmar" at bounding box center [719, 334] width 69 height 21
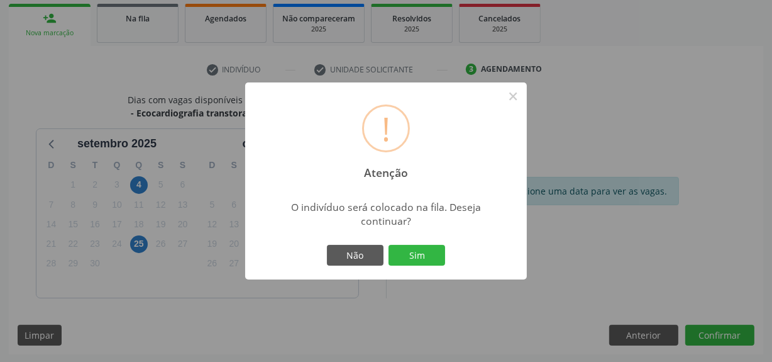
click at [418, 242] on div "Não Sim" at bounding box center [386, 255] width 124 height 26
click at [416, 245] on button "Sim" at bounding box center [417, 255] width 57 height 21
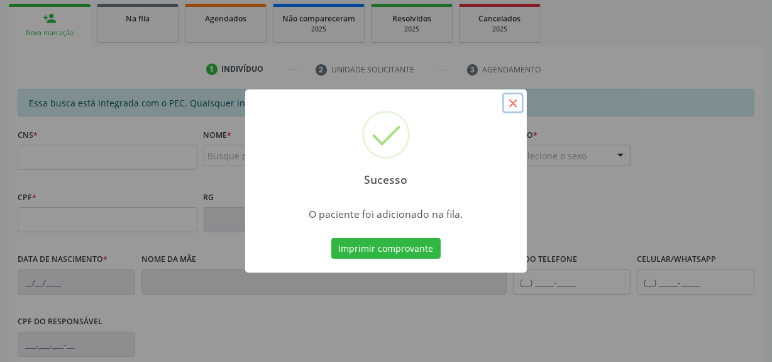
click at [512, 110] on button "×" at bounding box center [512, 102] width 21 height 21
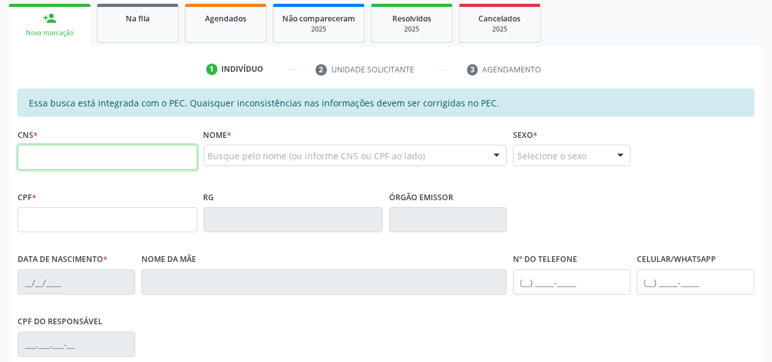
click at [40, 145] on input "text" at bounding box center [108, 157] width 180 height 25
type input "705 0084 7770 9756"
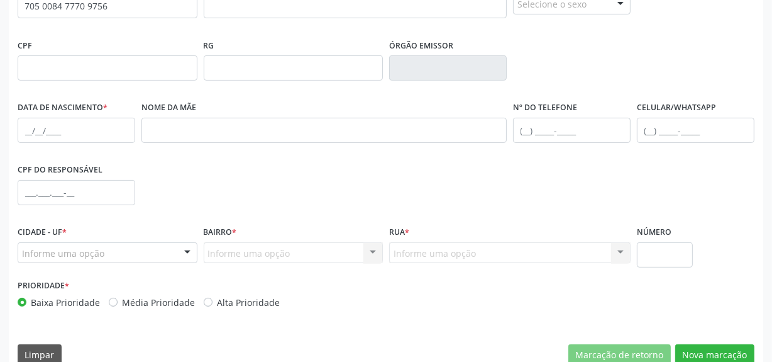
scroll to position [355, 0]
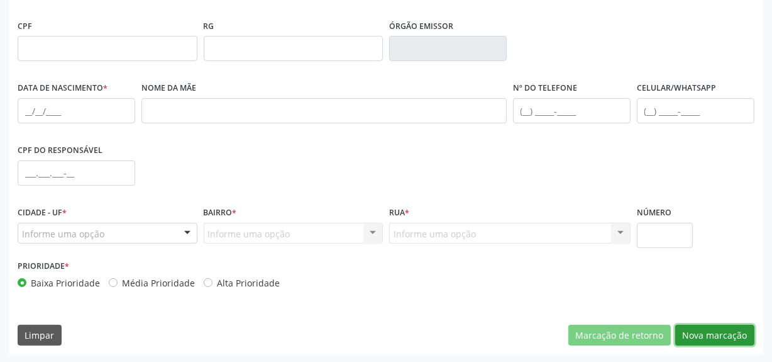
click at [732, 340] on button "Nova marcação" at bounding box center [714, 334] width 79 height 21
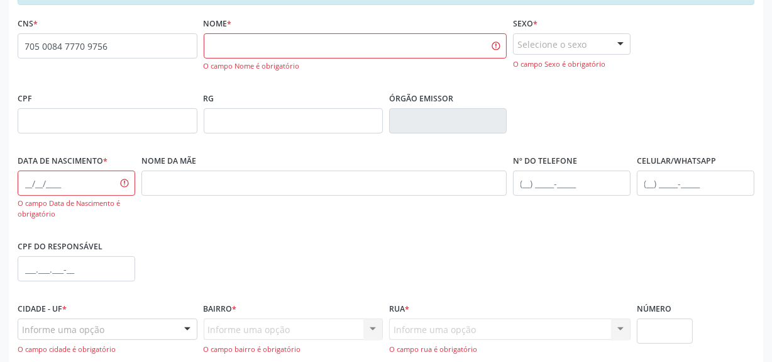
scroll to position [241, 0]
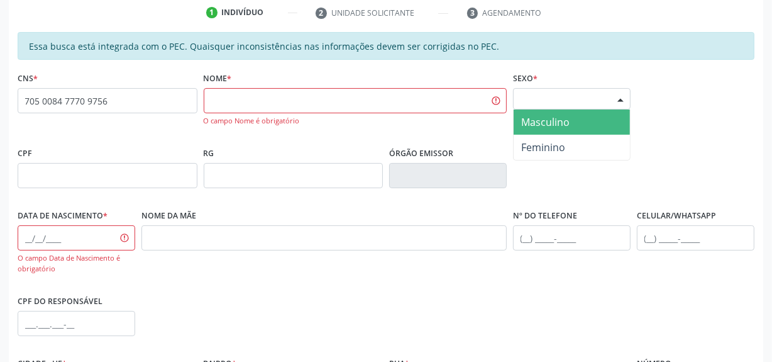
click at [555, 102] on div "Selecione o sexo" at bounding box center [572, 98] width 118 height 21
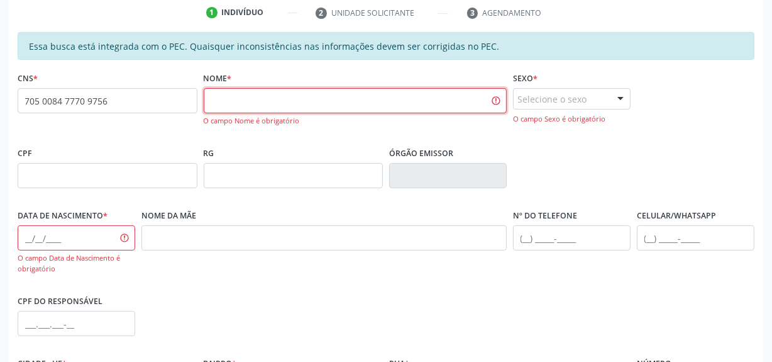
click at [340, 105] on input "text" at bounding box center [356, 100] width 304 height 25
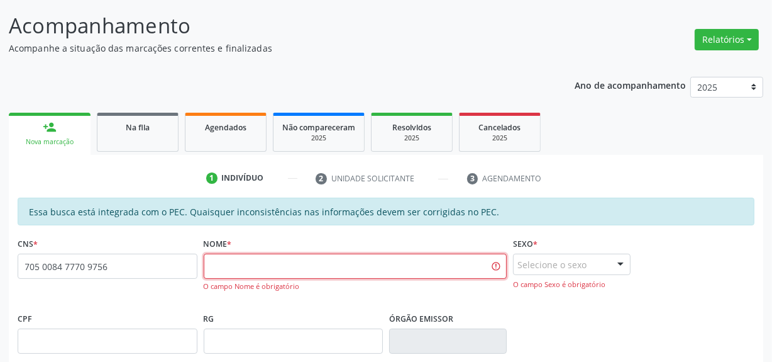
scroll to position [59, 0]
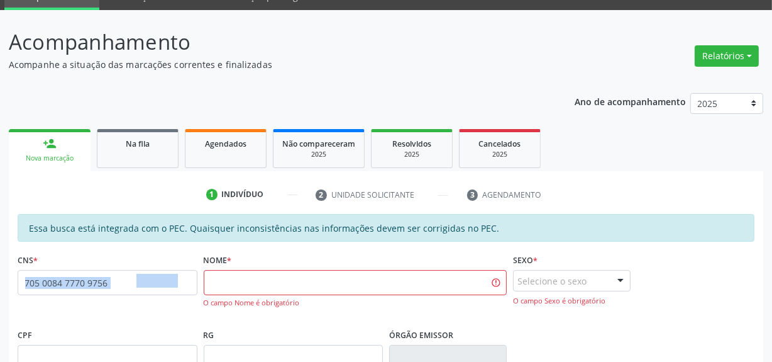
drag, startPoint x: 177, startPoint y: 281, endPoint x: 32, endPoint y: 273, distance: 144.8
click at [0, 286] on div "Acompanhamento Acompanhe a situação das marcações correntes e finalizadas Relat…" at bounding box center [386, 358] width 772 height 696
